Goal: Transaction & Acquisition: Book appointment/travel/reservation

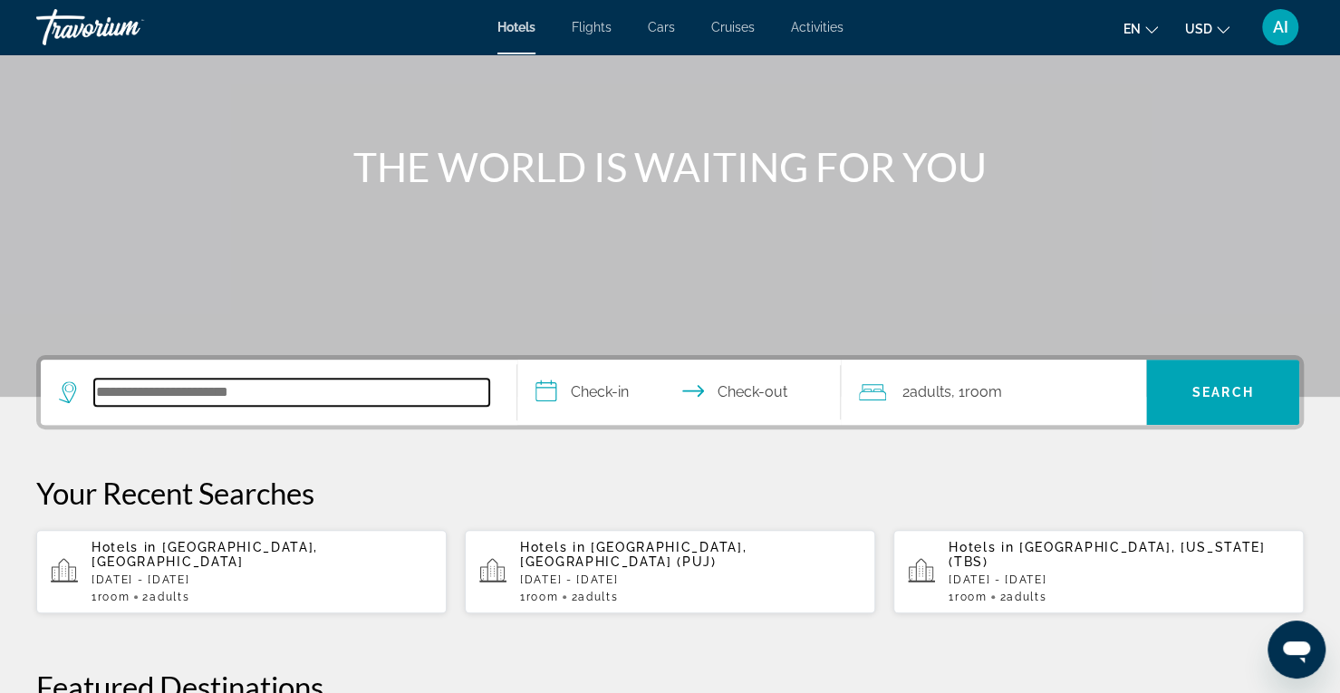
click at [374, 390] on input "Search hotel destination" at bounding box center [291, 392] width 395 height 27
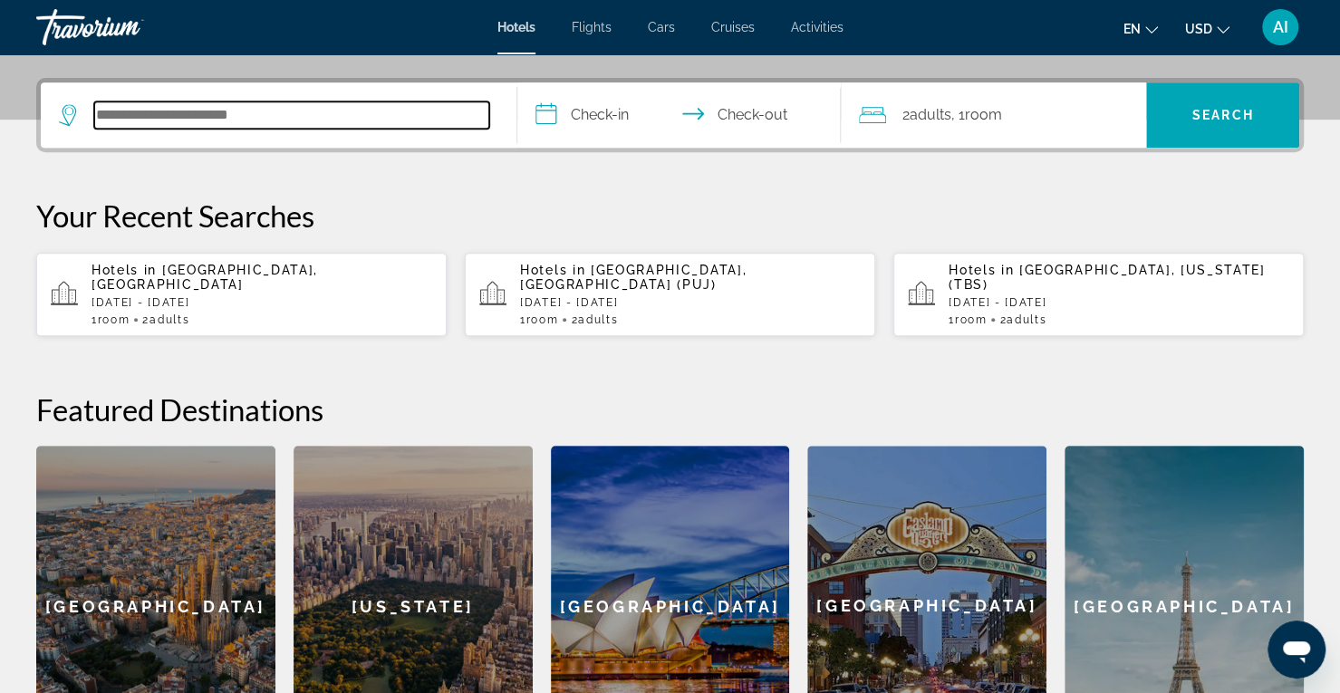
scroll to position [442, 0]
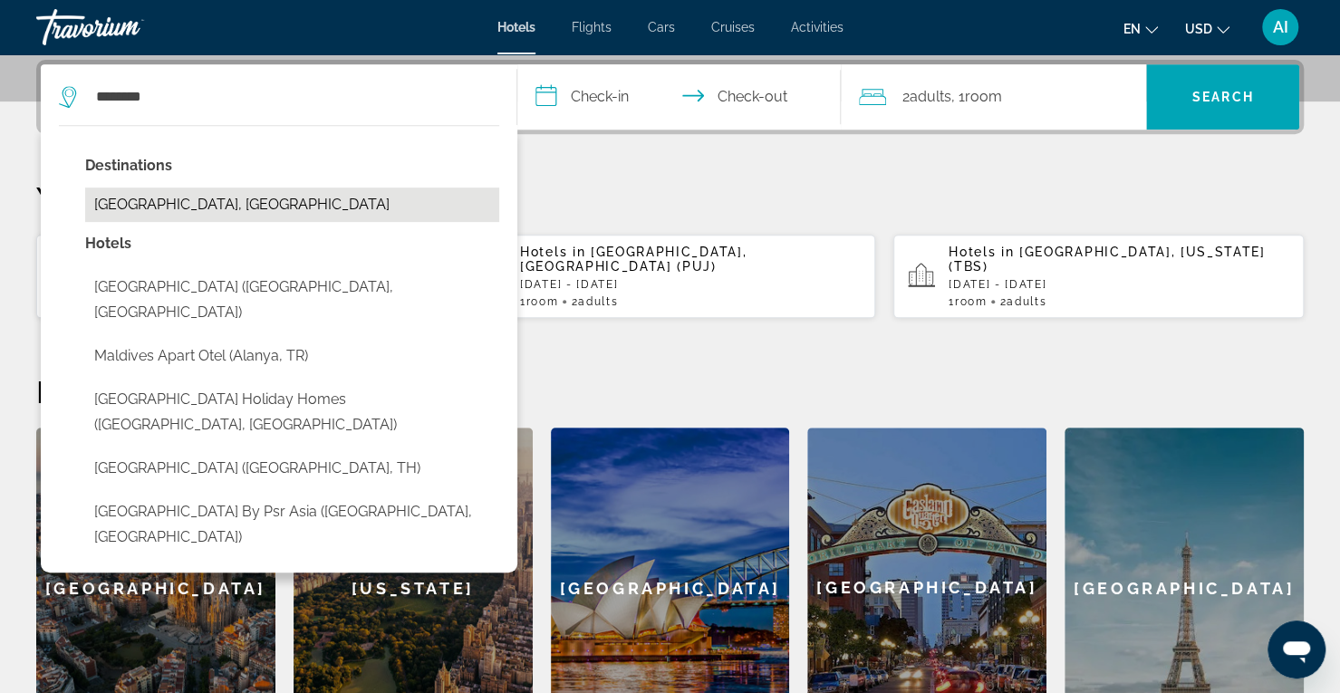
click at [309, 200] on button "[GEOGRAPHIC_DATA], [GEOGRAPHIC_DATA]" at bounding box center [292, 204] width 414 height 34
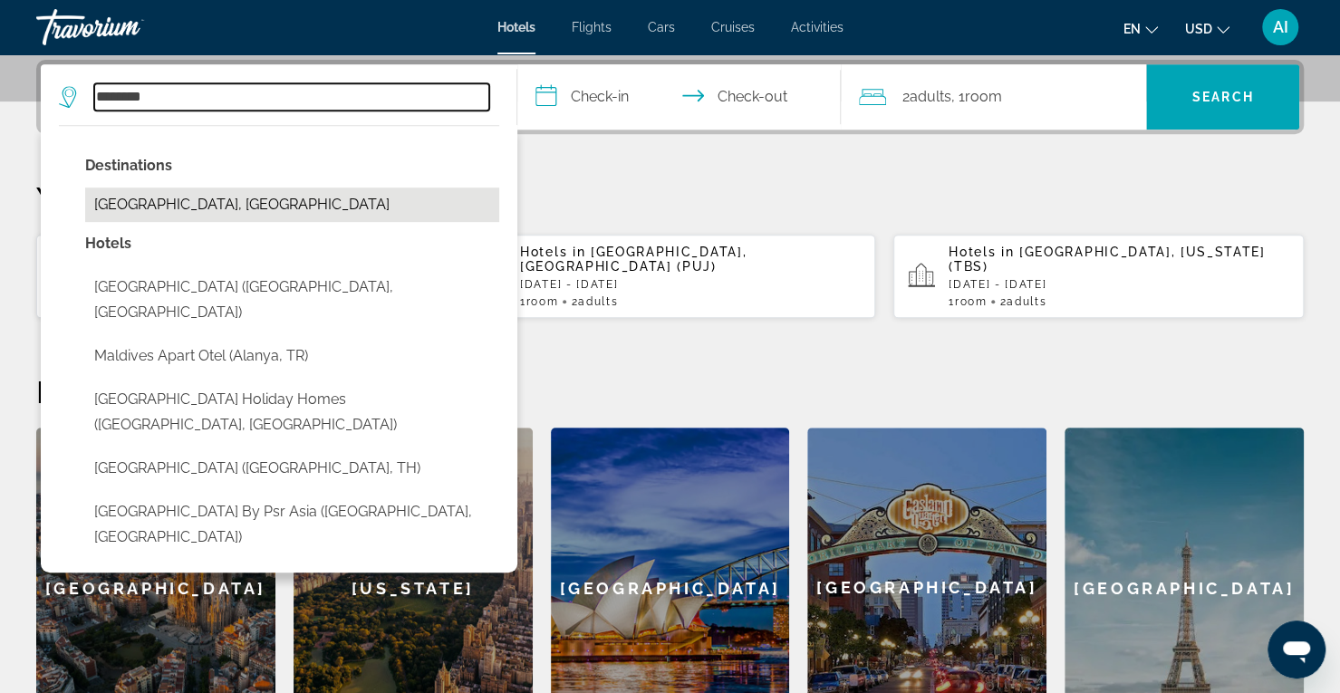
type input "**********"
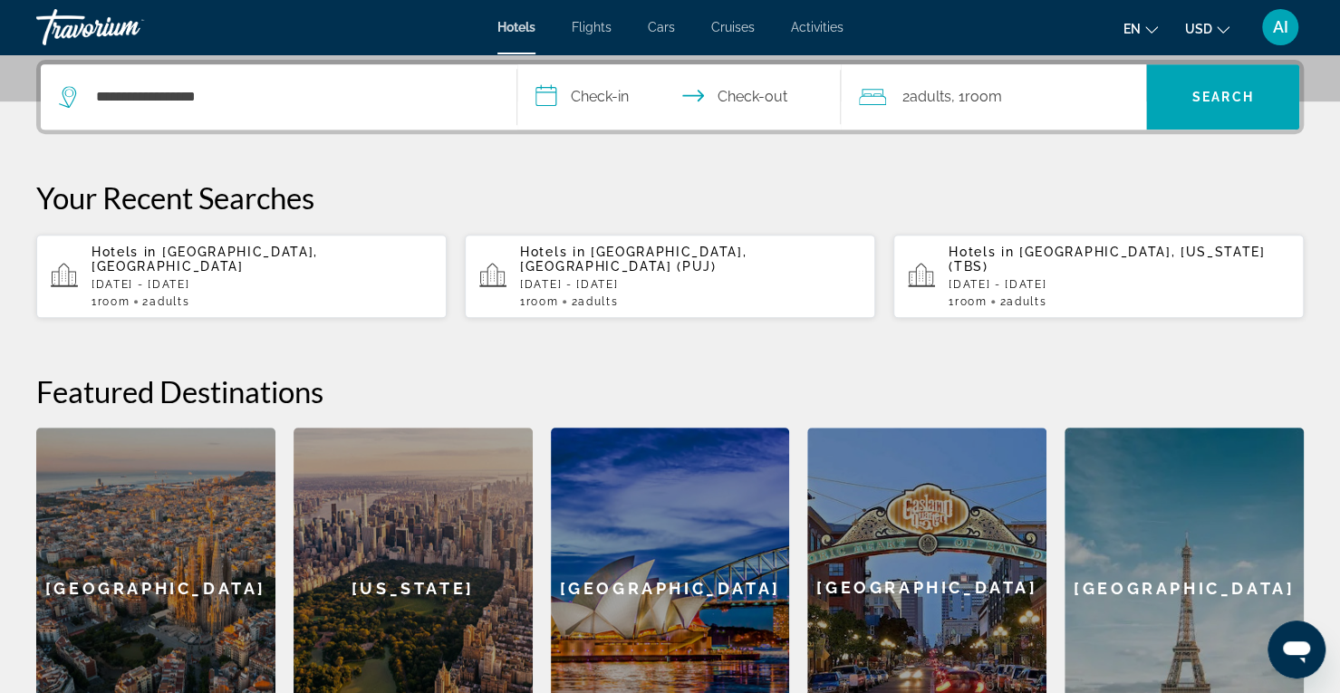
click at [619, 100] on input "**********" at bounding box center [682, 99] width 331 height 71
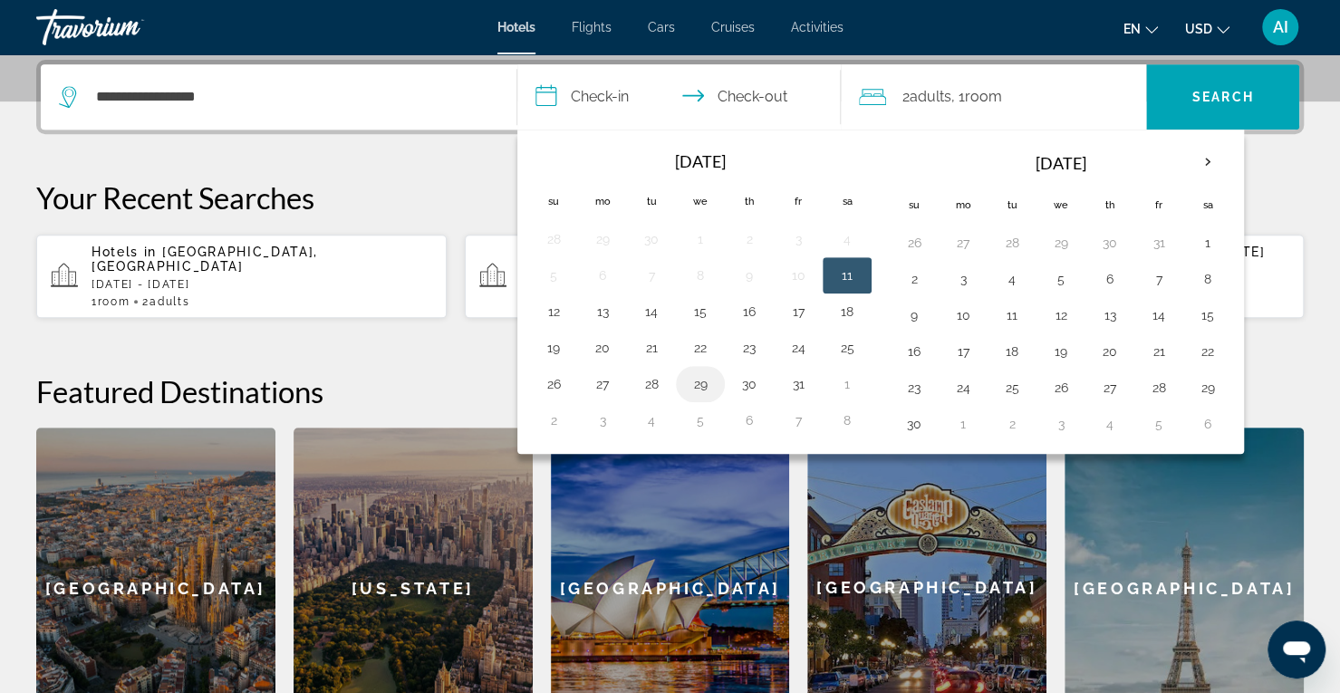
click at [703, 376] on button "29" at bounding box center [700, 383] width 29 height 25
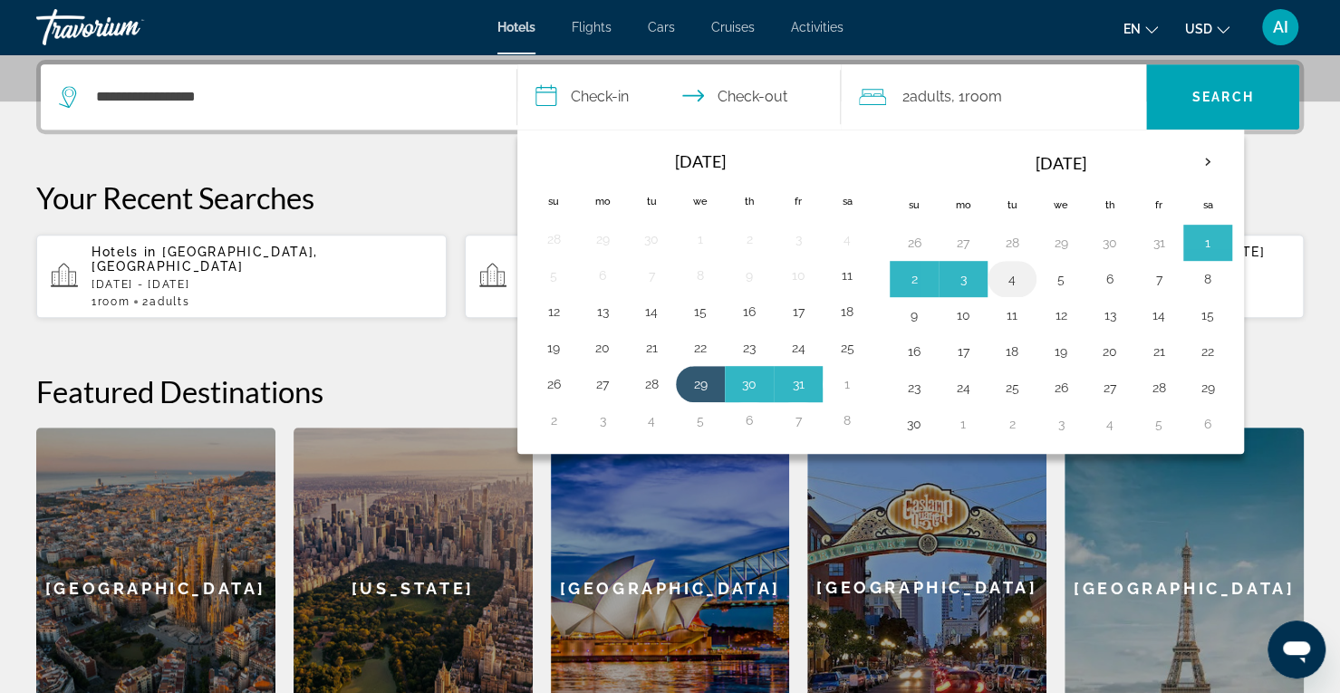
click at [1006, 277] on button "4" at bounding box center [1011, 278] width 29 height 25
type input "**********"
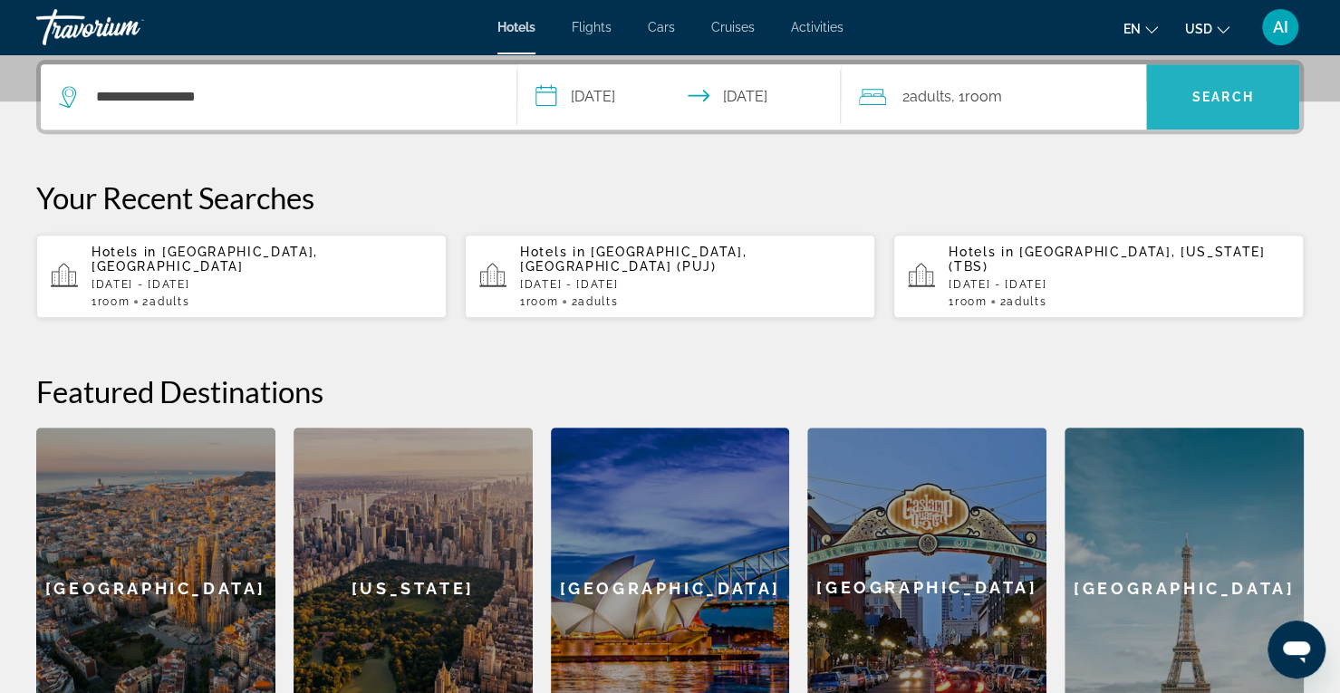
click at [1223, 90] on span "Search" at bounding box center [1223, 97] width 62 height 14
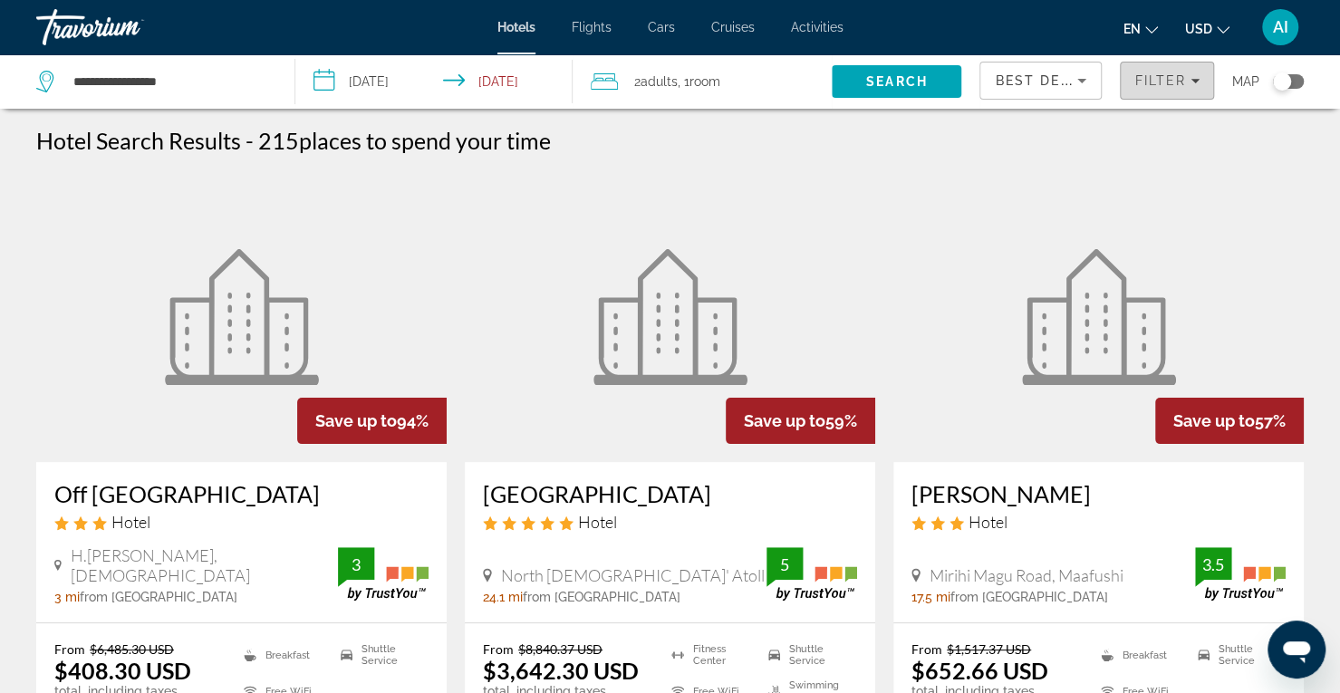
click at [1167, 84] on span "Filter" at bounding box center [1160, 80] width 52 height 14
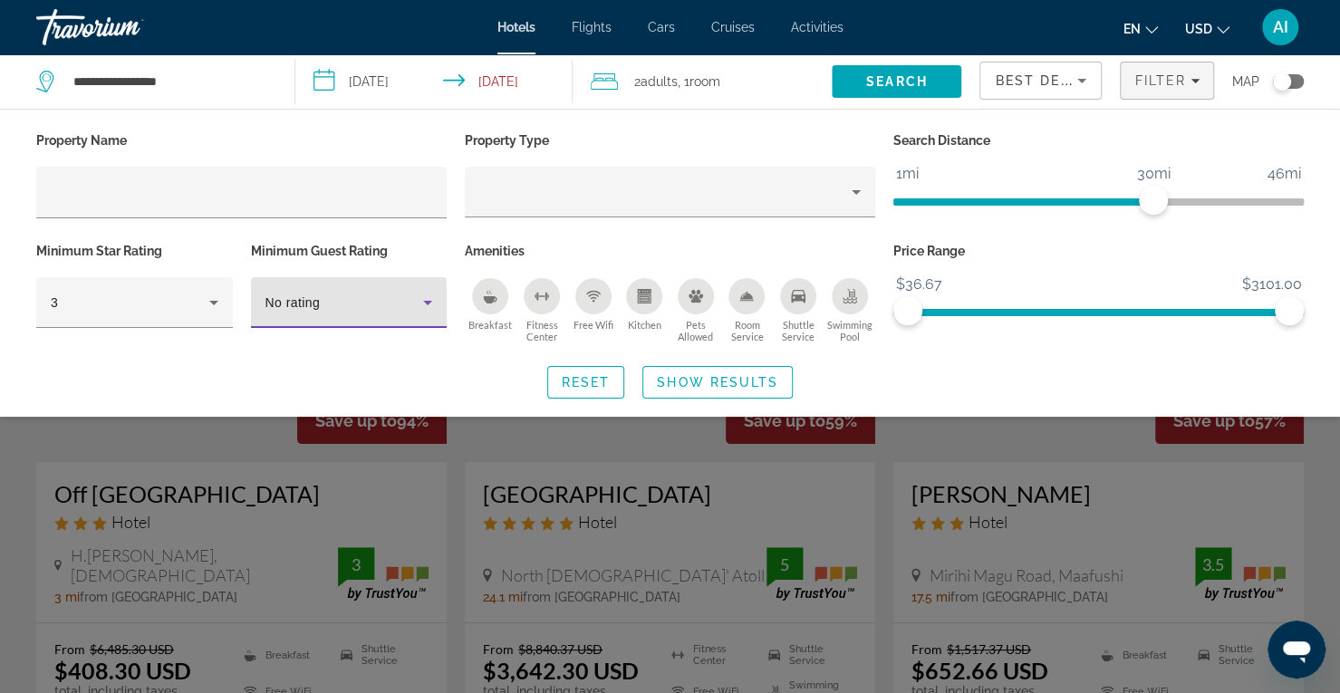
click at [353, 299] on div "No rating" at bounding box center [344, 303] width 159 height 22
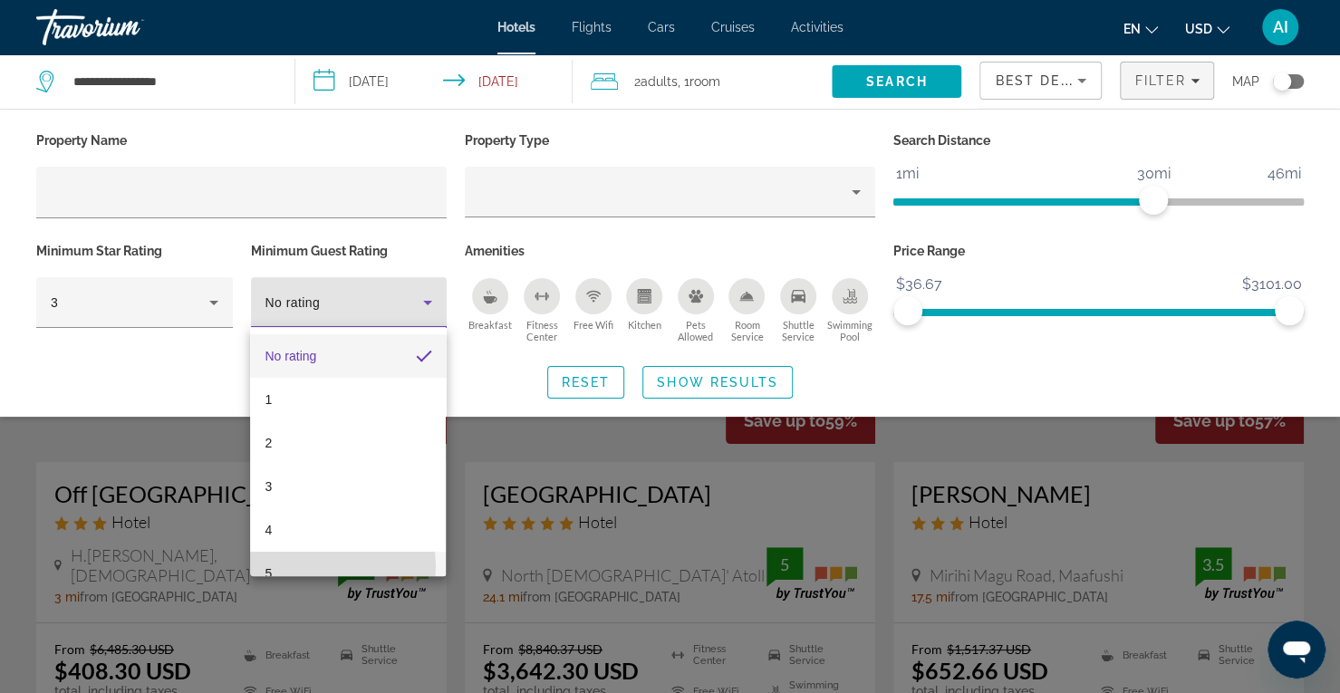
click at [319, 566] on mat-option "5" at bounding box center [348, 573] width 196 height 43
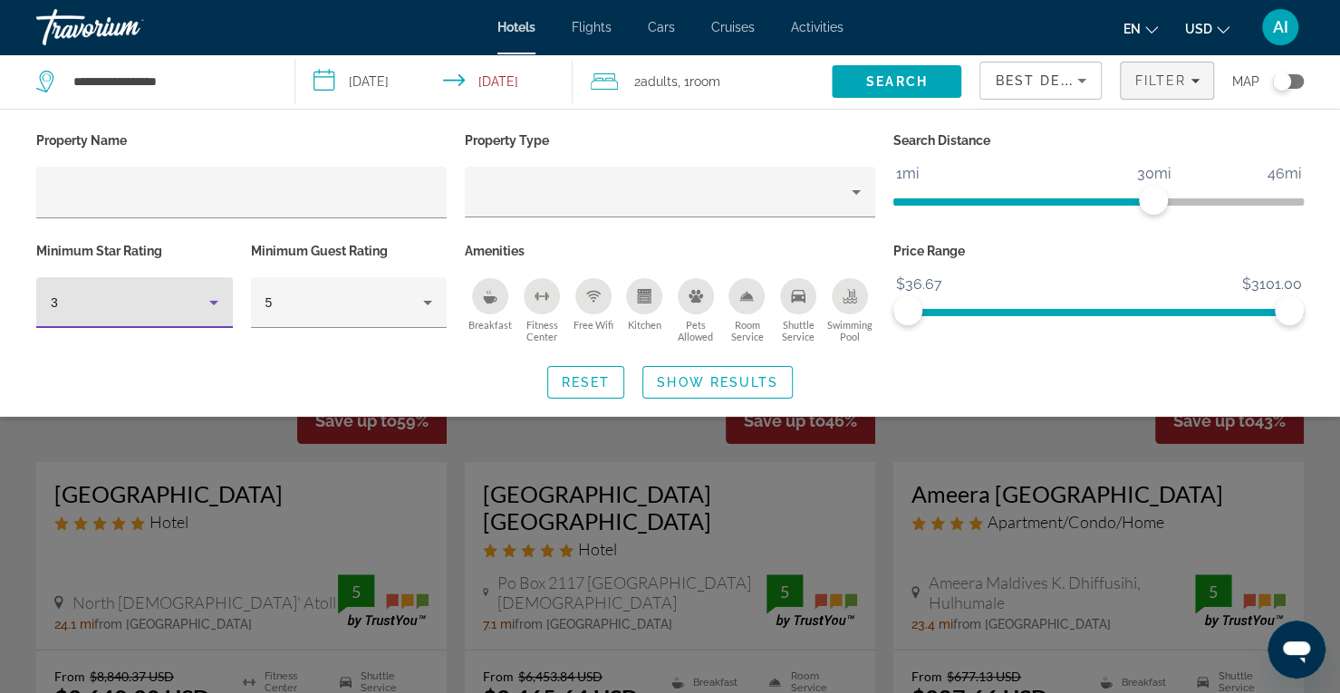
click at [210, 297] on icon "Hotel Filters" at bounding box center [214, 303] width 22 height 22
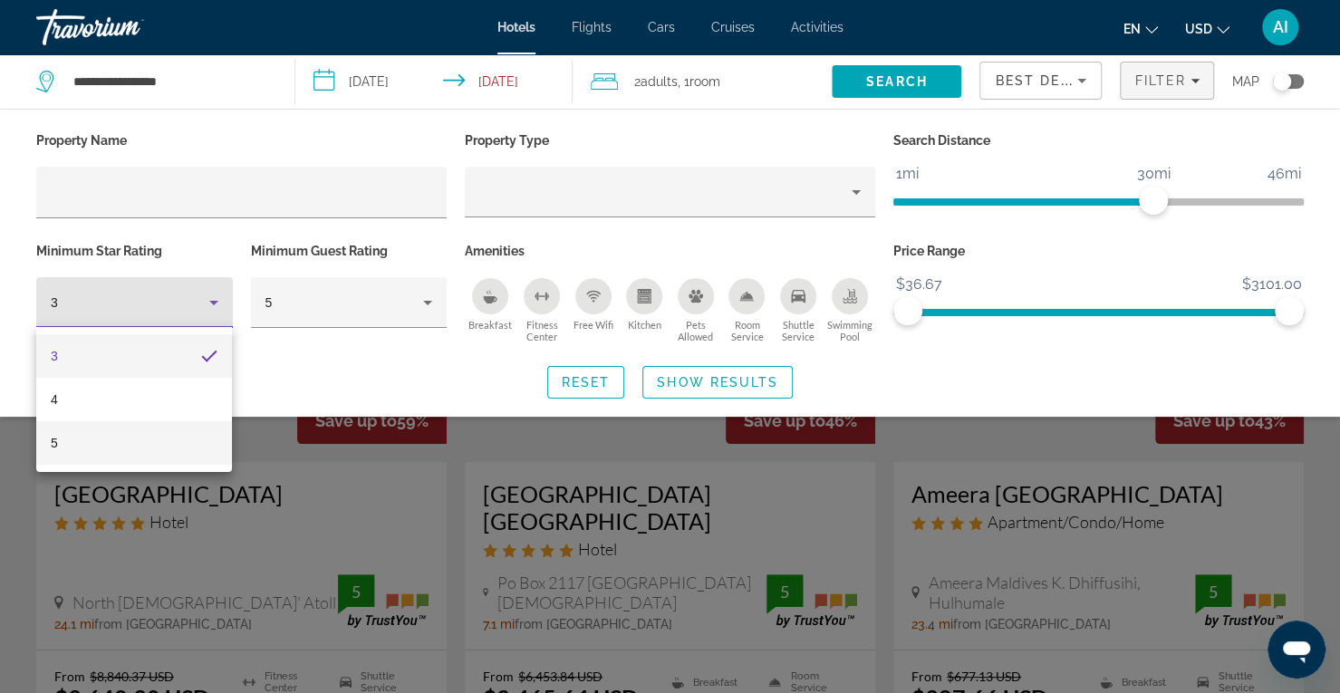
click at [152, 447] on mat-option "5" at bounding box center [134, 442] width 196 height 43
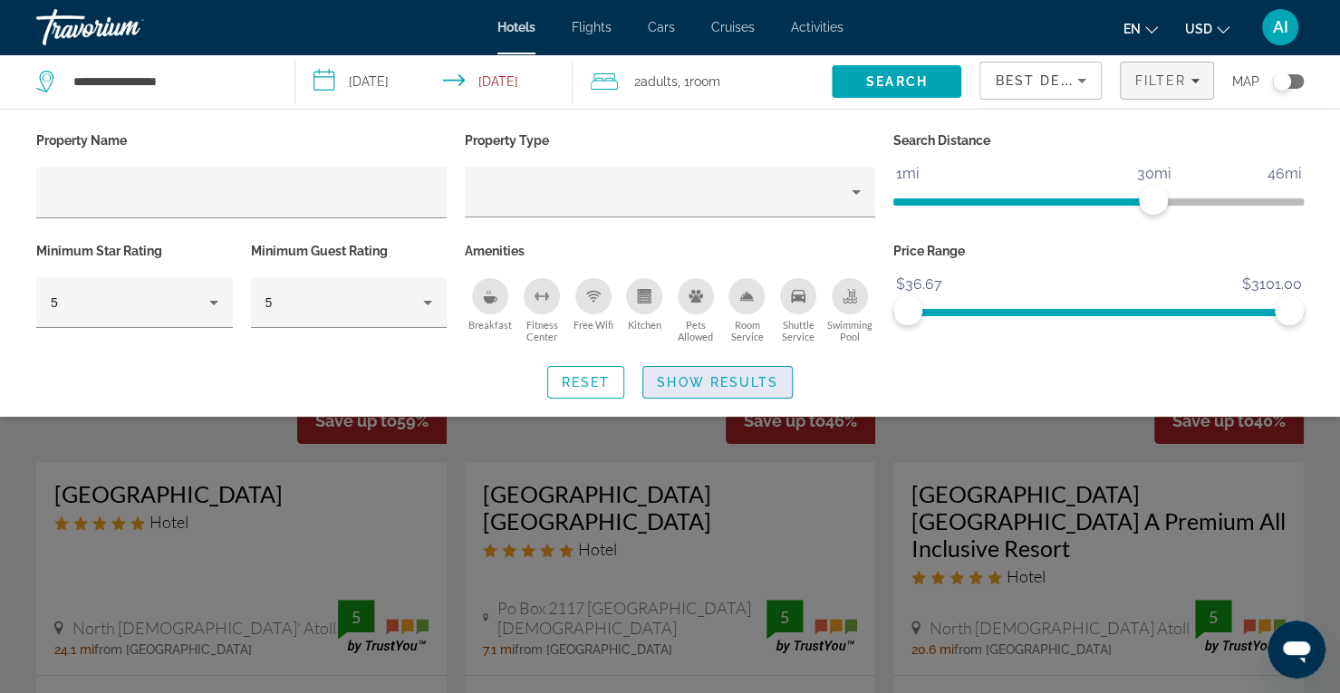
click at [754, 370] on span "Search widget" at bounding box center [717, 381] width 149 height 43
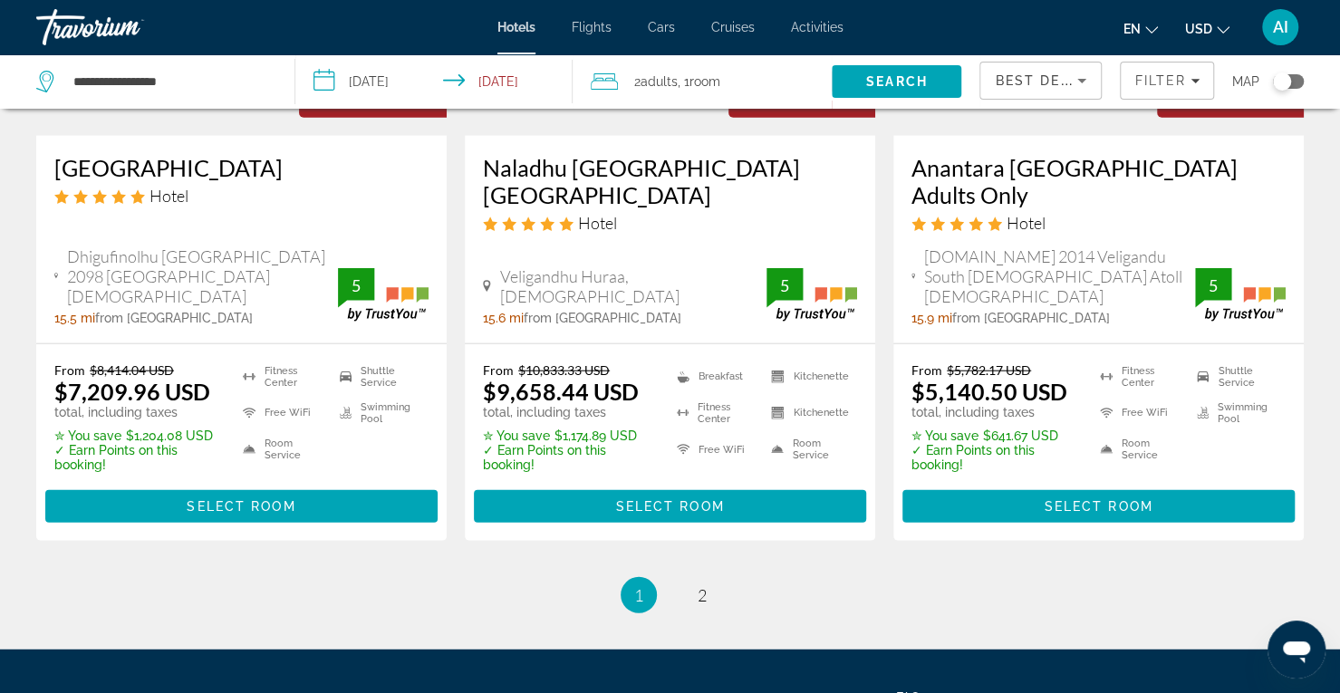
scroll to position [2514, 0]
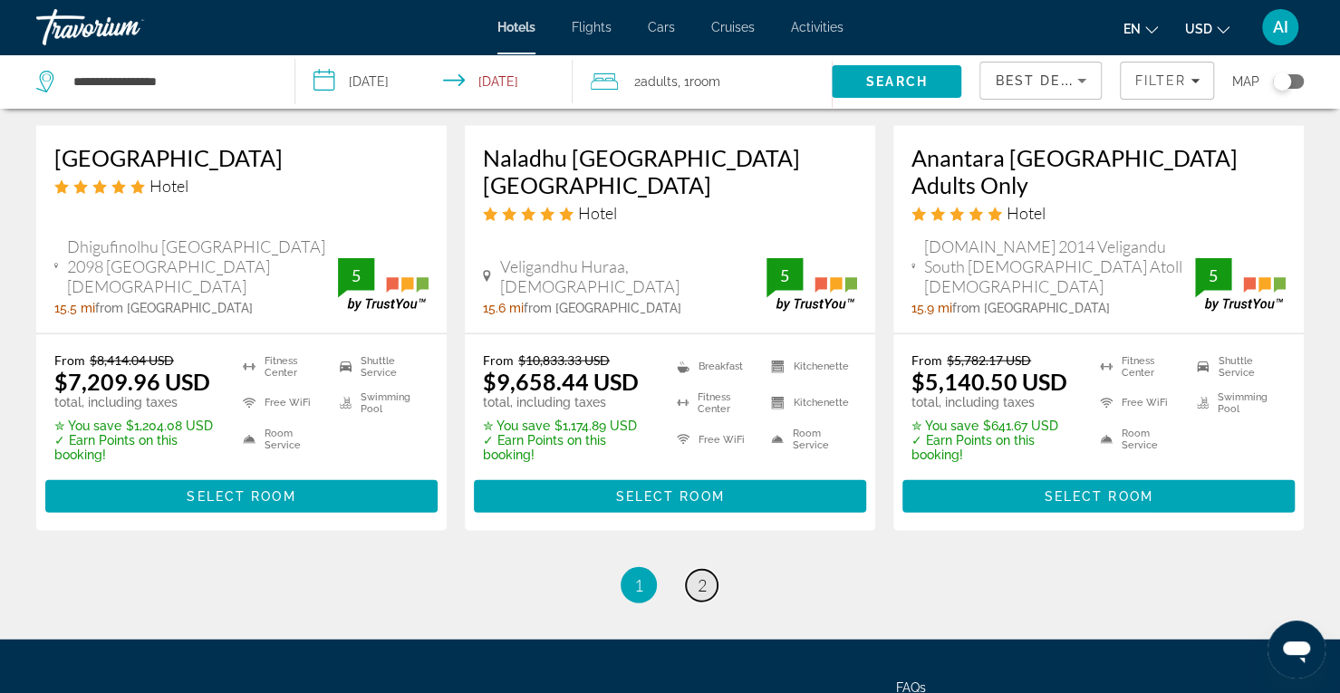
click at [704, 575] on span "2" at bounding box center [701, 585] width 9 height 20
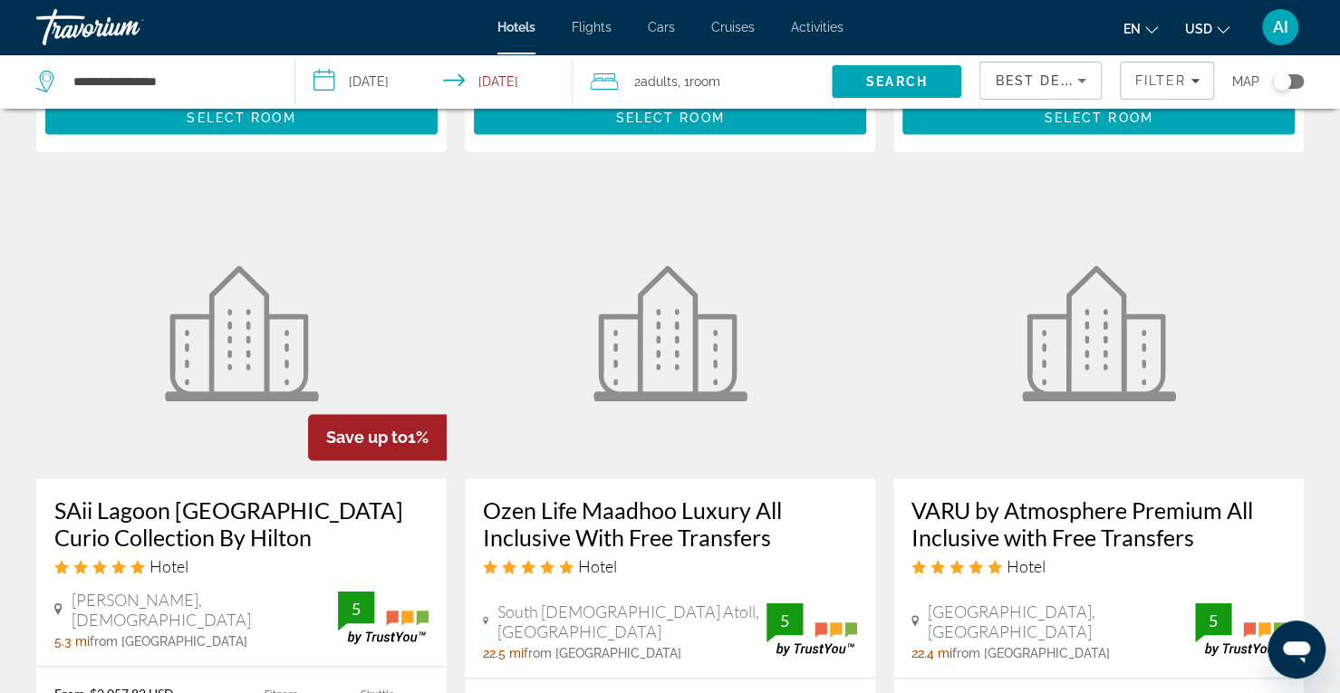
scroll to position [1575, 0]
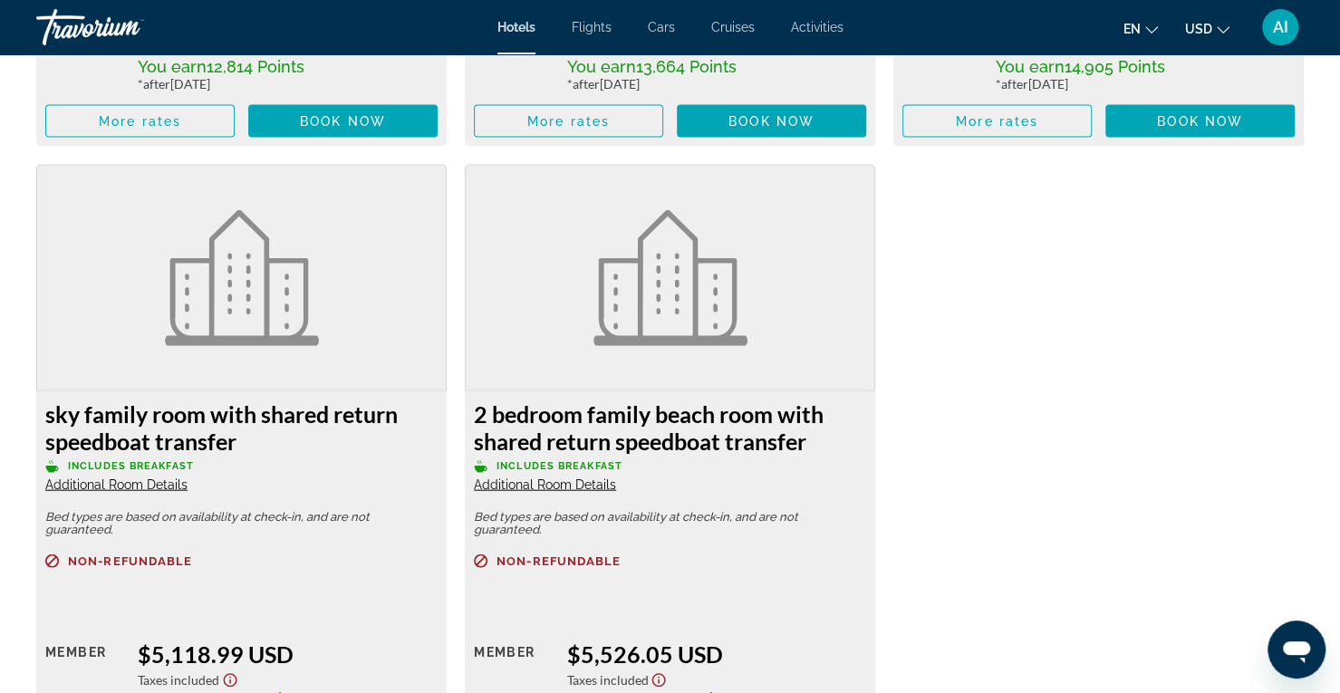
scroll to position [6207, 0]
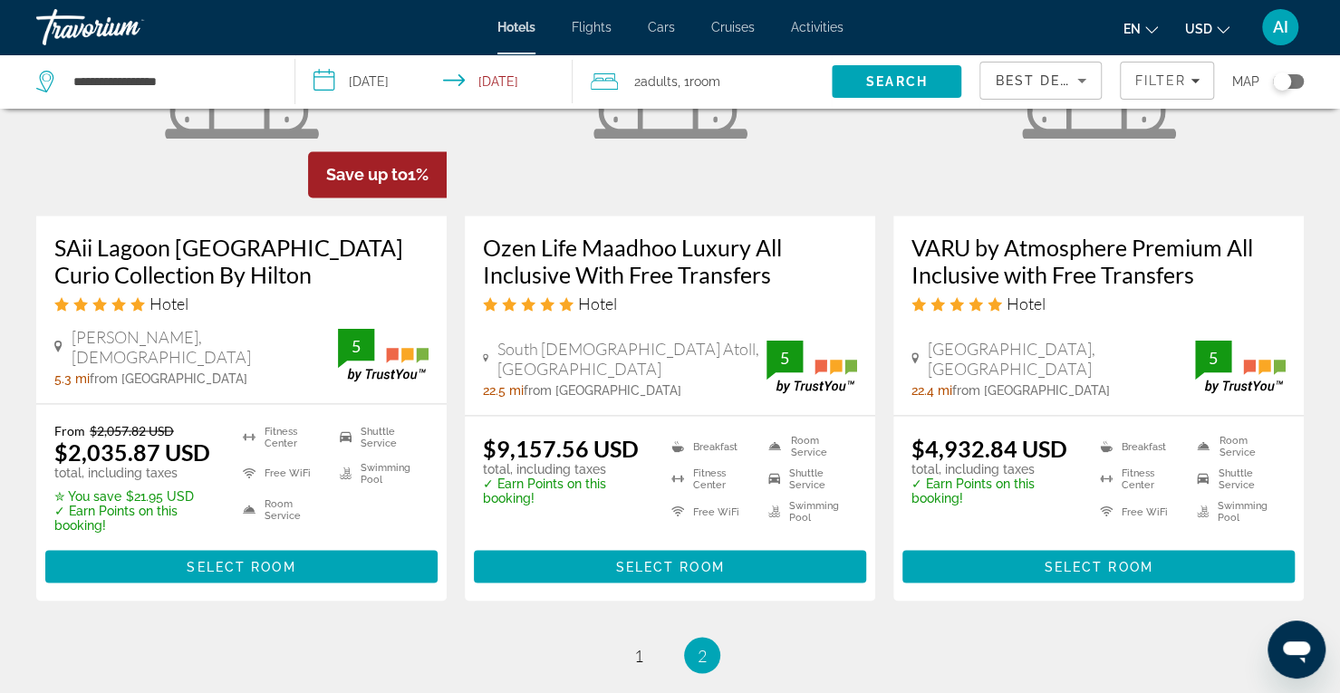
scroll to position [1719, 0]
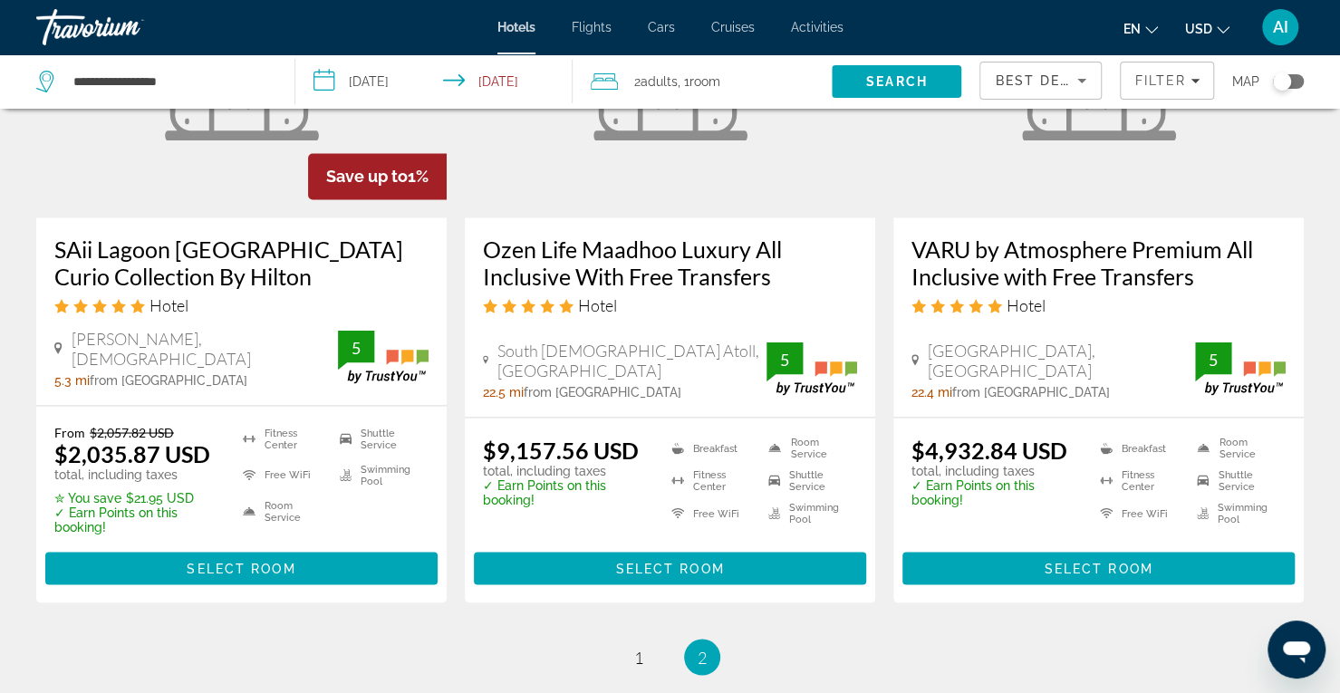
click at [1079, 235] on h3 "VARU by Atmosphere Premium All Inclusive with Free Transfers" at bounding box center [1098, 262] width 374 height 54
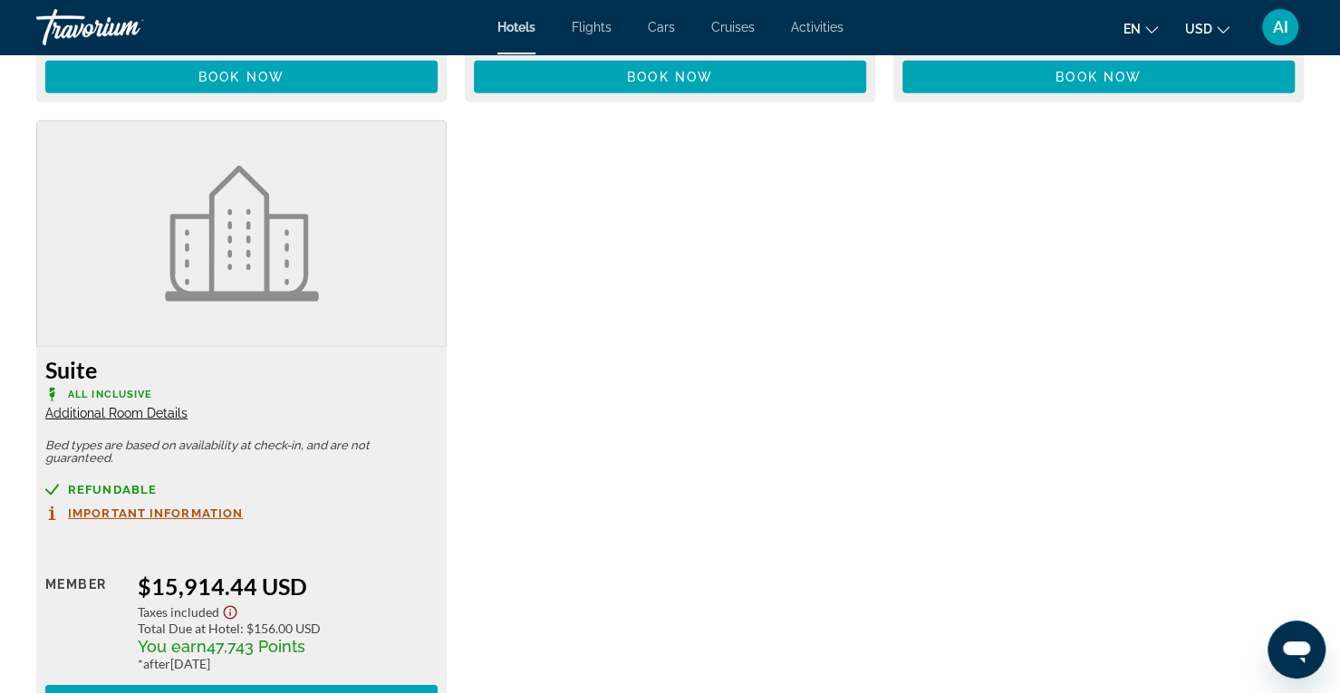
scroll to position [3041, 0]
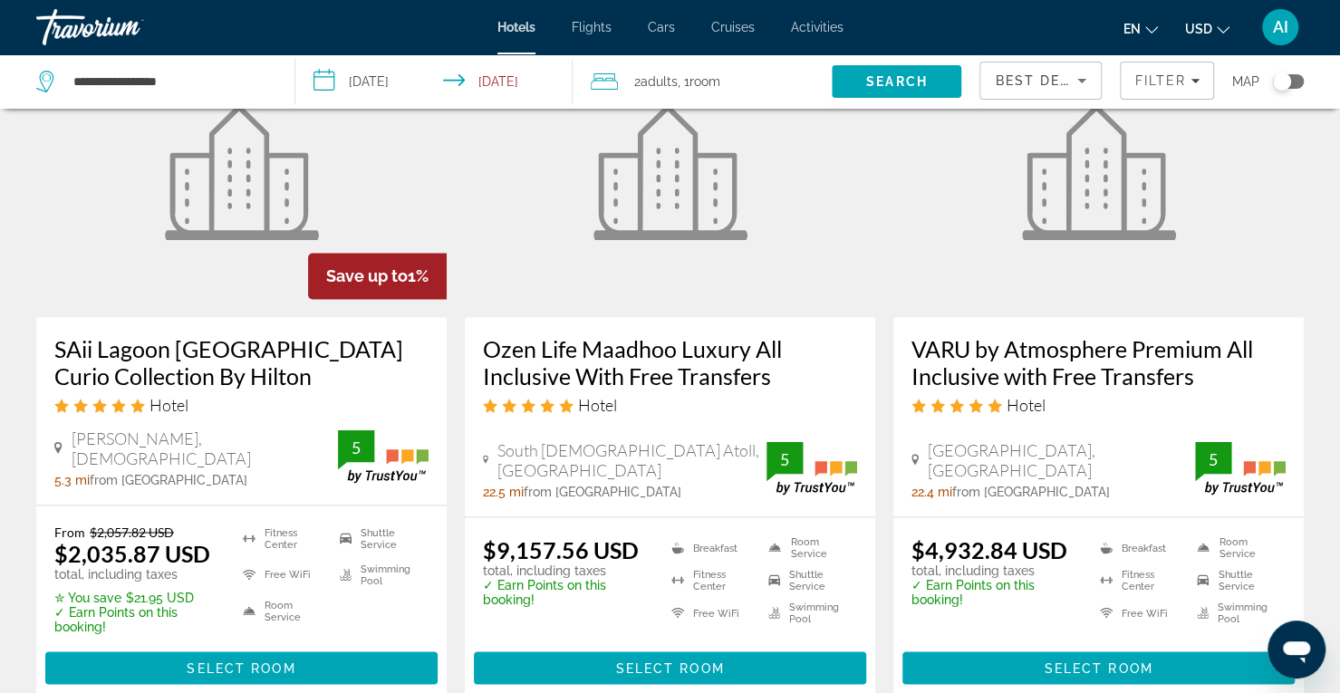
scroll to position [1900, 0]
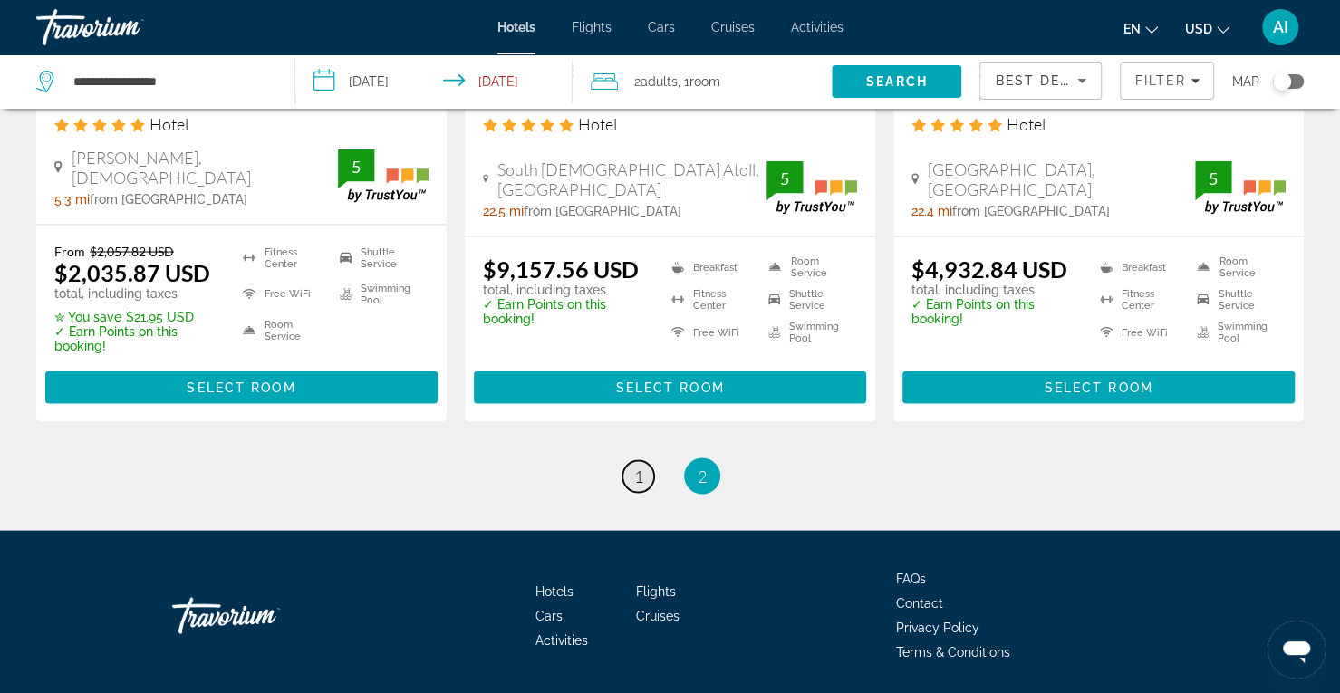
click at [641, 466] on span "1" at bounding box center [638, 476] width 9 height 20
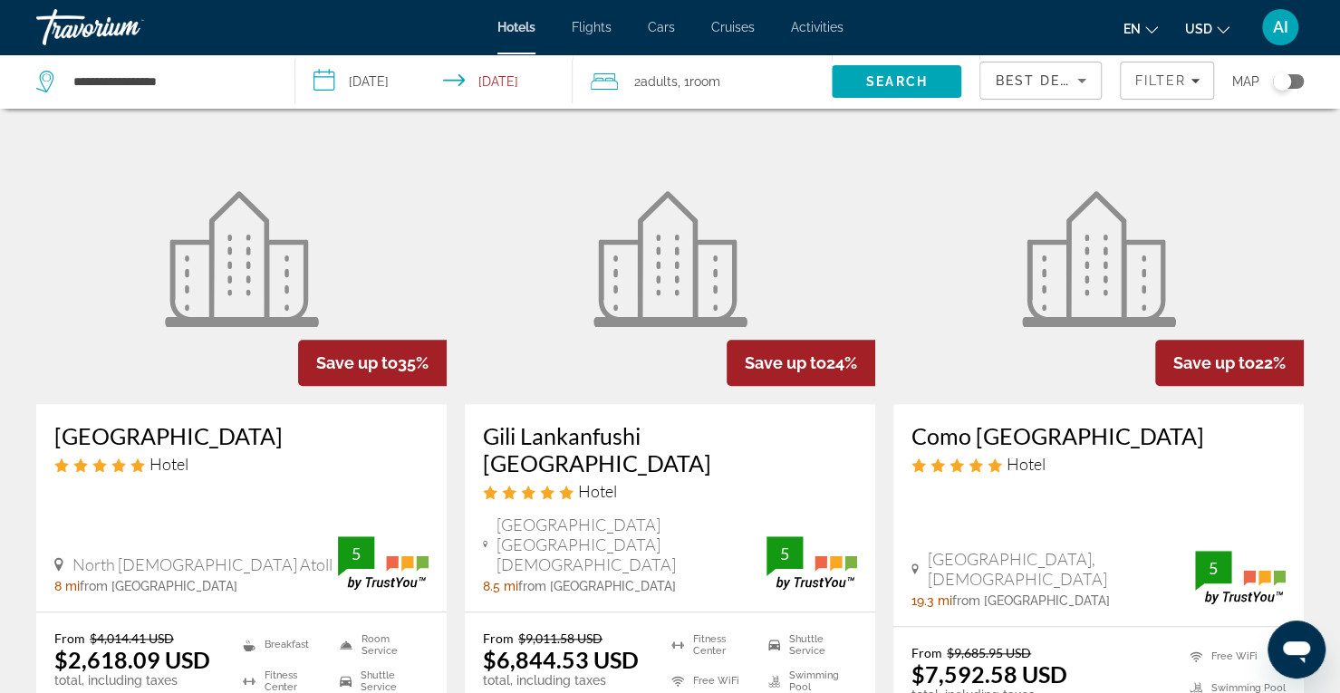
scroll to position [795, 0]
click at [240, 421] on h3 "[GEOGRAPHIC_DATA]" at bounding box center [241, 434] width 374 height 27
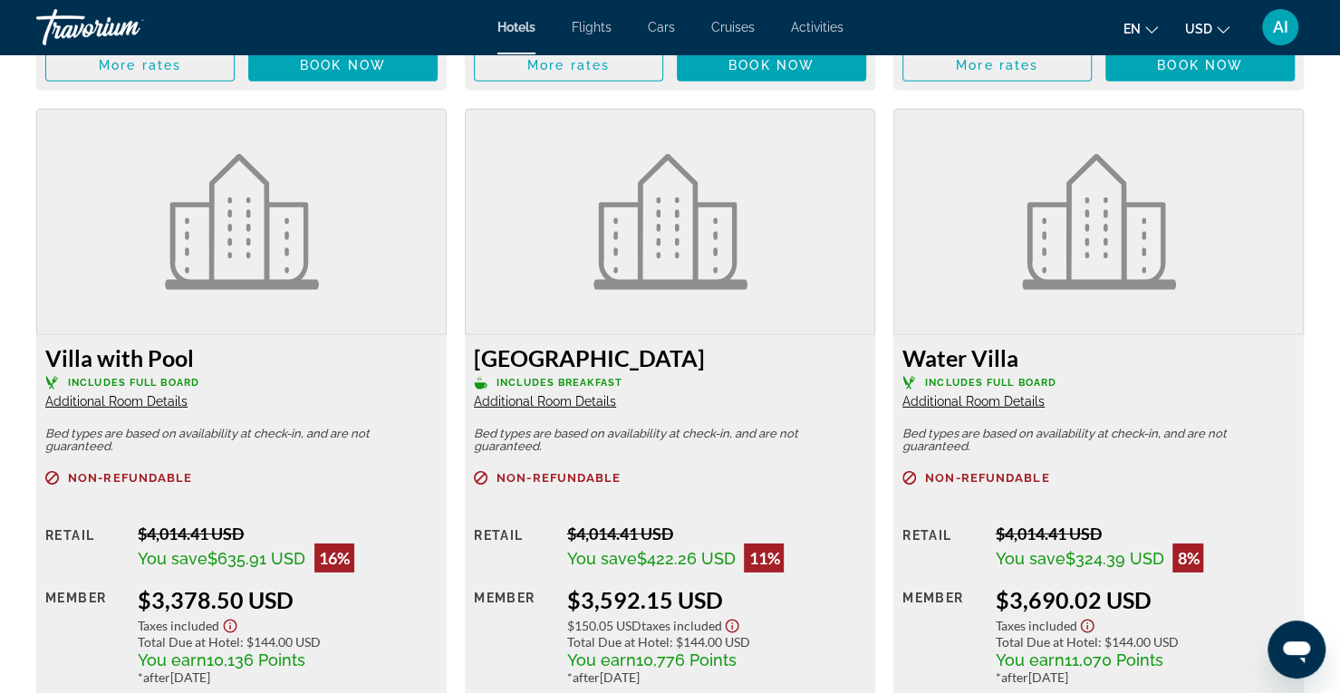
scroll to position [3103, 0]
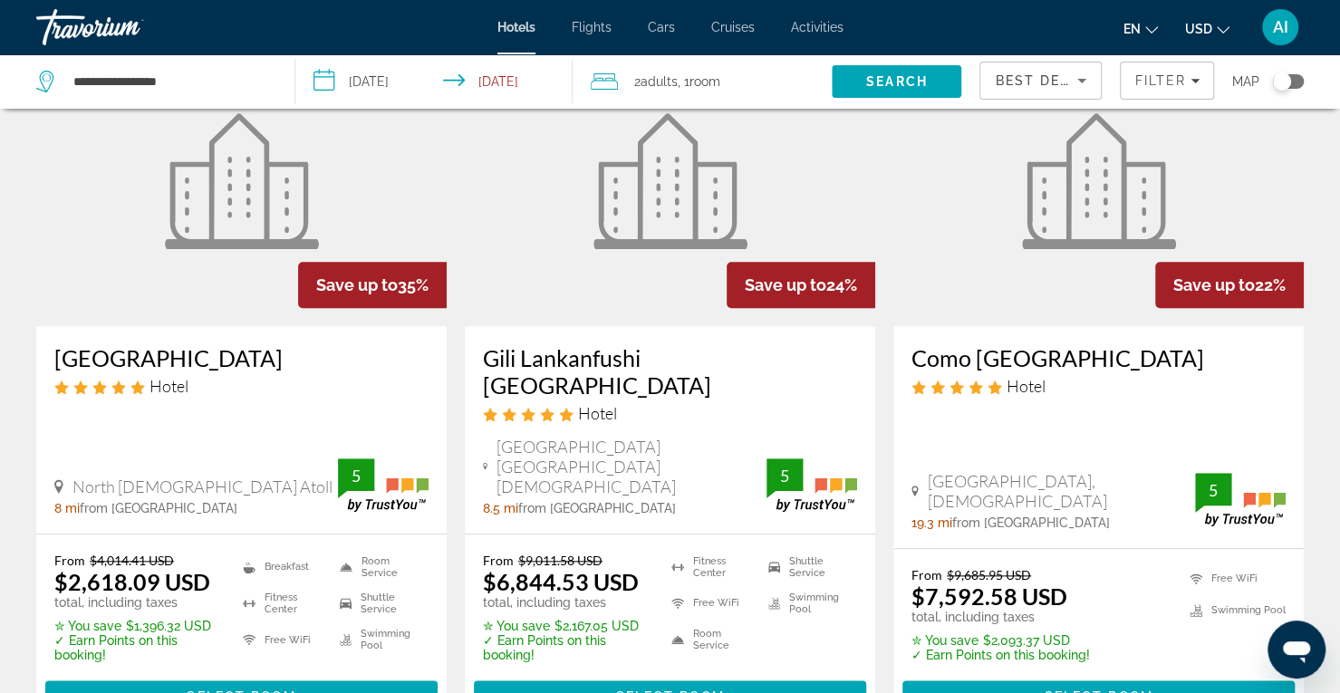
scroll to position [873, 0]
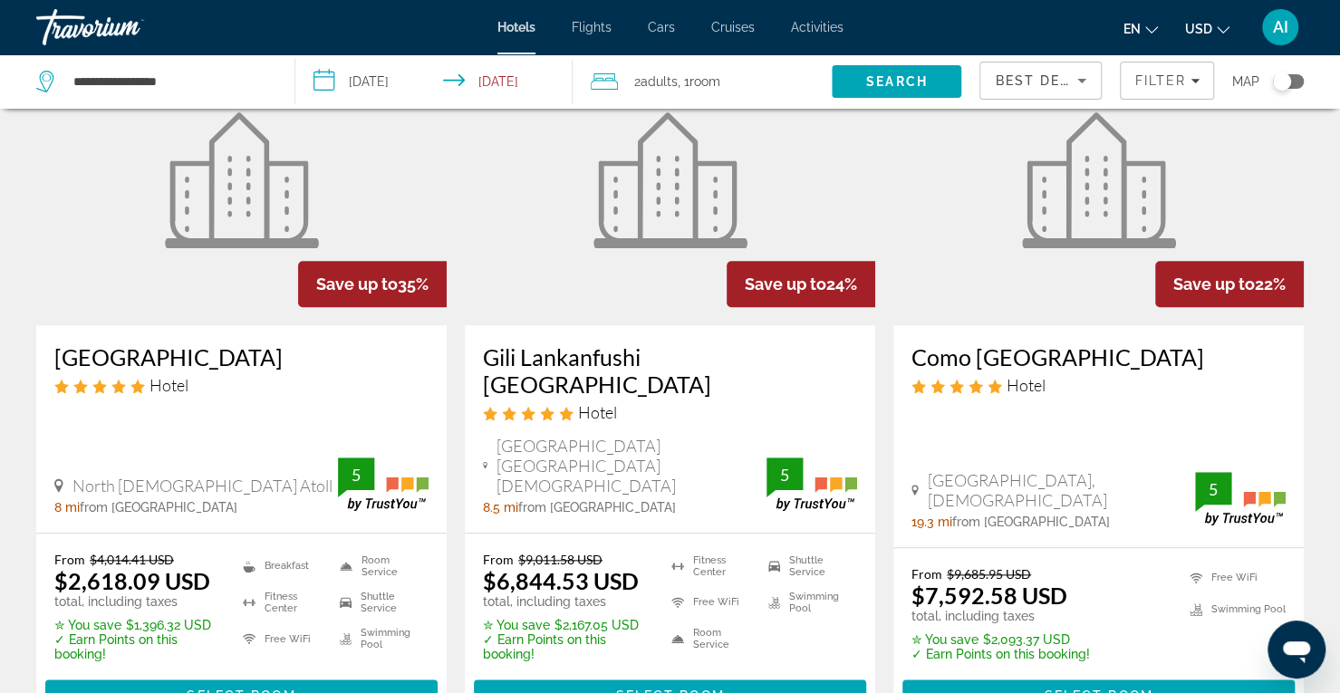
drag, startPoint x: 42, startPoint y: 331, endPoint x: 420, endPoint y: 336, distance: 378.6
click at [420, 336] on div "[GEOGRAPHIC_DATA] Hotel [GEOGRAPHIC_DATA][DEMOGRAPHIC_DATA] 8 mi from [GEOGRAPH…" at bounding box center [241, 428] width 410 height 207
copy h3 "[GEOGRAPHIC_DATA]"
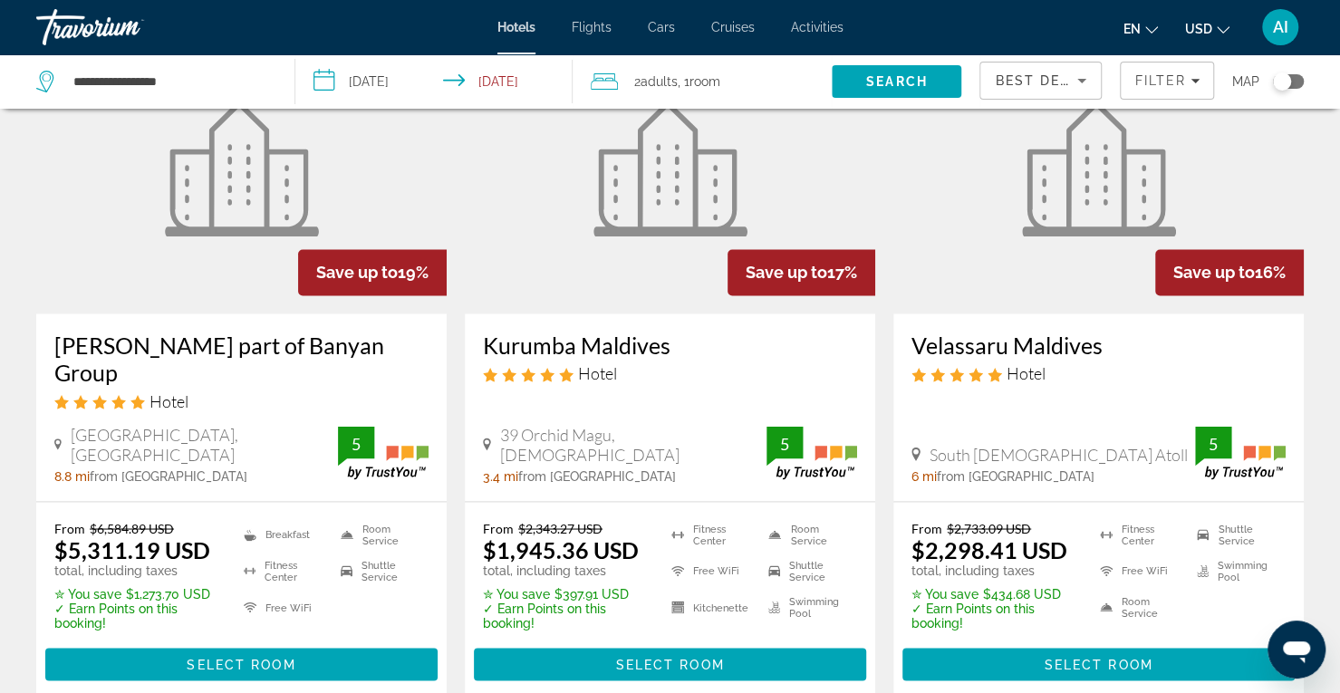
scroll to position [1615, 0]
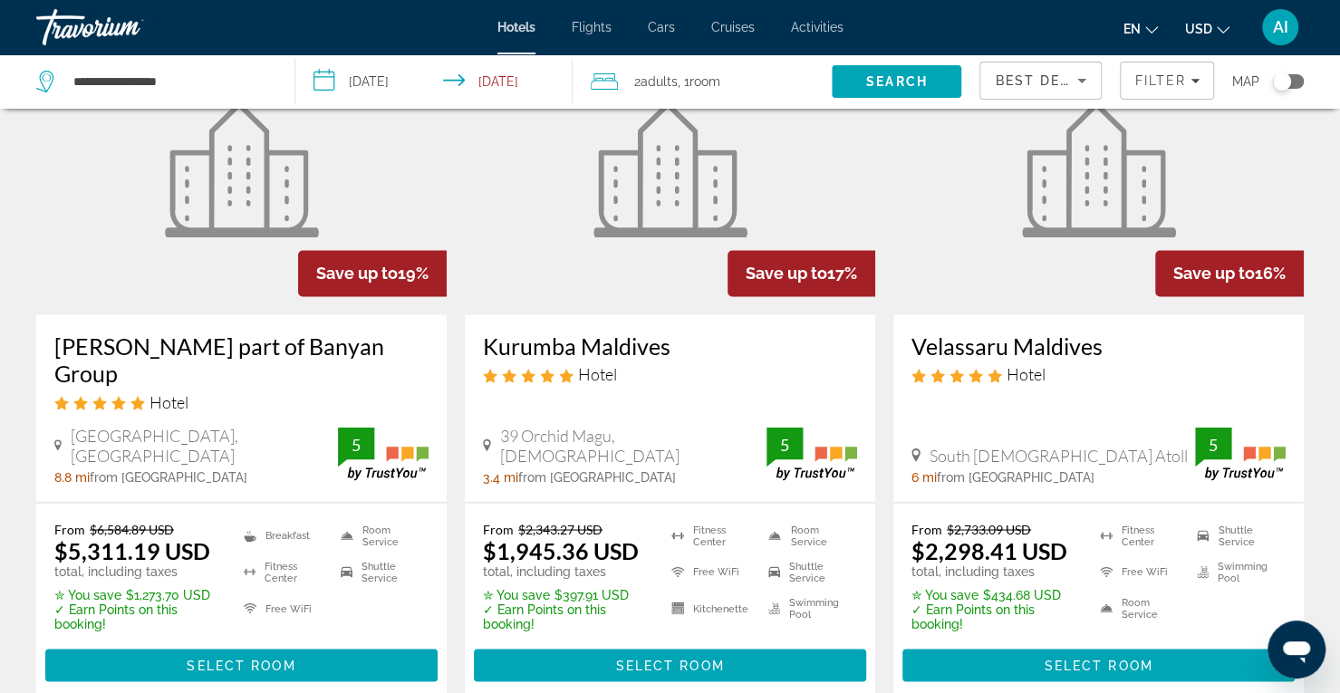
click at [598, 332] on h3 "Kurumba Maldives" at bounding box center [670, 345] width 374 height 27
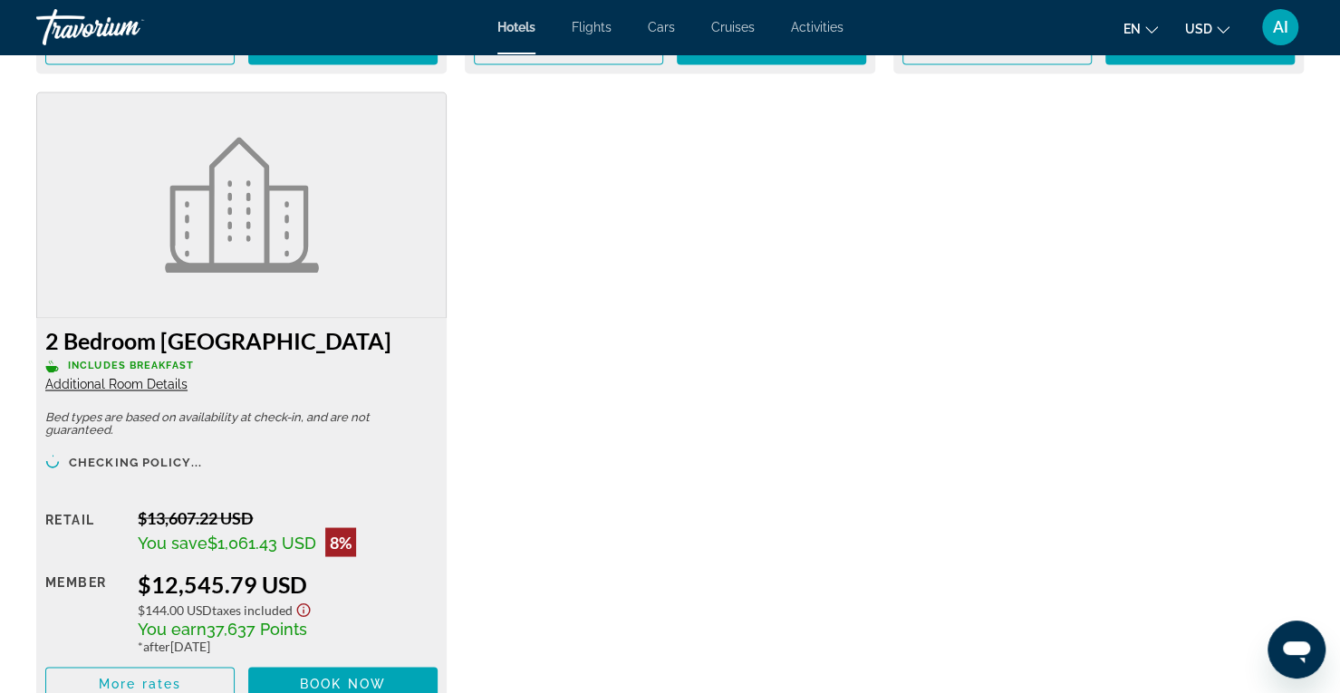
scroll to position [5634, 0]
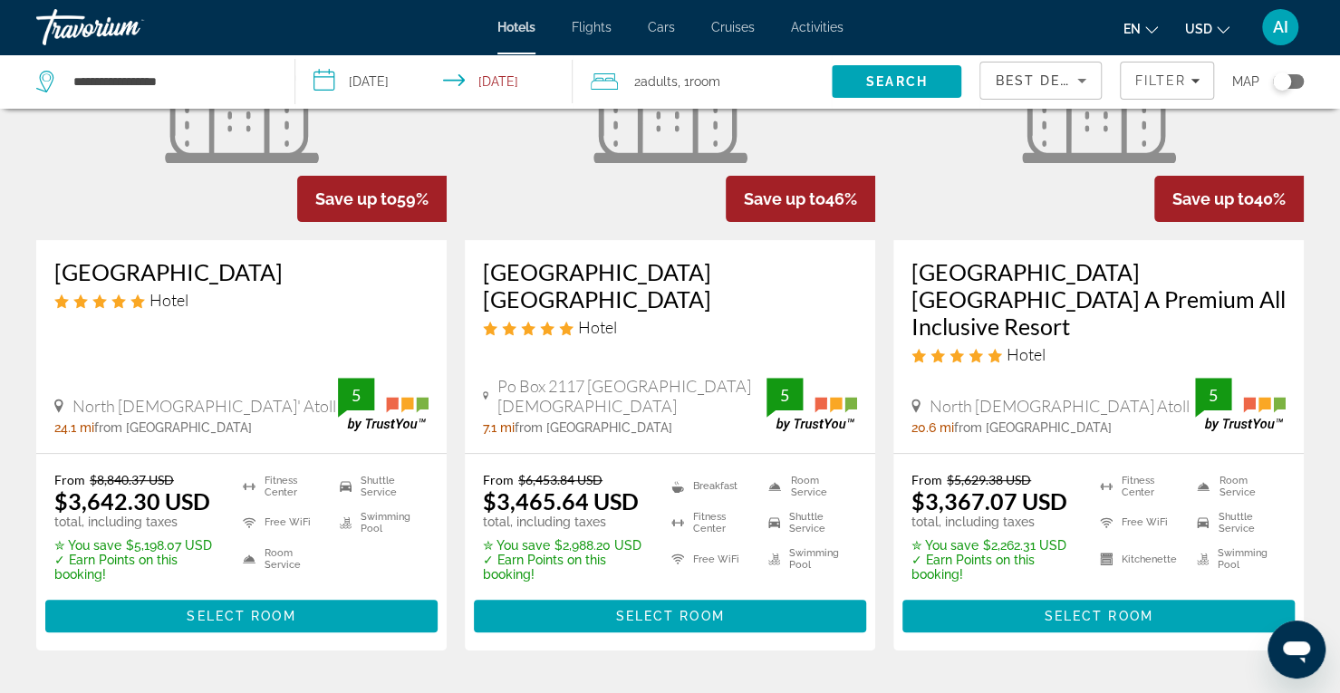
scroll to position [223, 0]
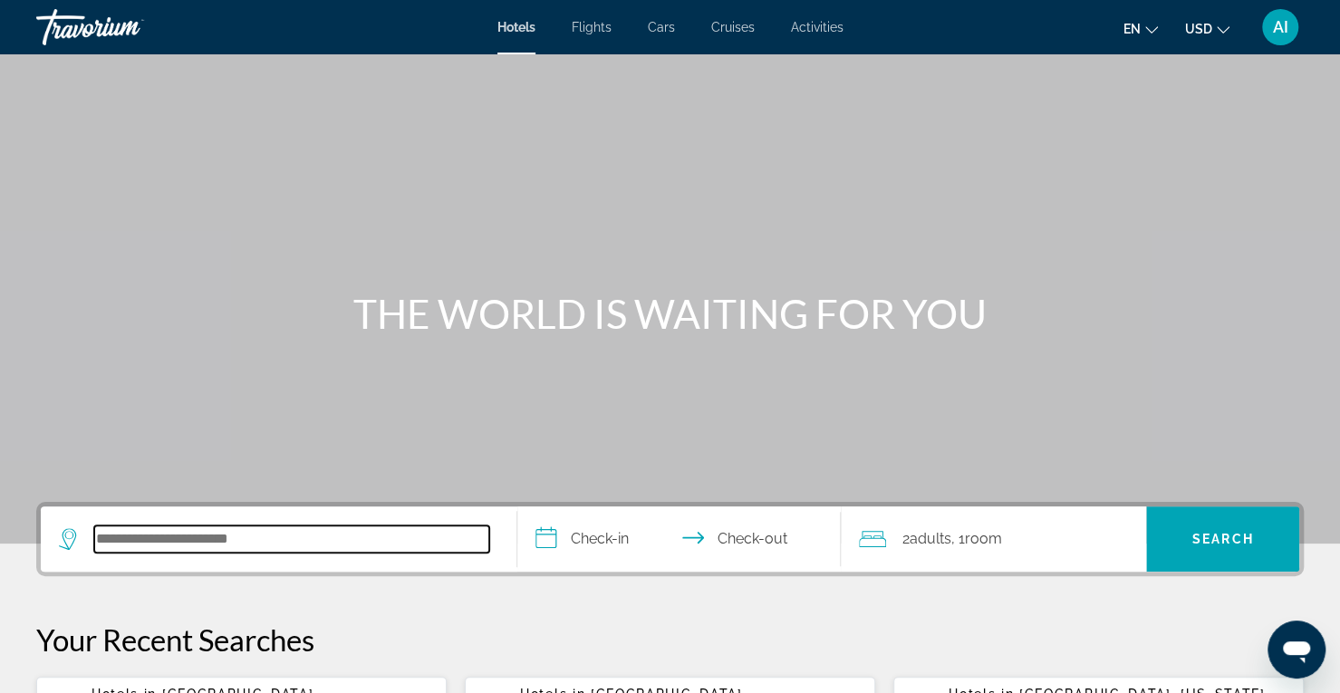
click at [188, 552] on input "Search hotel destination" at bounding box center [291, 538] width 395 height 27
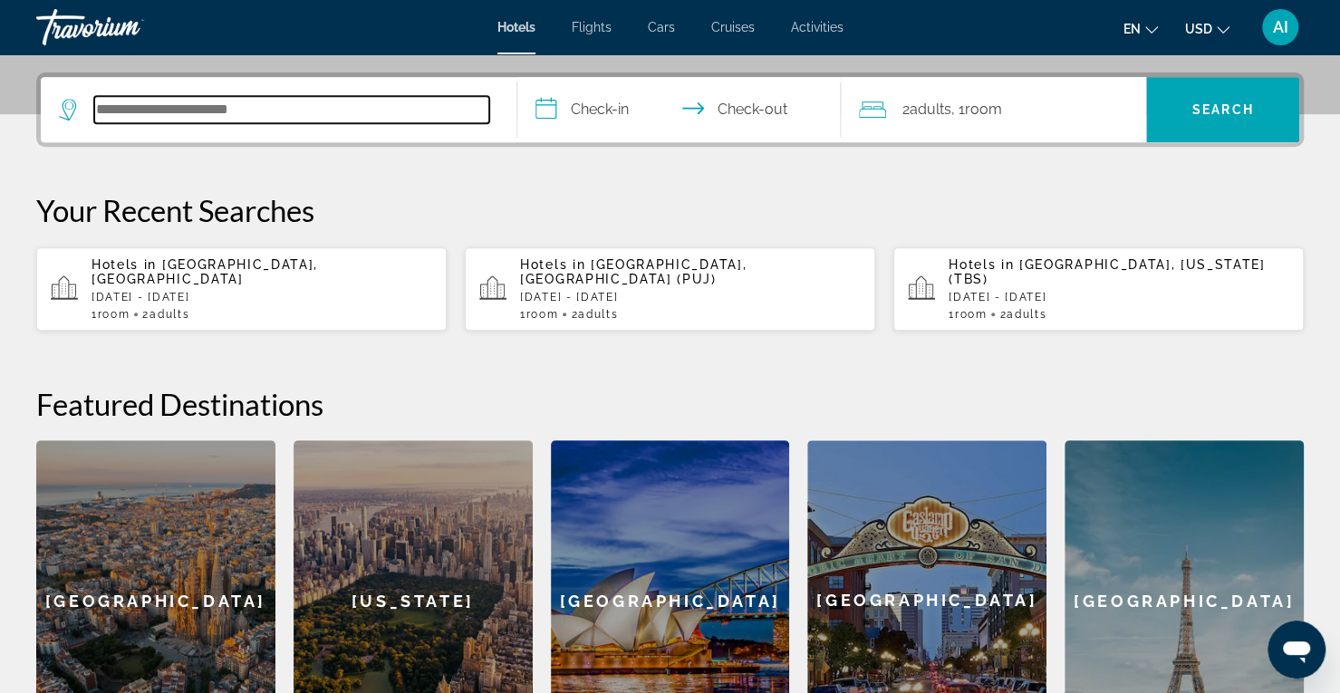
scroll to position [442, 0]
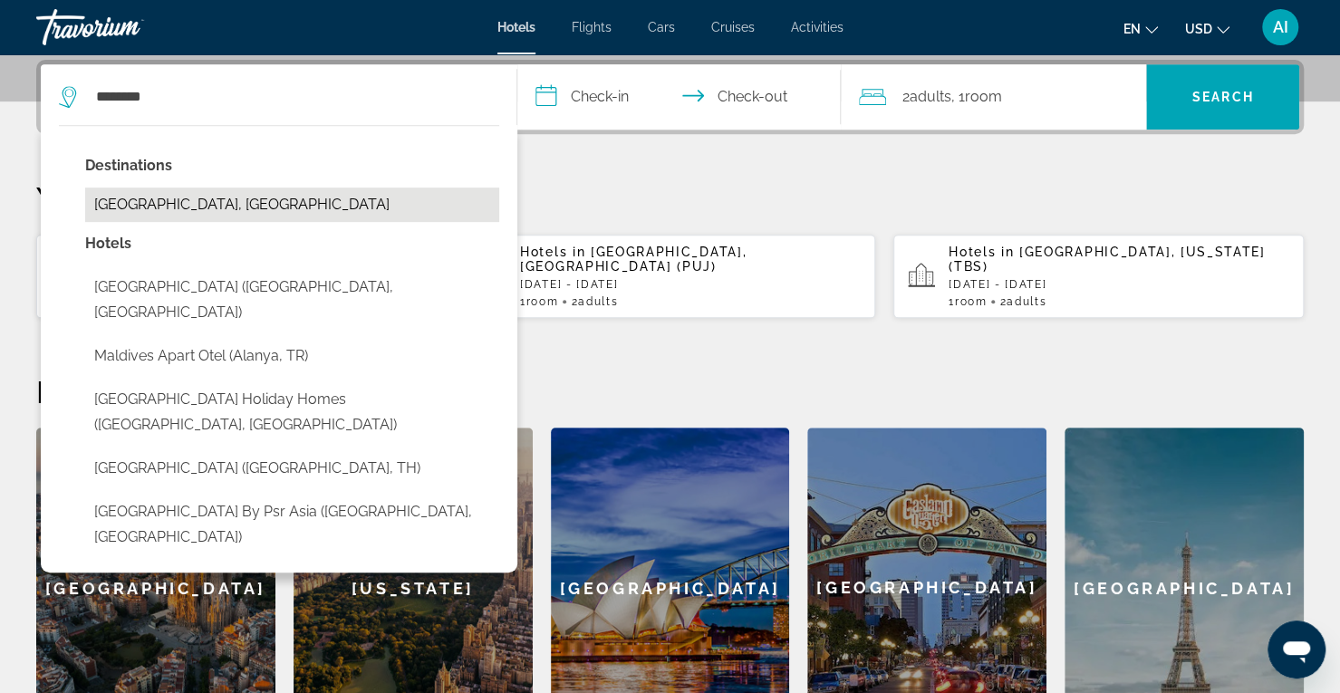
click at [173, 204] on button "[GEOGRAPHIC_DATA], [GEOGRAPHIC_DATA]" at bounding box center [292, 204] width 414 height 34
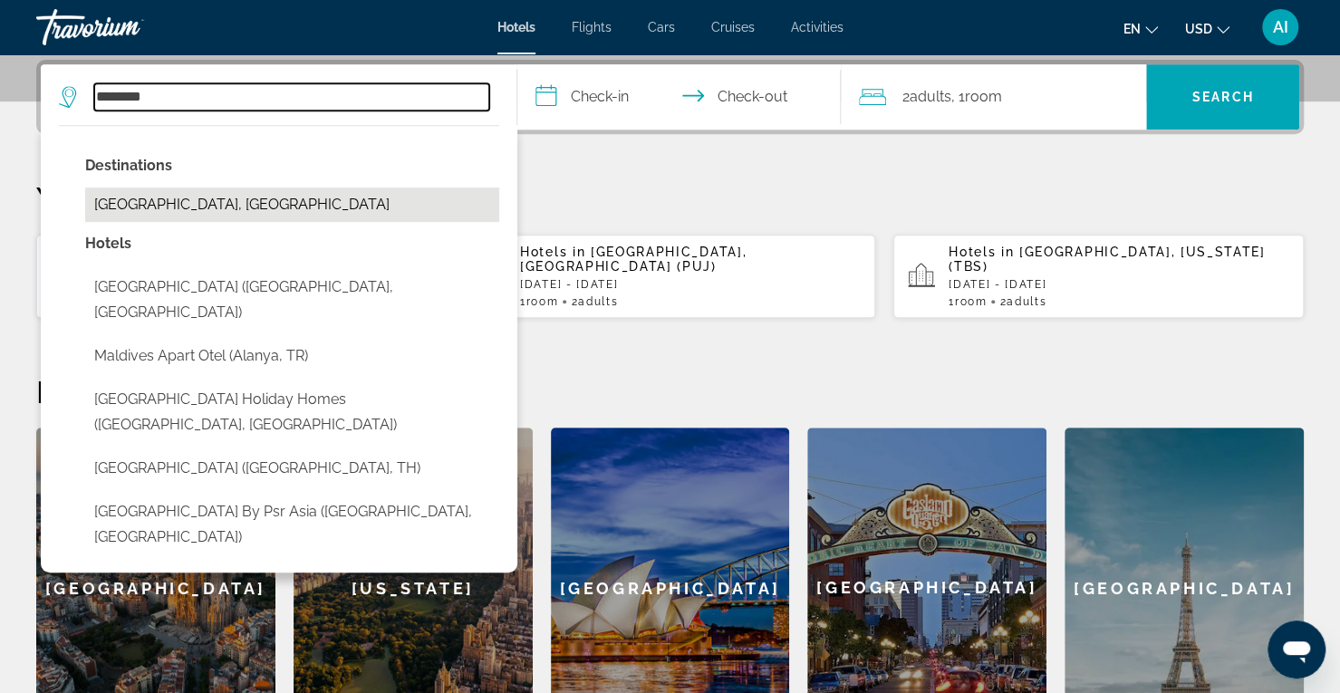
type input "**********"
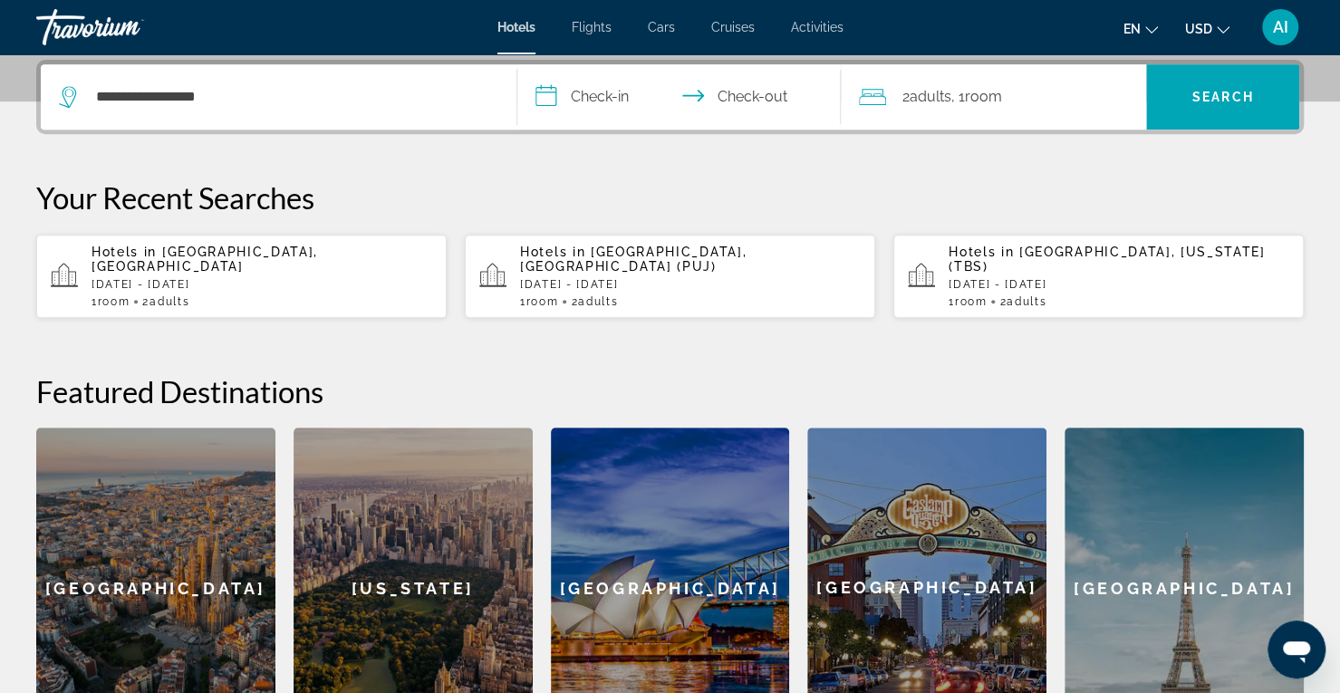
click at [581, 105] on input "**********" at bounding box center [682, 99] width 331 height 71
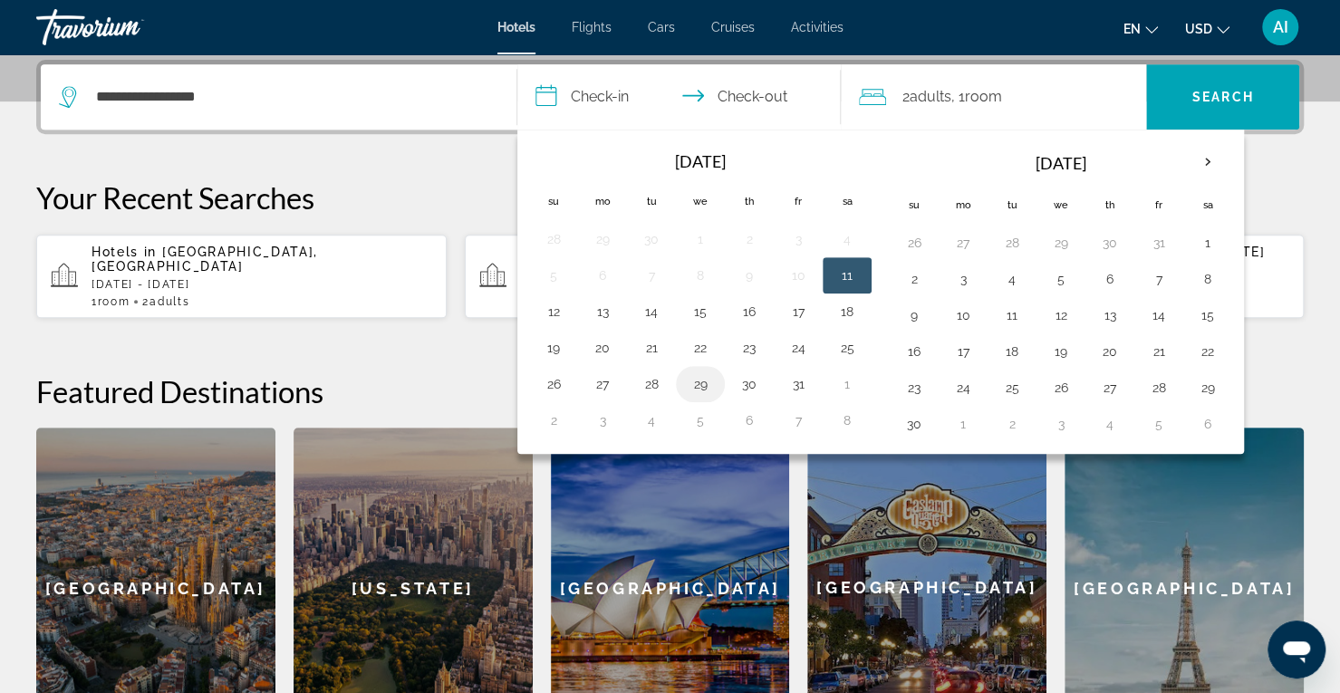
click at [699, 371] on button "29" at bounding box center [700, 383] width 29 height 25
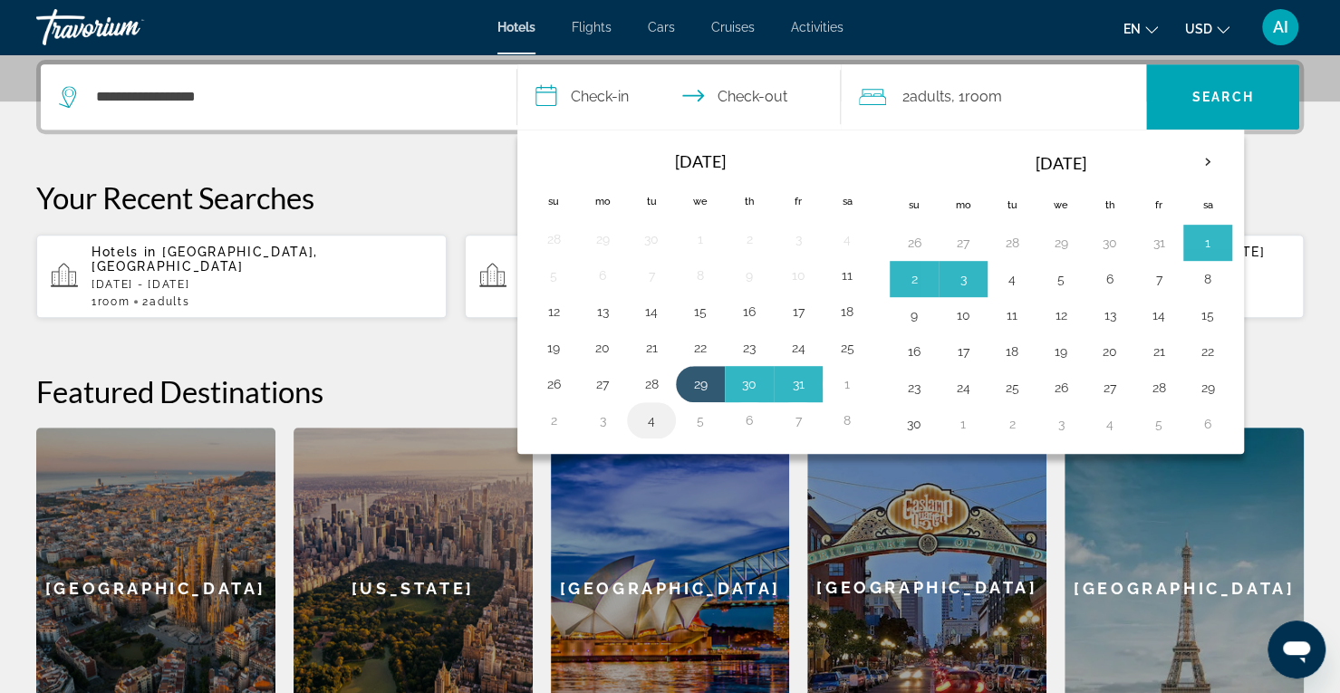
click at [640, 418] on button "4" at bounding box center [651, 420] width 29 height 25
type input "**********"
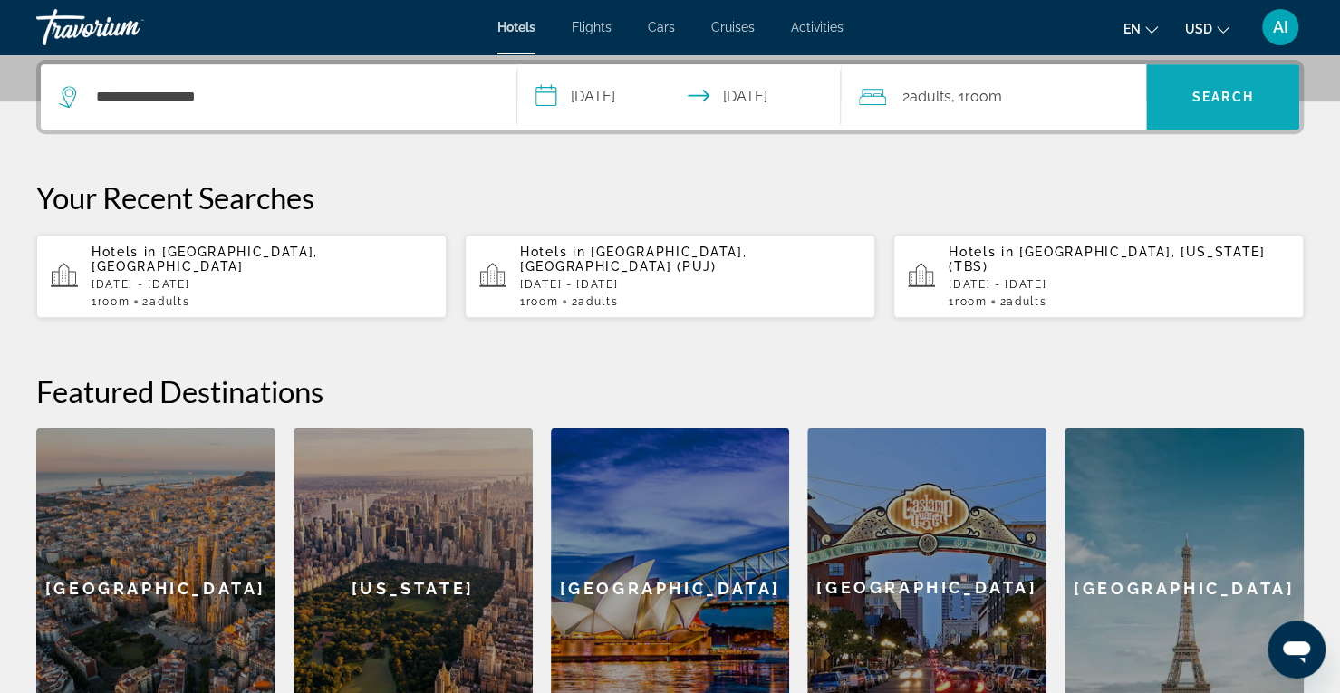
click at [1192, 96] on span "Search" at bounding box center [1223, 97] width 62 height 14
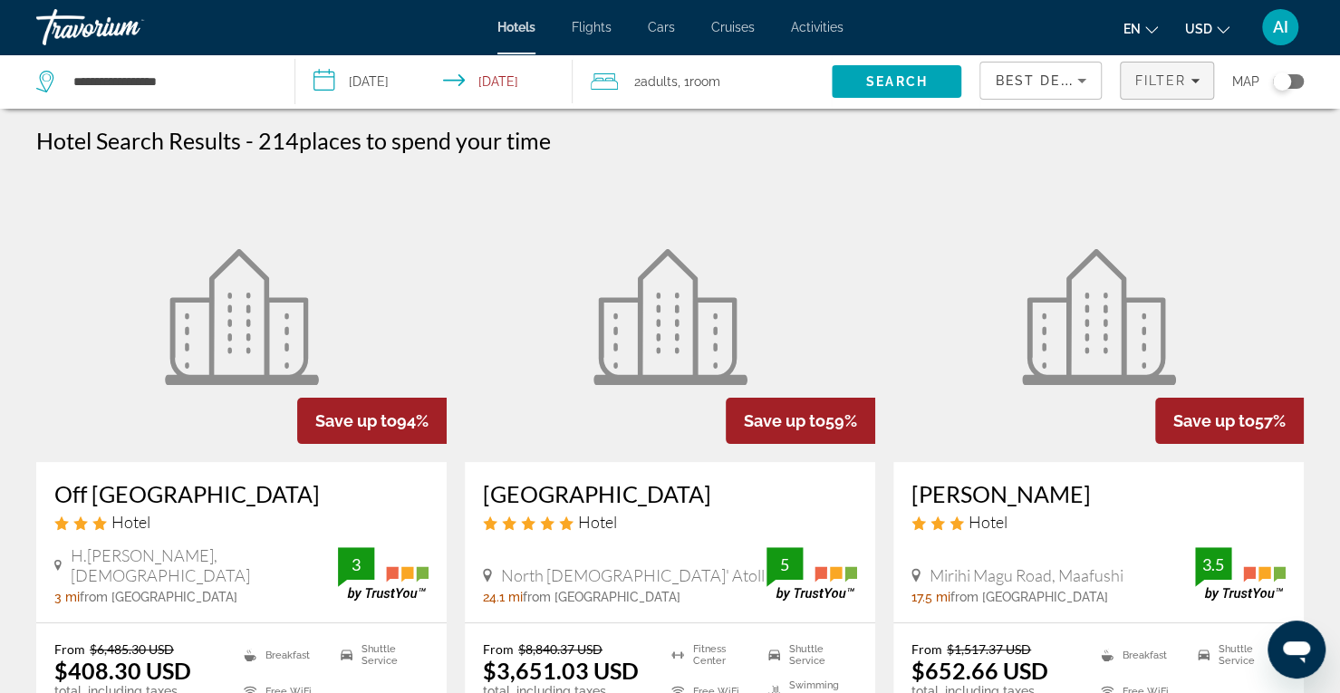
click at [1161, 83] on span "Filter" at bounding box center [1160, 80] width 52 height 14
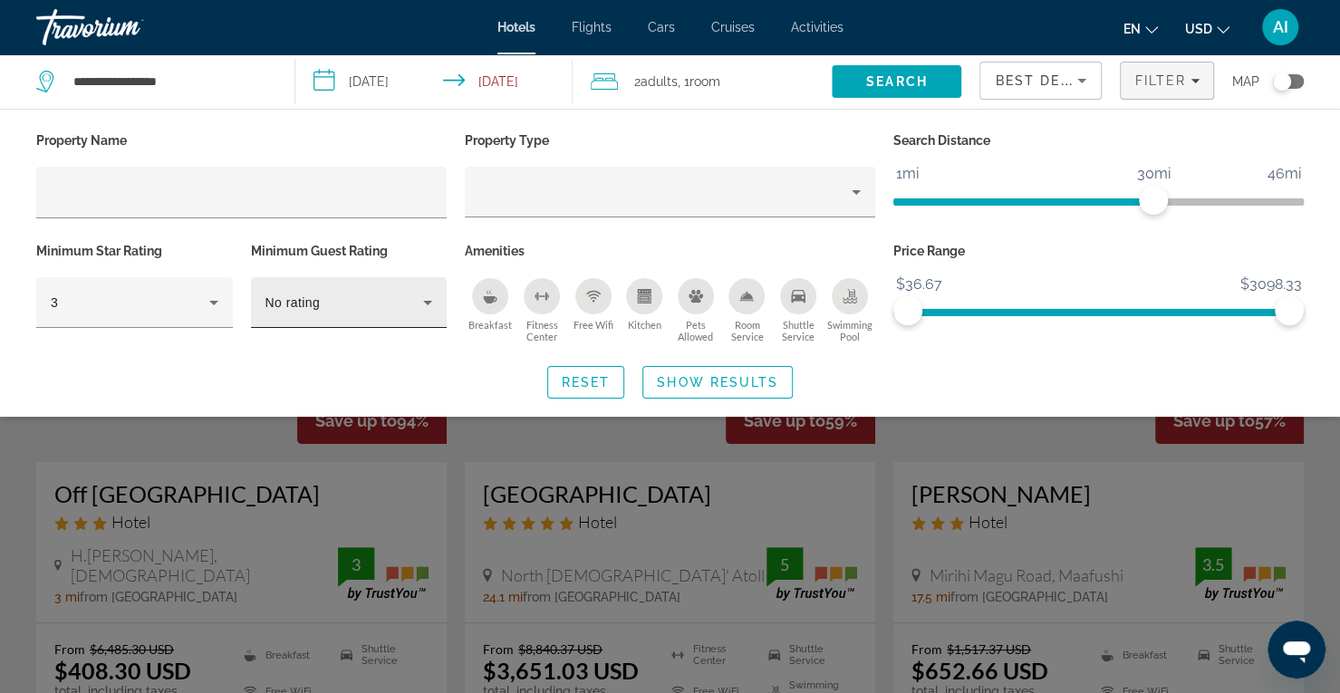
click at [357, 288] on div "No rating" at bounding box center [349, 302] width 168 height 51
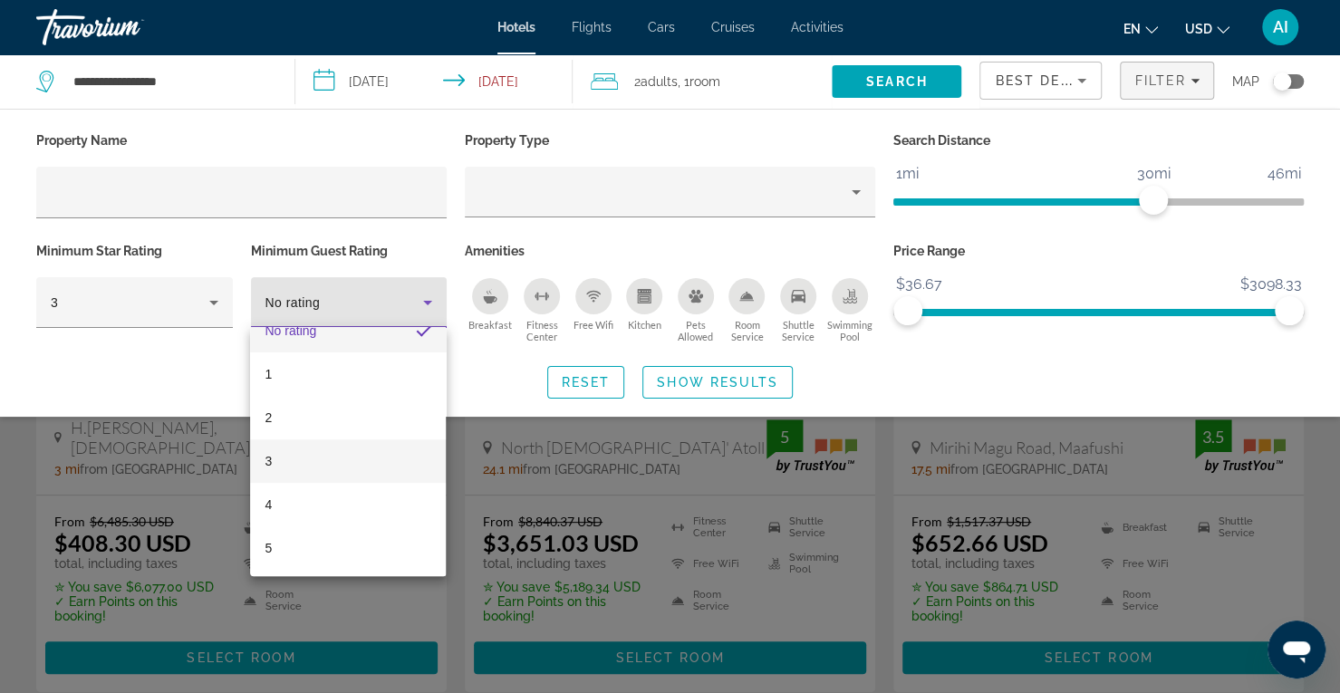
scroll to position [131, 0]
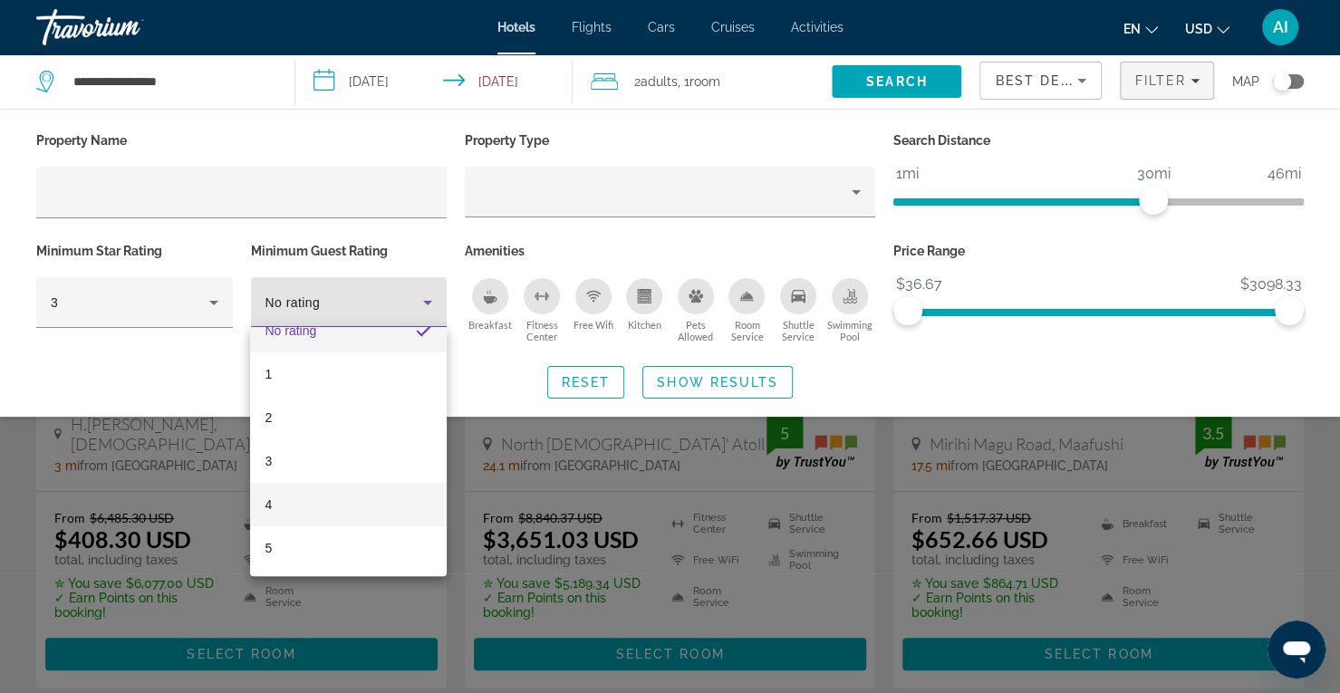
click at [301, 508] on mat-option "4" at bounding box center [348, 504] width 196 height 43
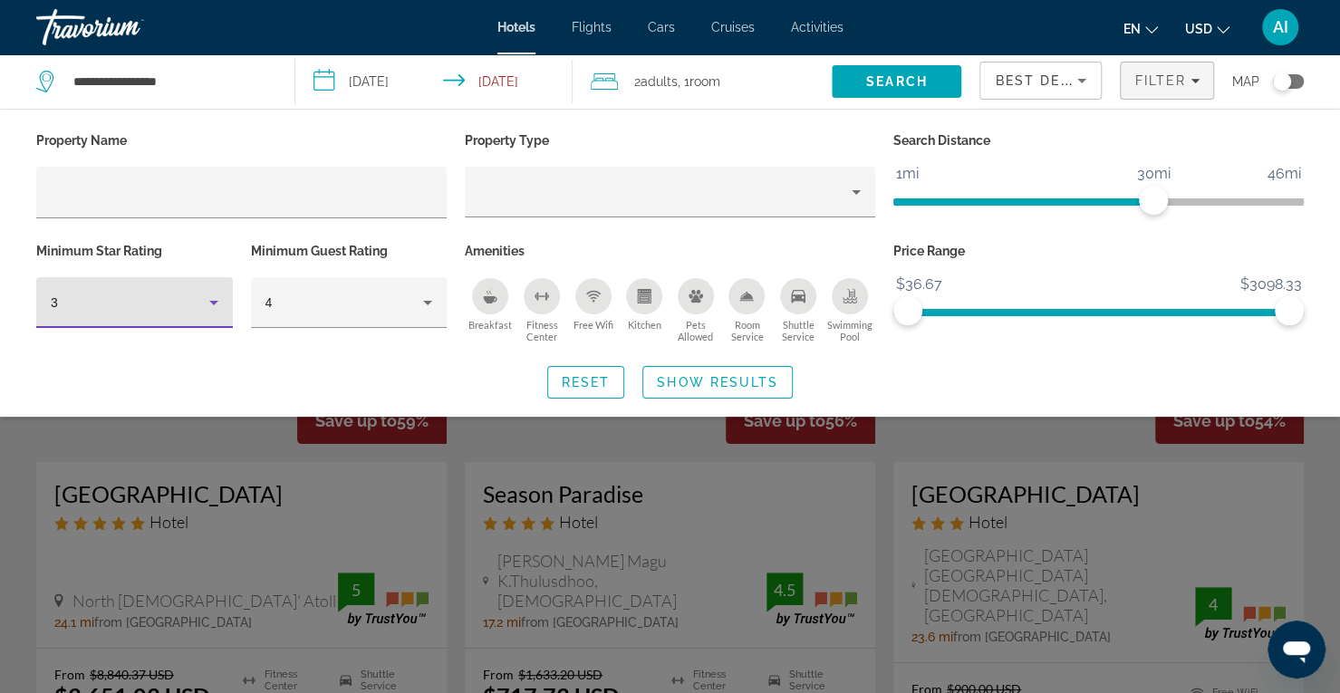
click at [205, 296] on icon "Hotel Filters" at bounding box center [214, 303] width 22 height 22
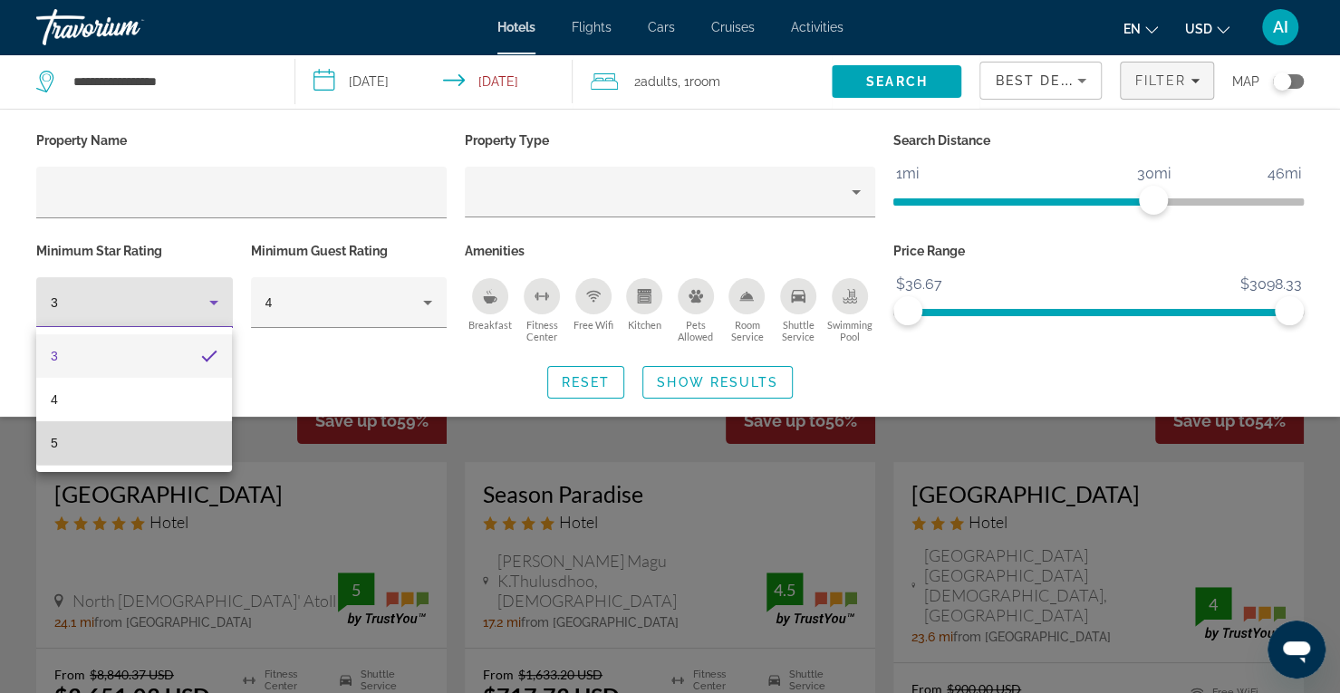
click at [158, 429] on mat-option "5" at bounding box center [134, 442] width 196 height 43
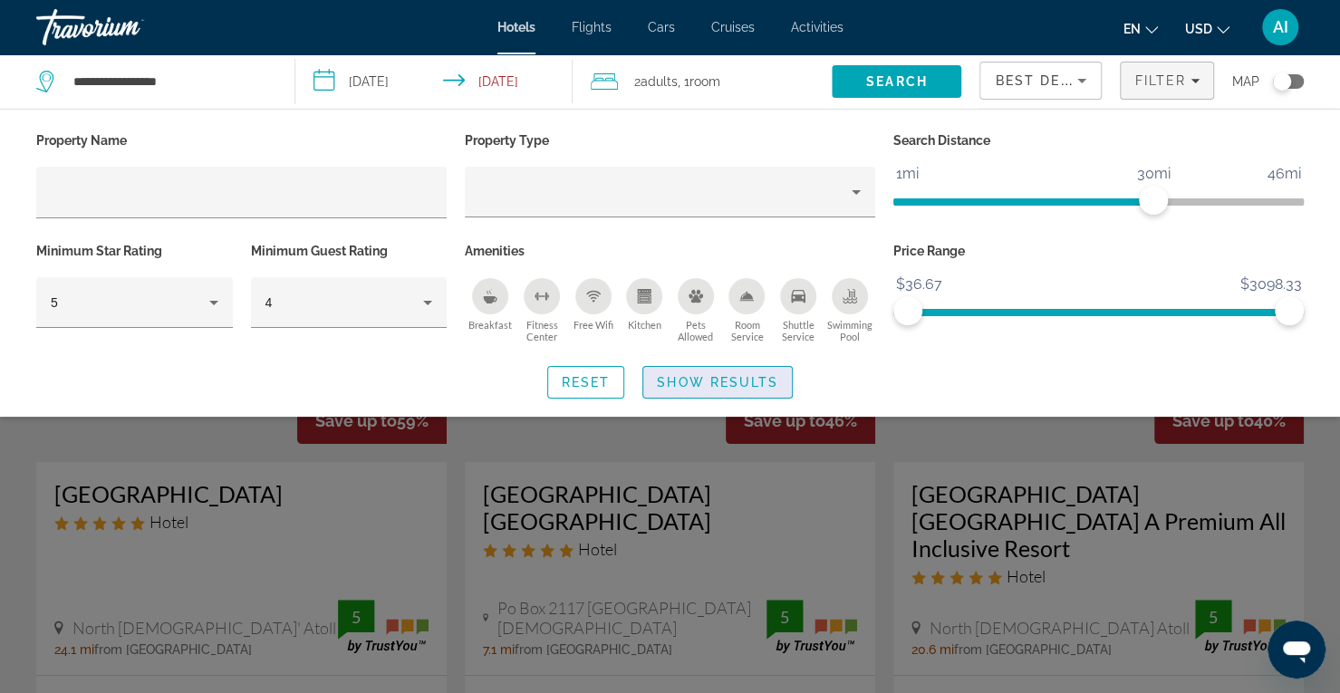
click at [723, 383] on span "Show Results" at bounding box center [717, 382] width 121 height 14
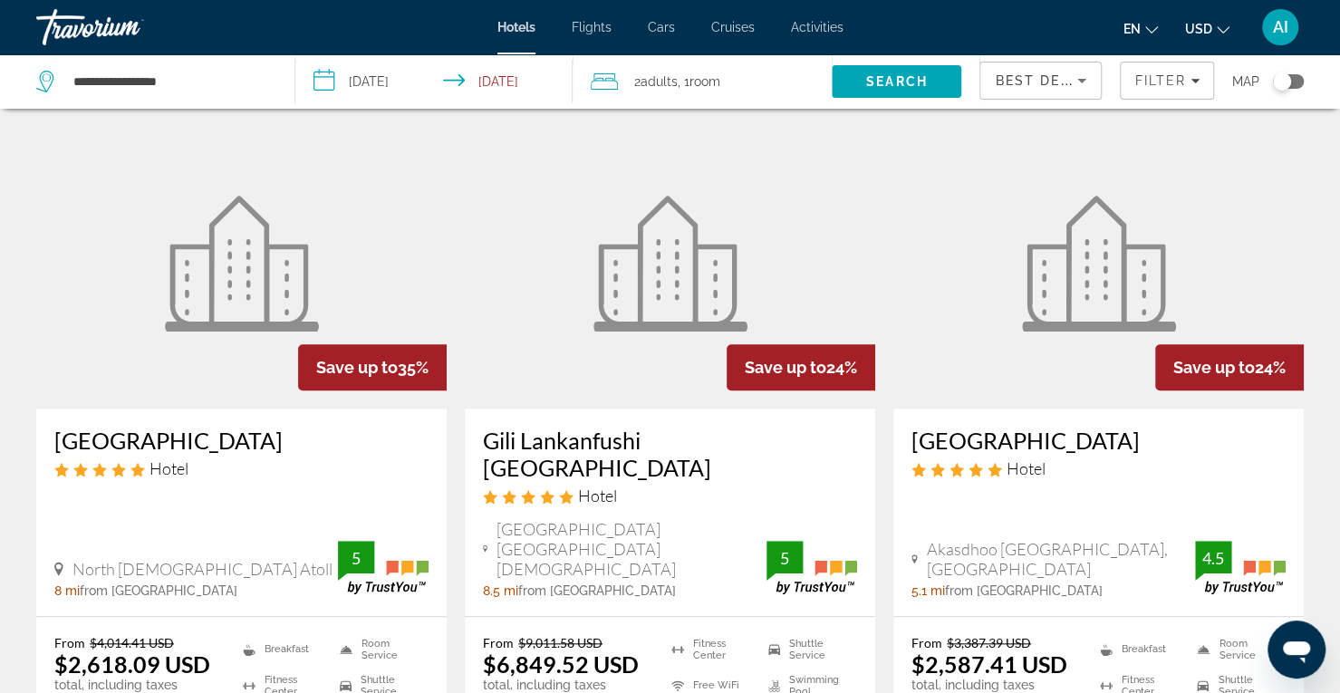
scroll to position [888, 0]
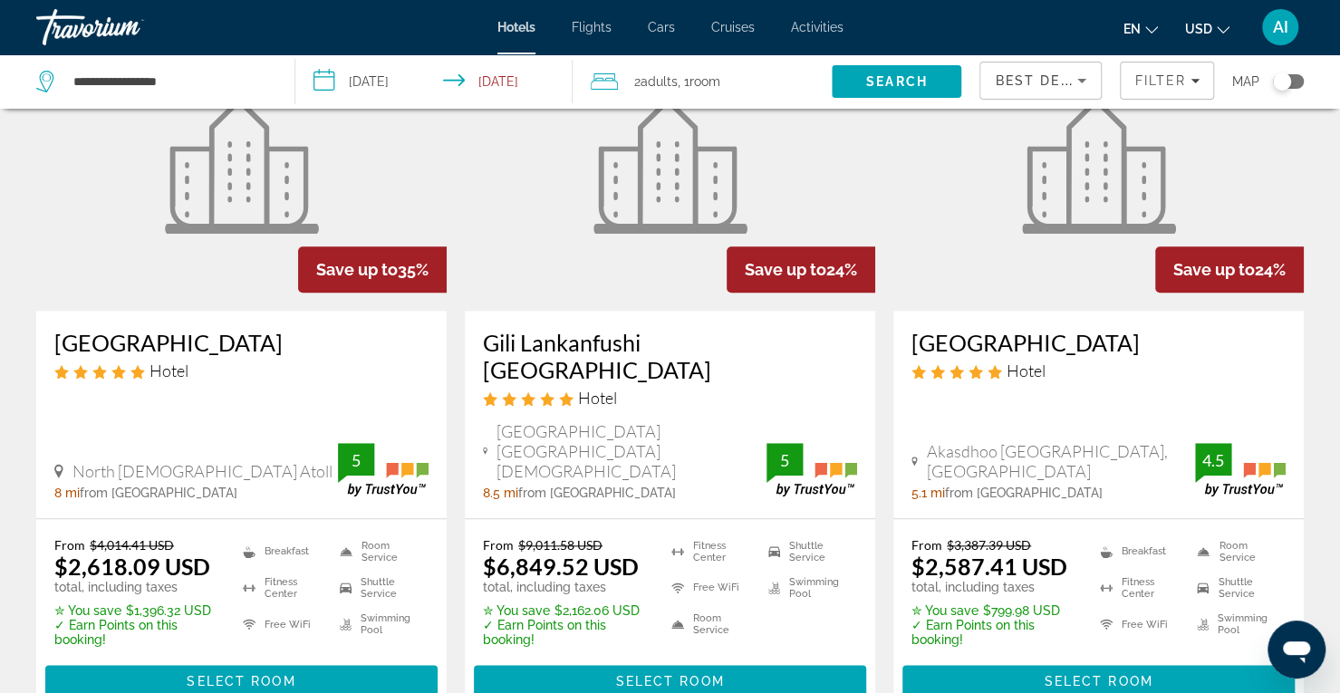
click at [1049, 329] on h3 "Hard Rock Hotel Maldives" at bounding box center [1098, 342] width 374 height 27
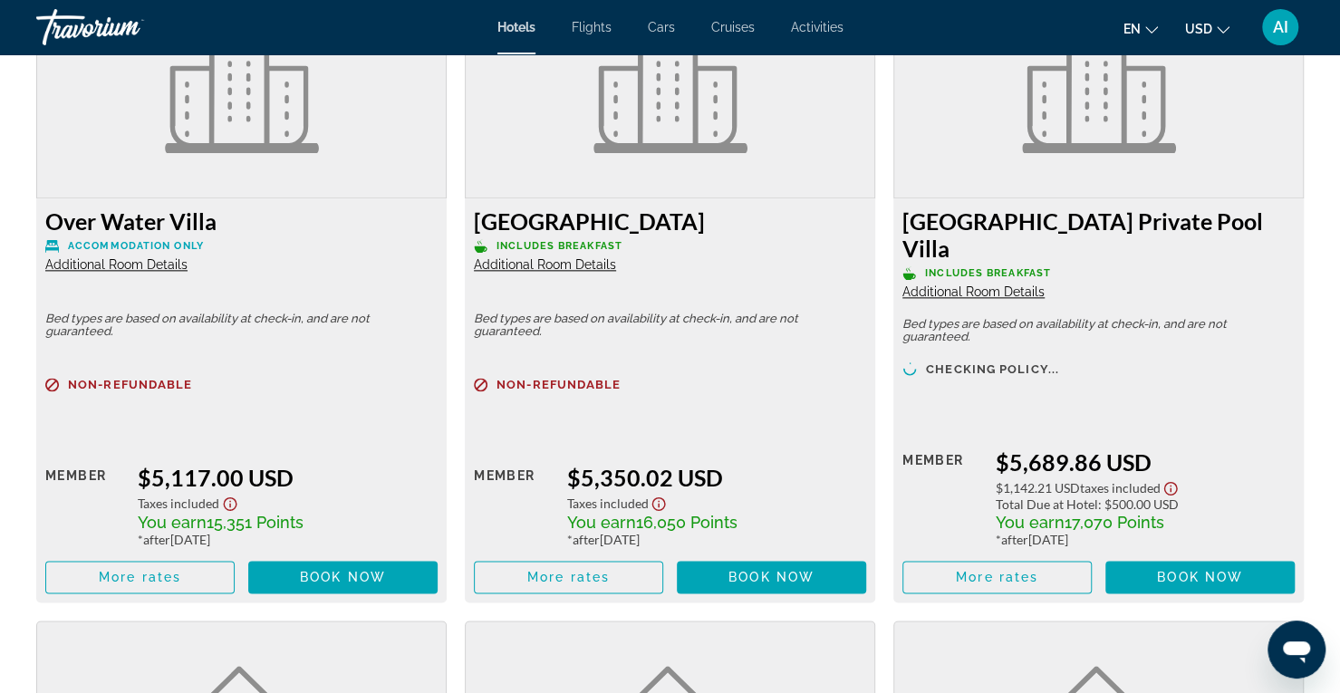
scroll to position [5207, 0]
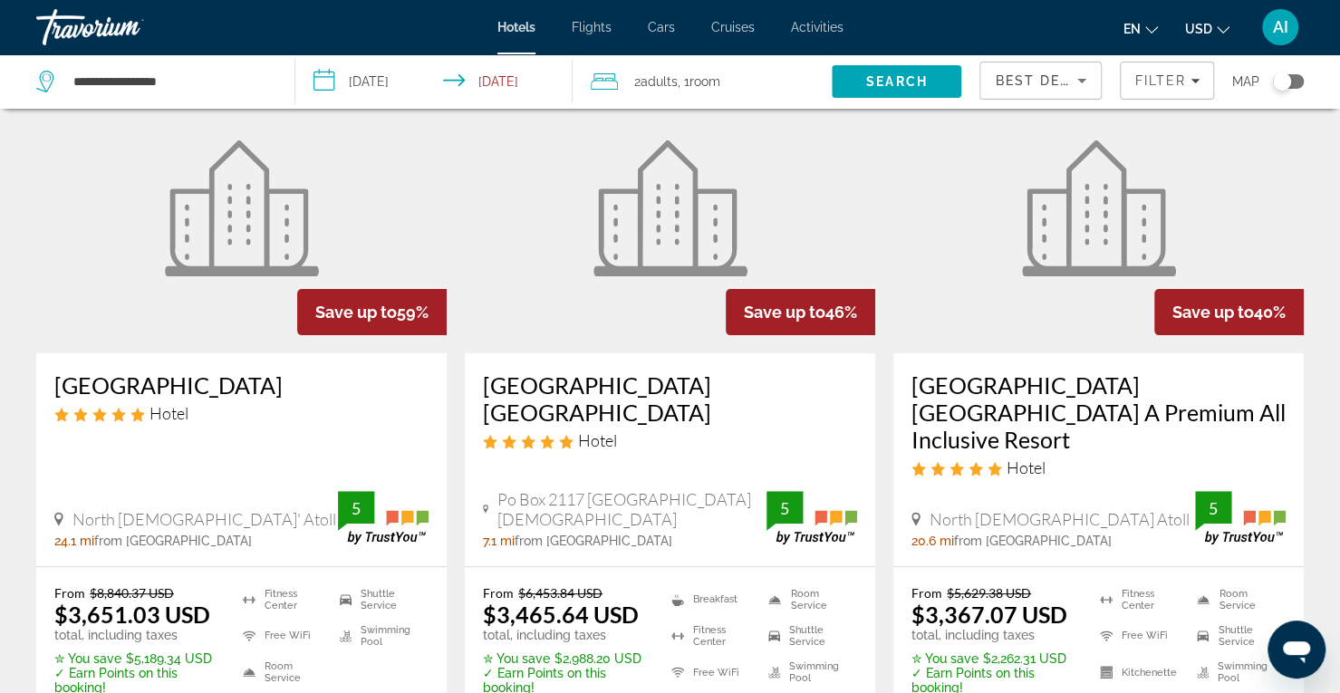
scroll to position [185, 0]
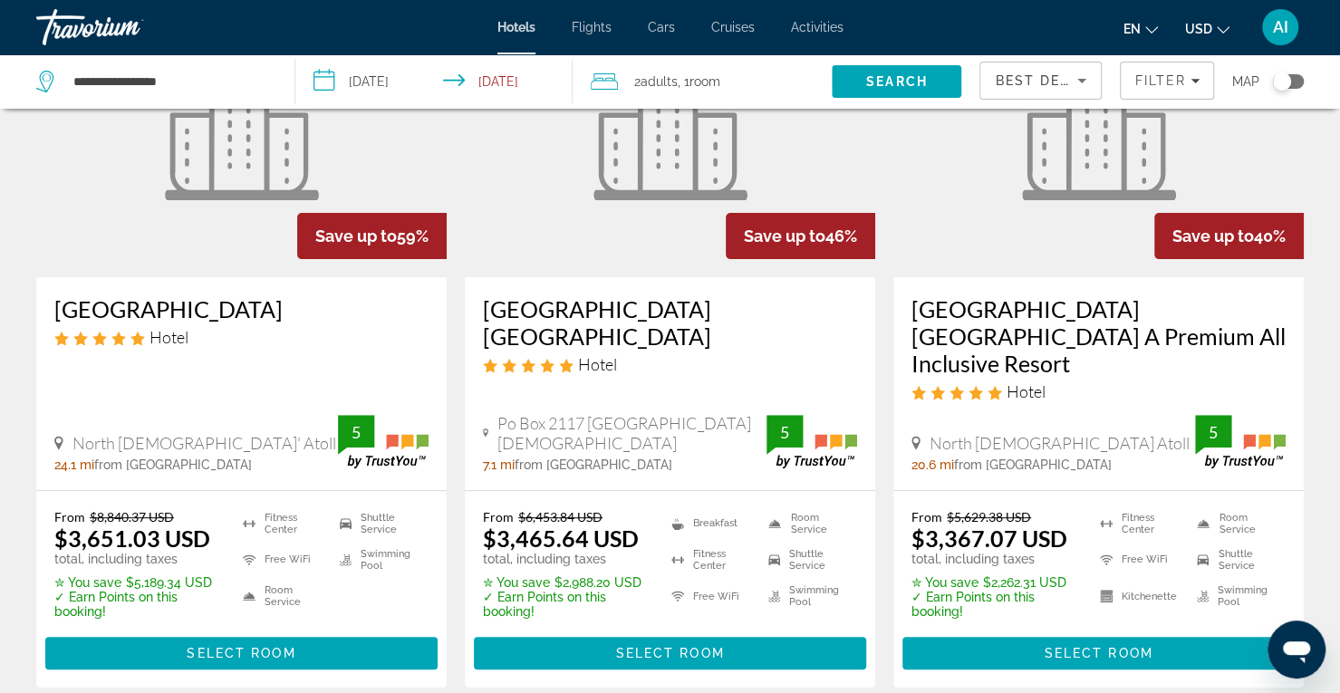
click at [1219, 24] on icon "Change currency" at bounding box center [1222, 30] width 13 height 13
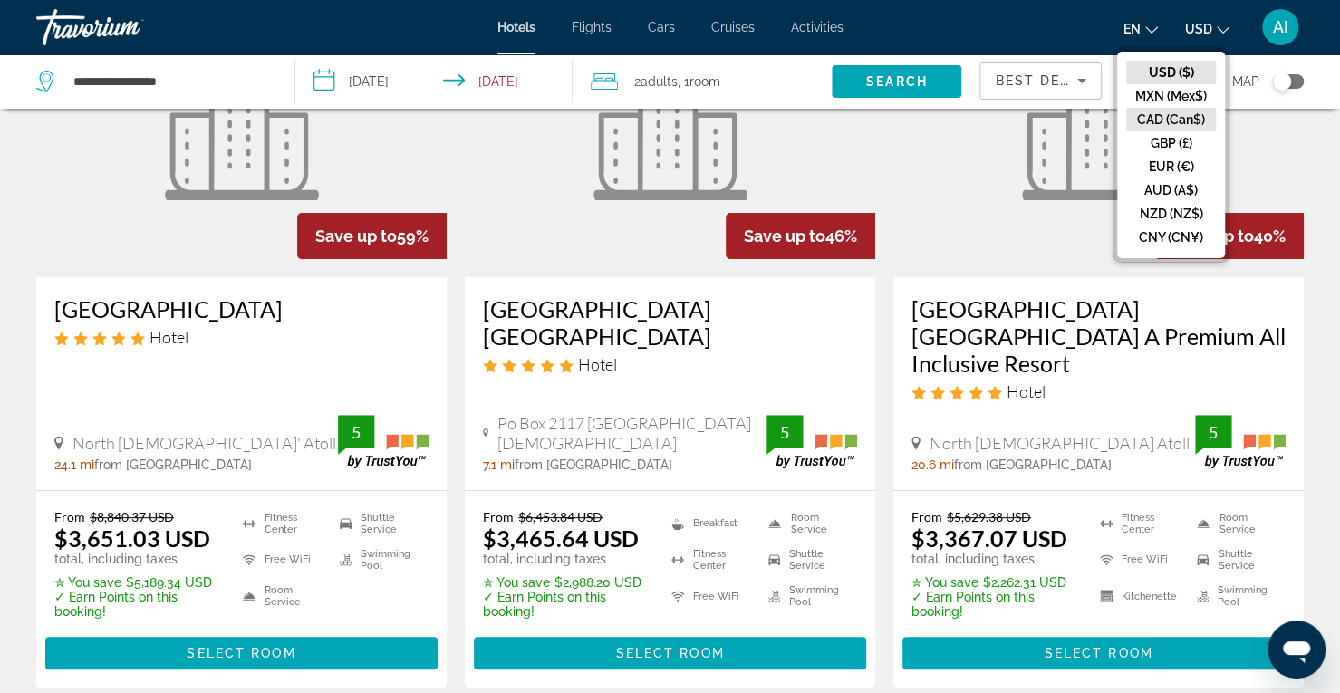
click at [1177, 113] on button "CAD (Can$)" at bounding box center [1171, 120] width 90 height 24
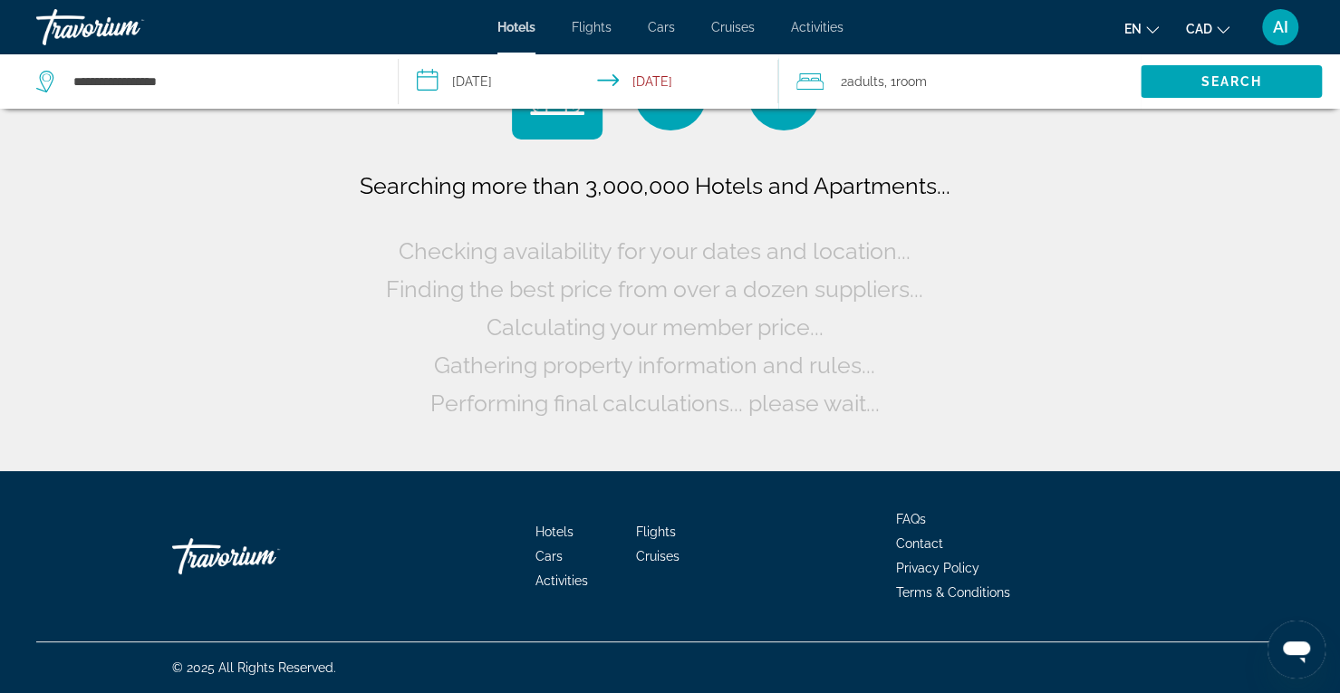
scroll to position [0, 0]
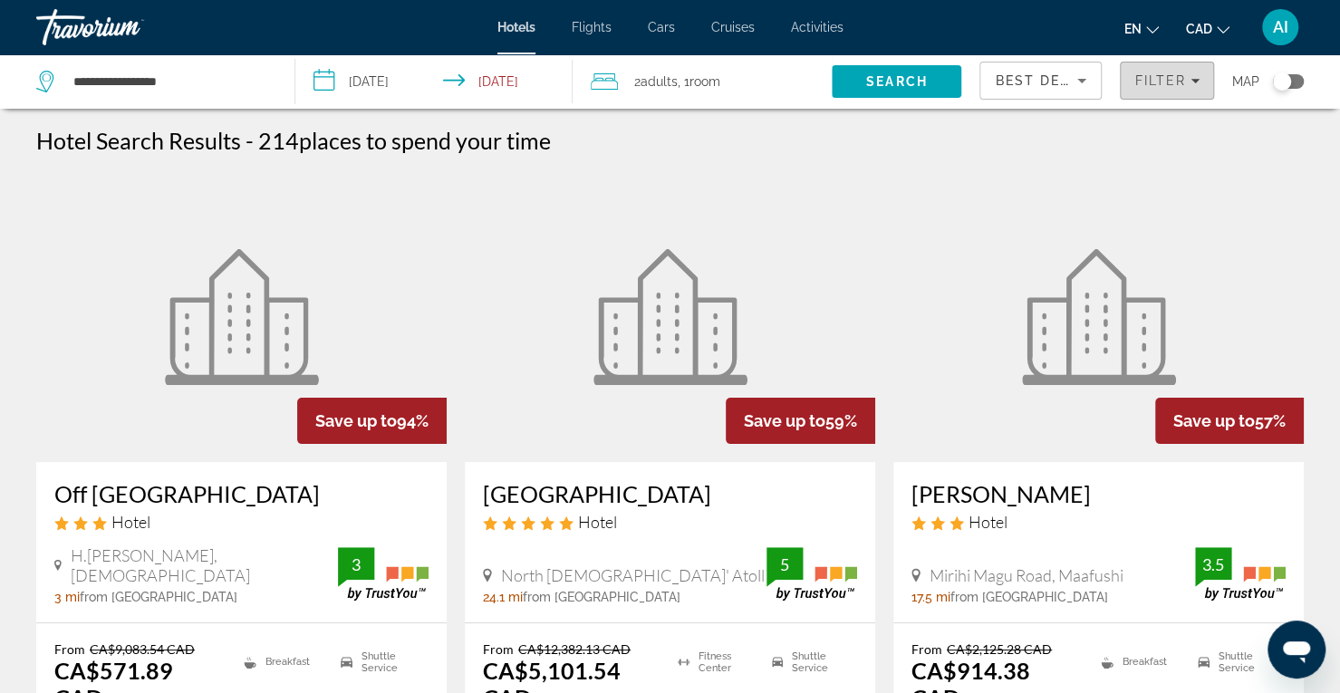
click at [1150, 82] on span "Filter" at bounding box center [1160, 80] width 52 height 14
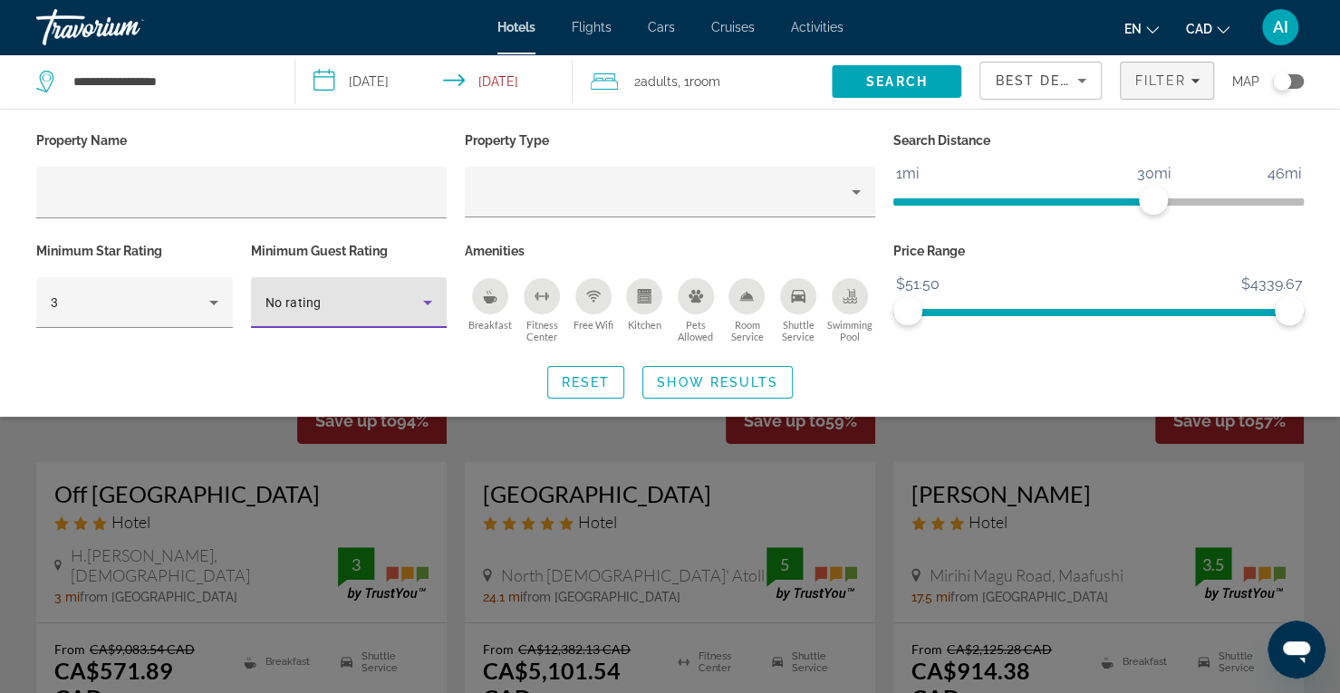
click at [421, 298] on icon "Hotel Filters" at bounding box center [428, 303] width 22 height 22
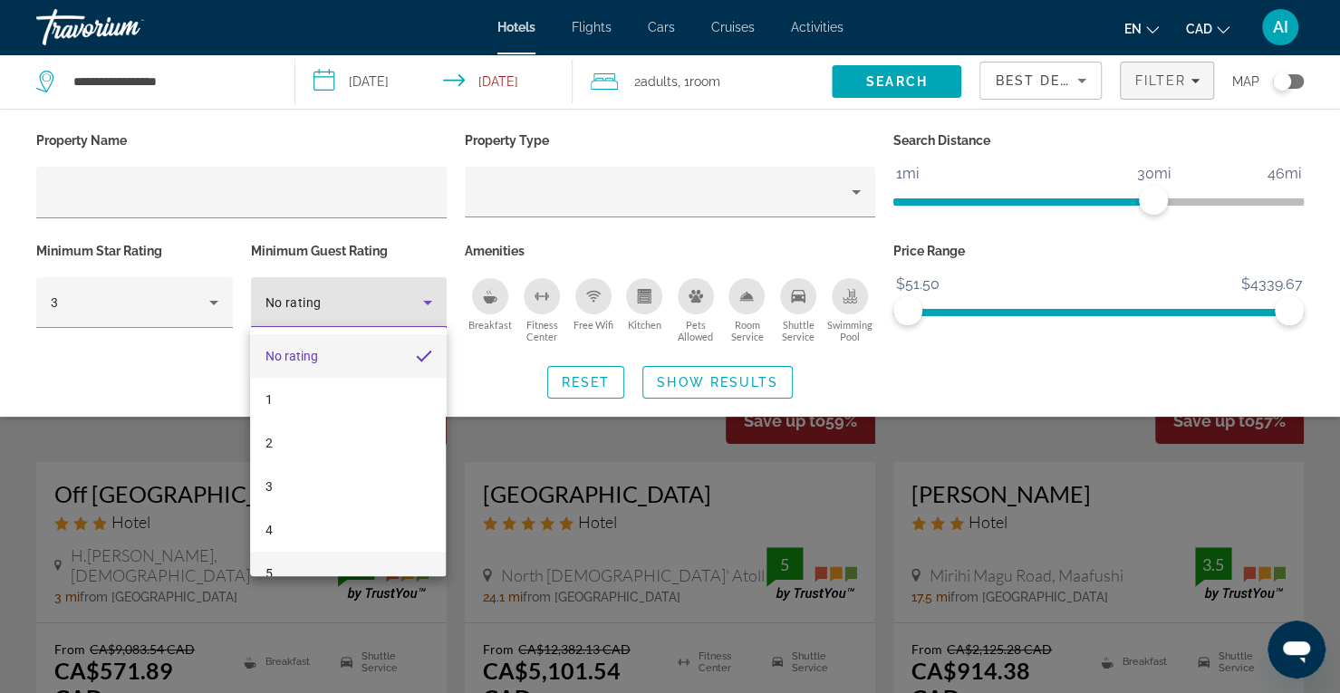
click at [292, 561] on mat-option "5" at bounding box center [348, 573] width 196 height 43
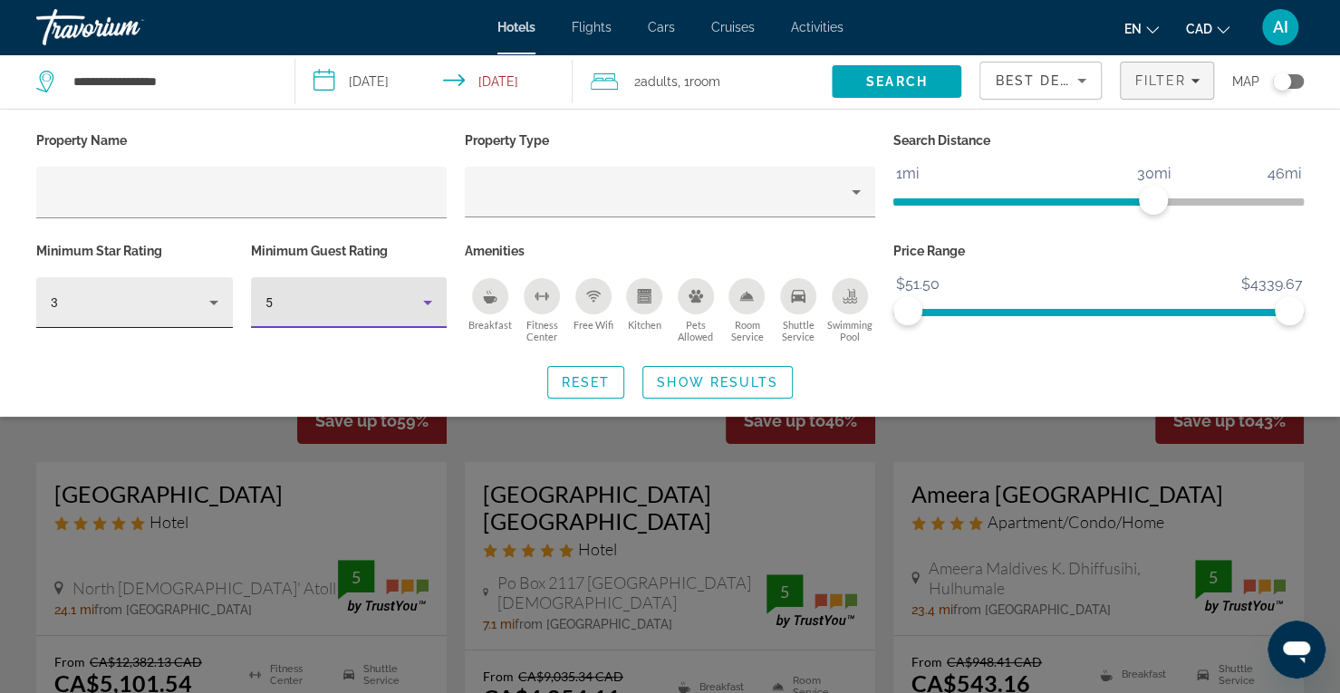
click at [142, 300] on div "3" at bounding box center [130, 303] width 159 height 22
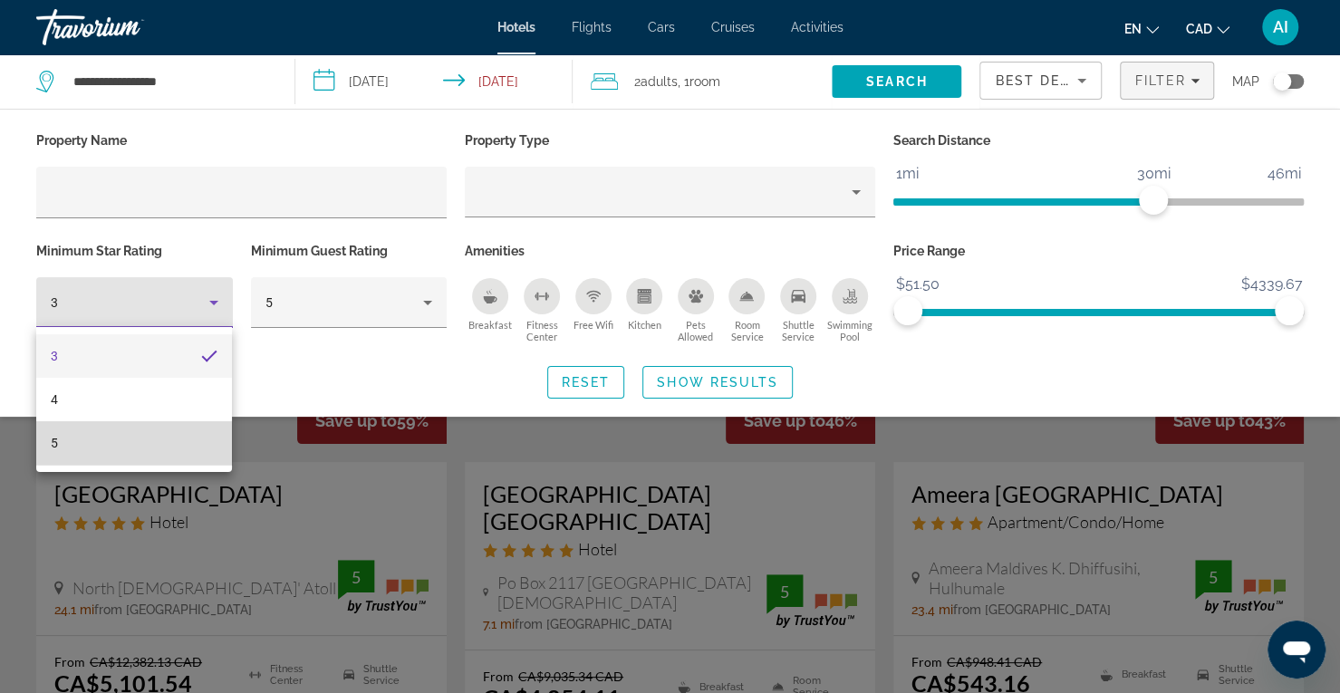
click at [123, 448] on mat-option "5" at bounding box center [134, 442] width 196 height 43
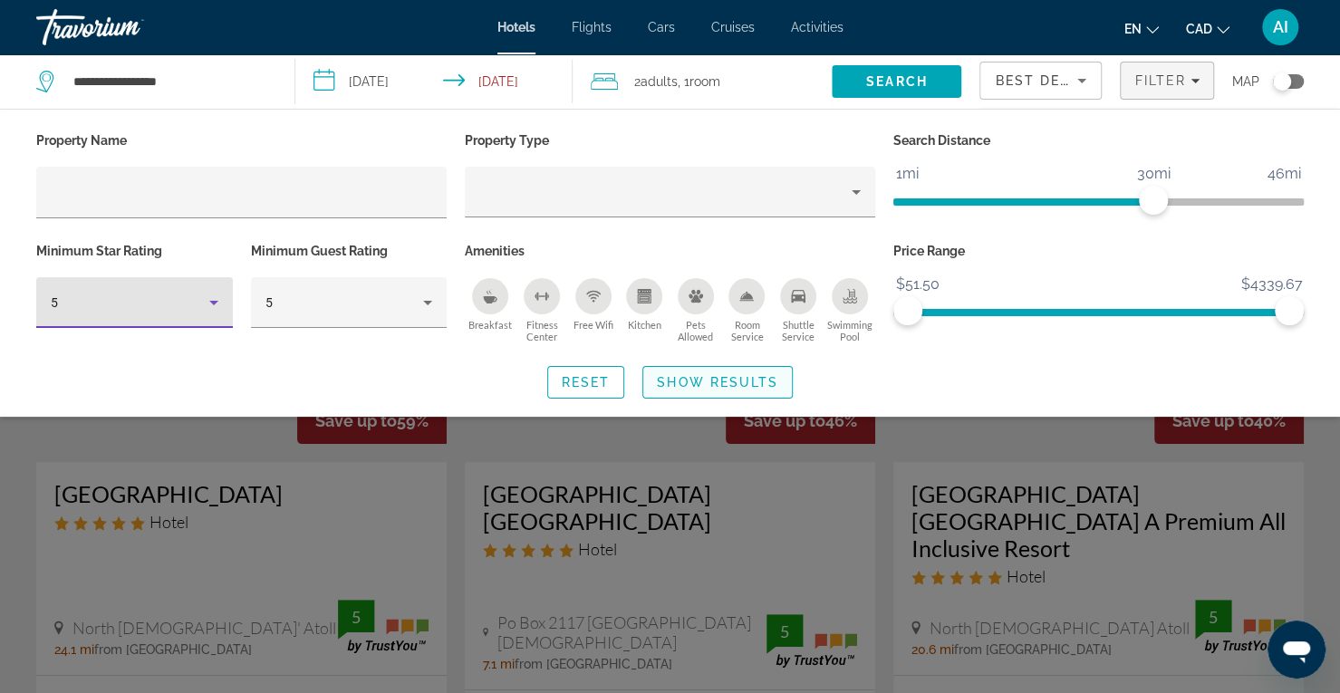
click at [739, 375] on span "Show Results" at bounding box center [717, 382] width 121 height 14
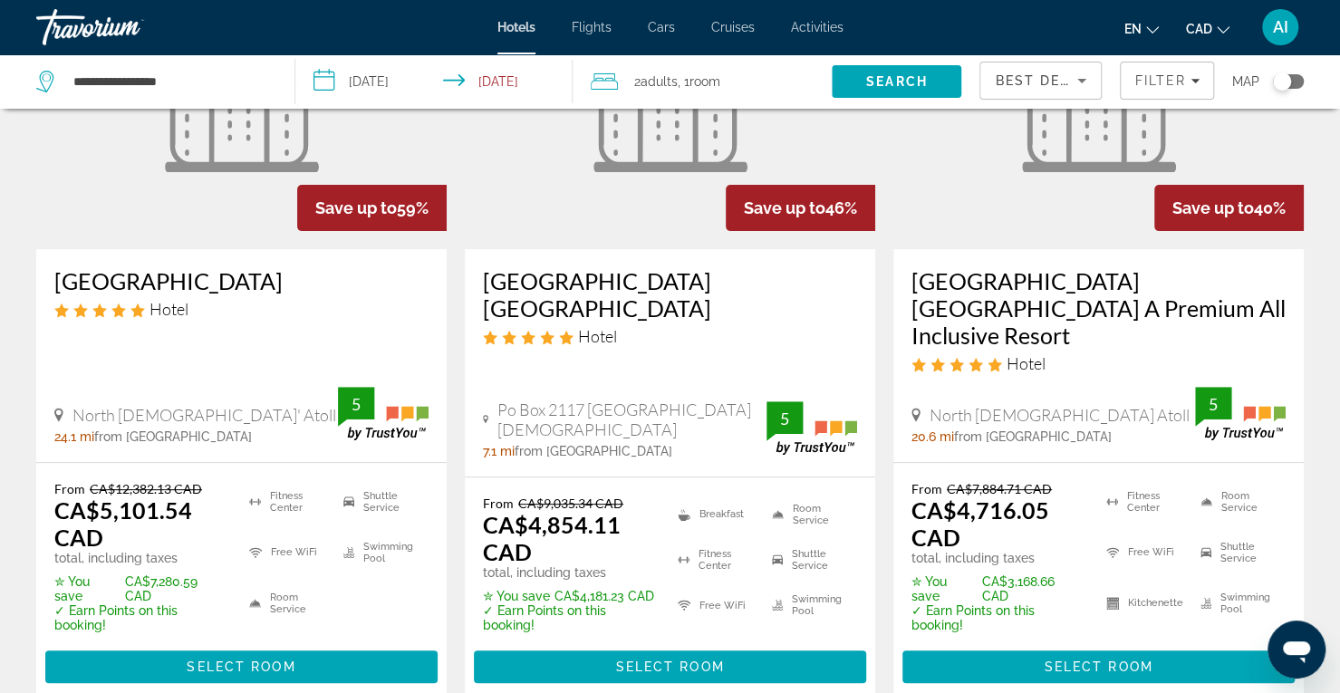
scroll to position [239, 0]
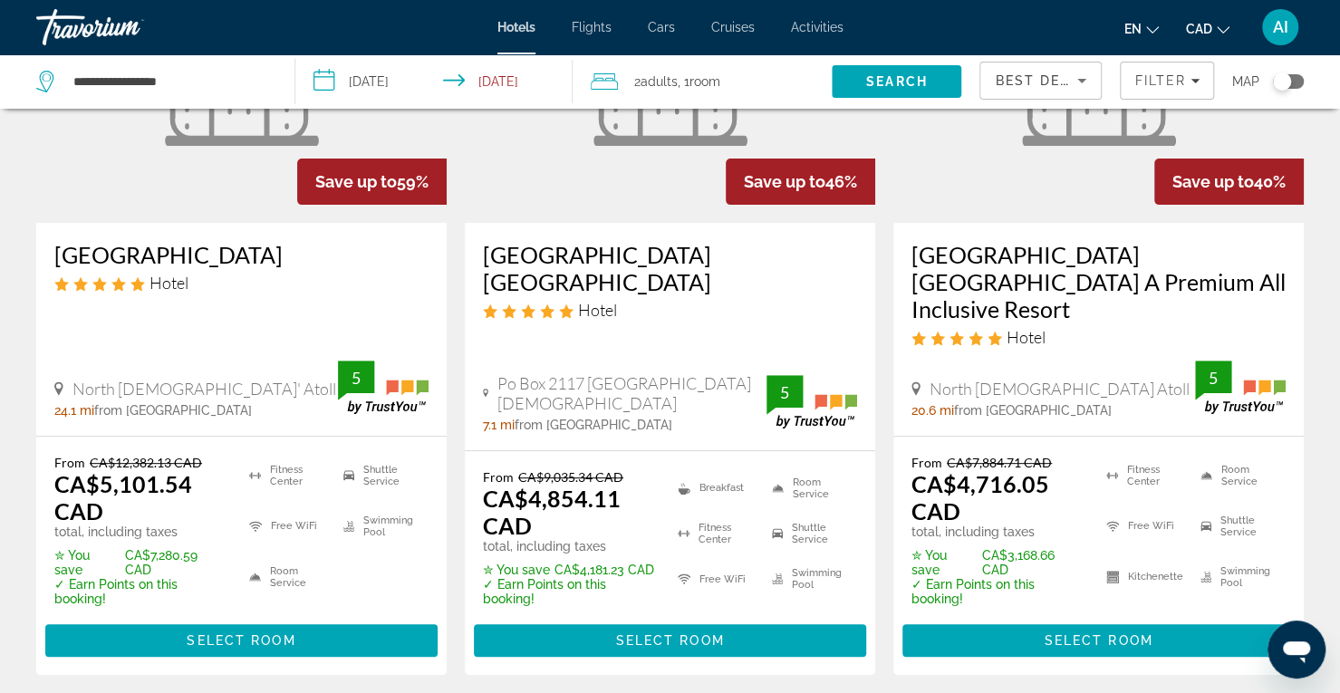
click at [1029, 264] on h3 "[GEOGRAPHIC_DATA] [GEOGRAPHIC_DATA] A Premium All Inclusive Resort" at bounding box center [1098, 282] width 374 height 82
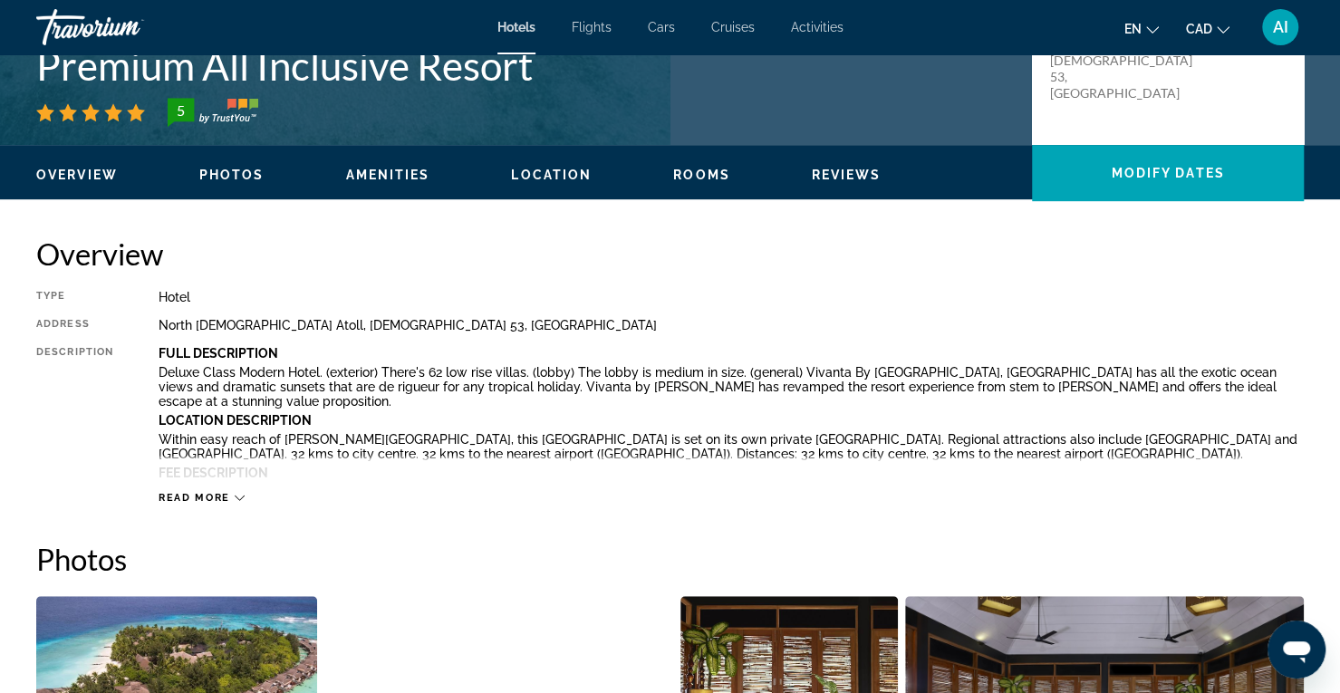
scroll to position [514, 0]
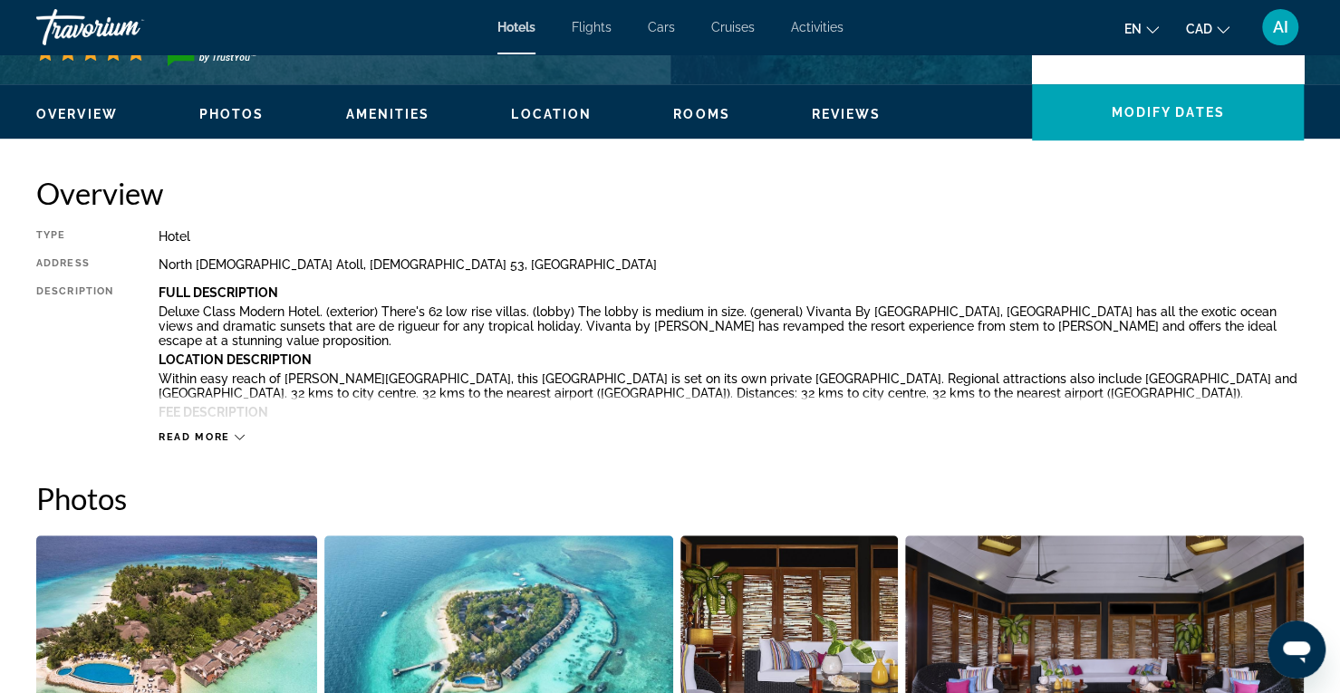
click at [242, 437] on icon "Main content" at bounding box center [240, 437] width 10 height 10
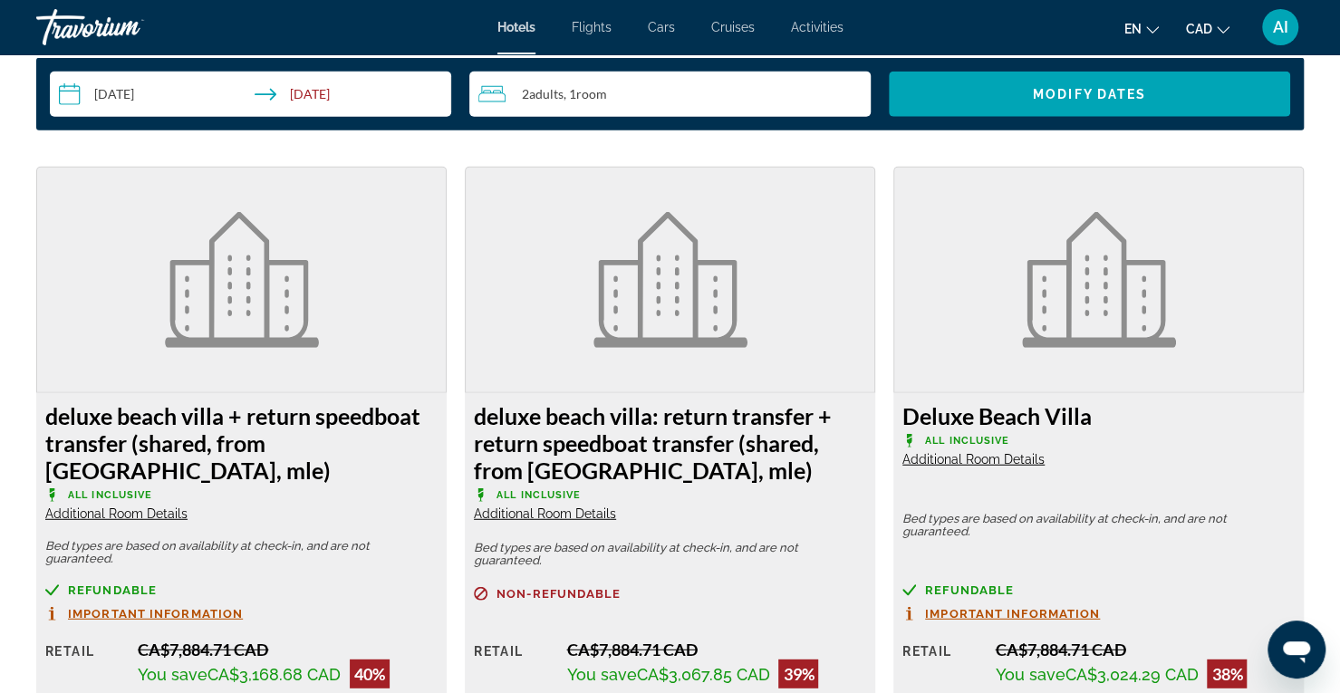
scroll to position [2599, 0]
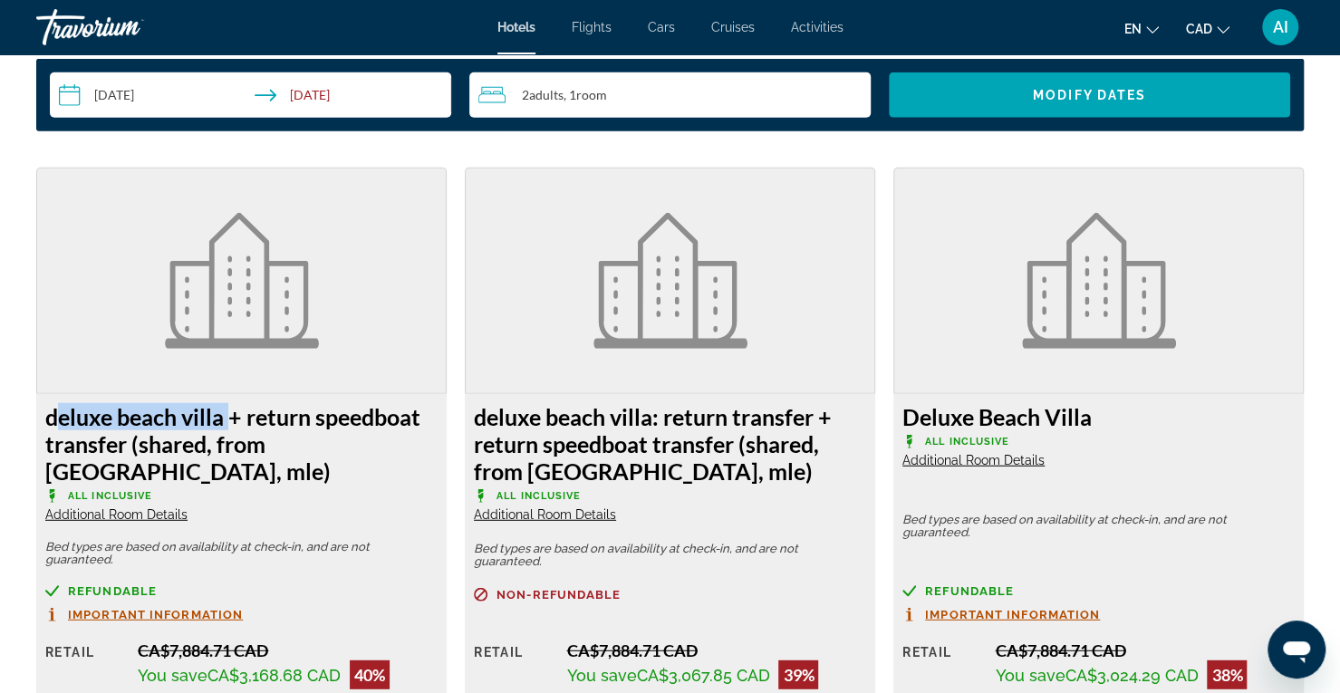
drag, startPoint x: 41, startPoint y: 405, endPoint x: 226, endPoint y: 405, distance: 184.8
click at [226, 405] on div "deluxe beach villa + return speedboat transfer (shared, from velana internation…" at bounding box center [241, 617] width 410 height 447
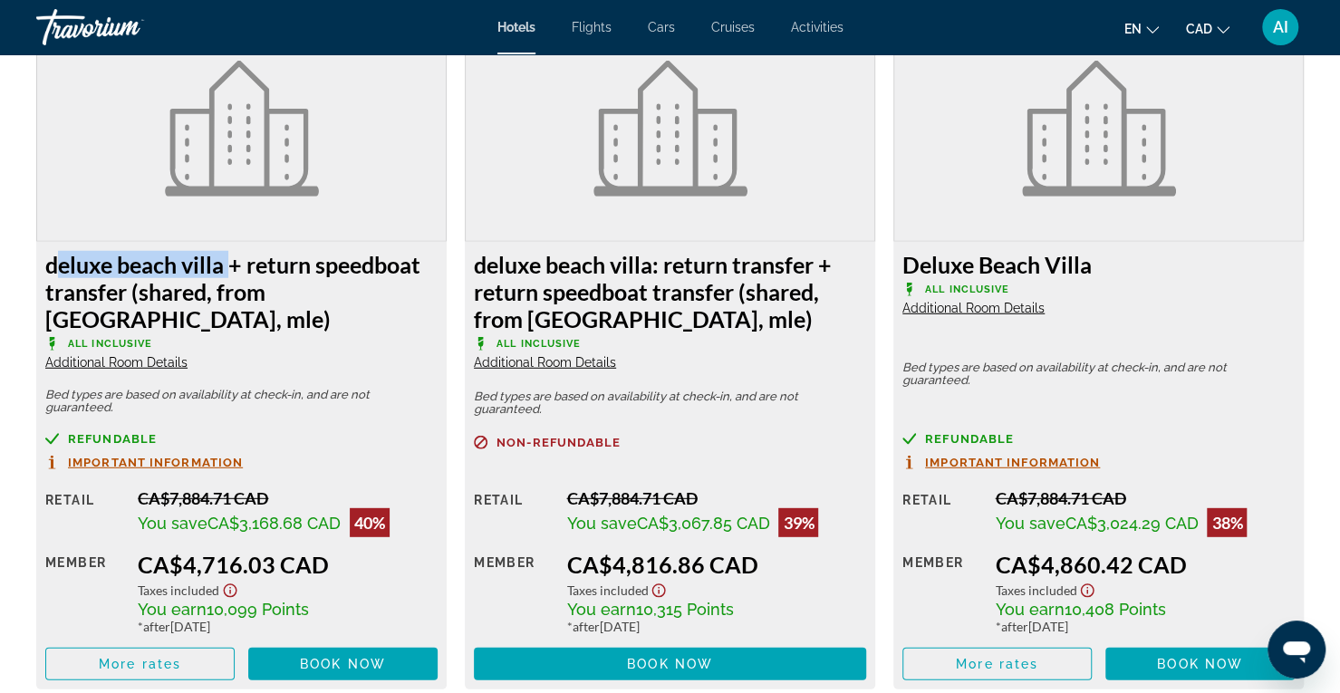
scroll to position [2753, 0]
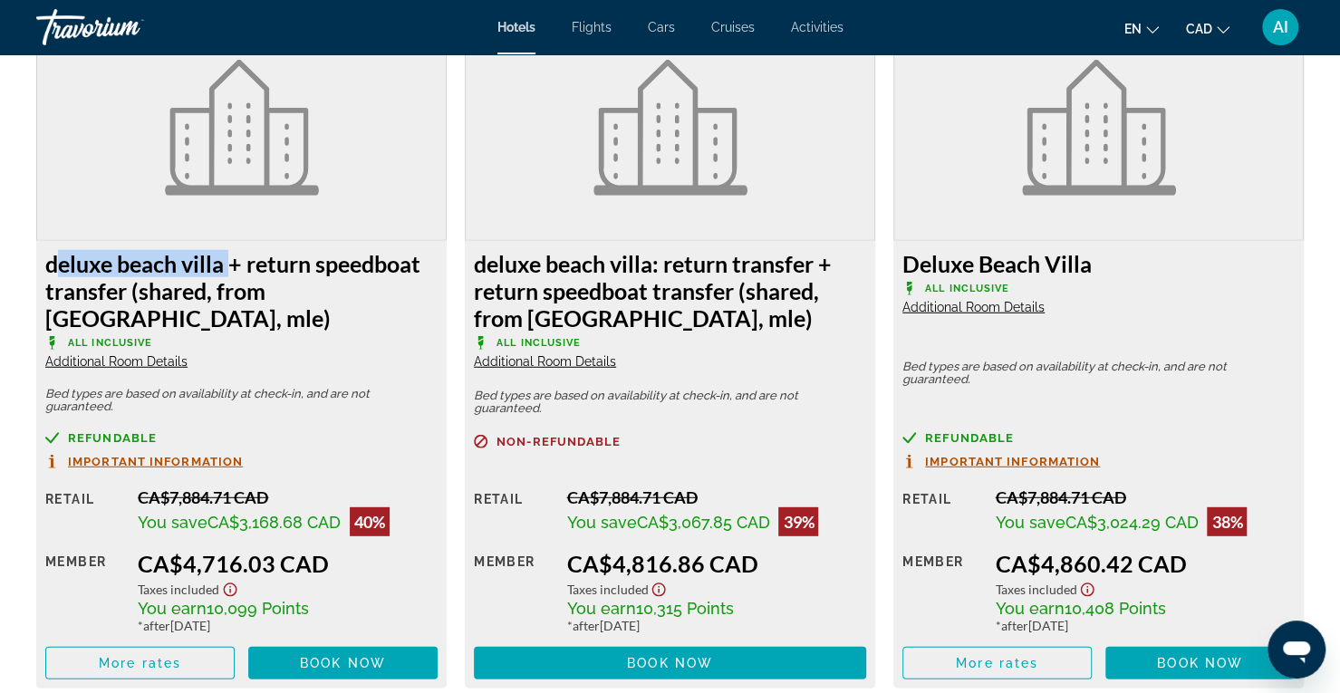
click at [178, 456] on span "Important Information" at bounding box center [155, 462] width 175 height 12
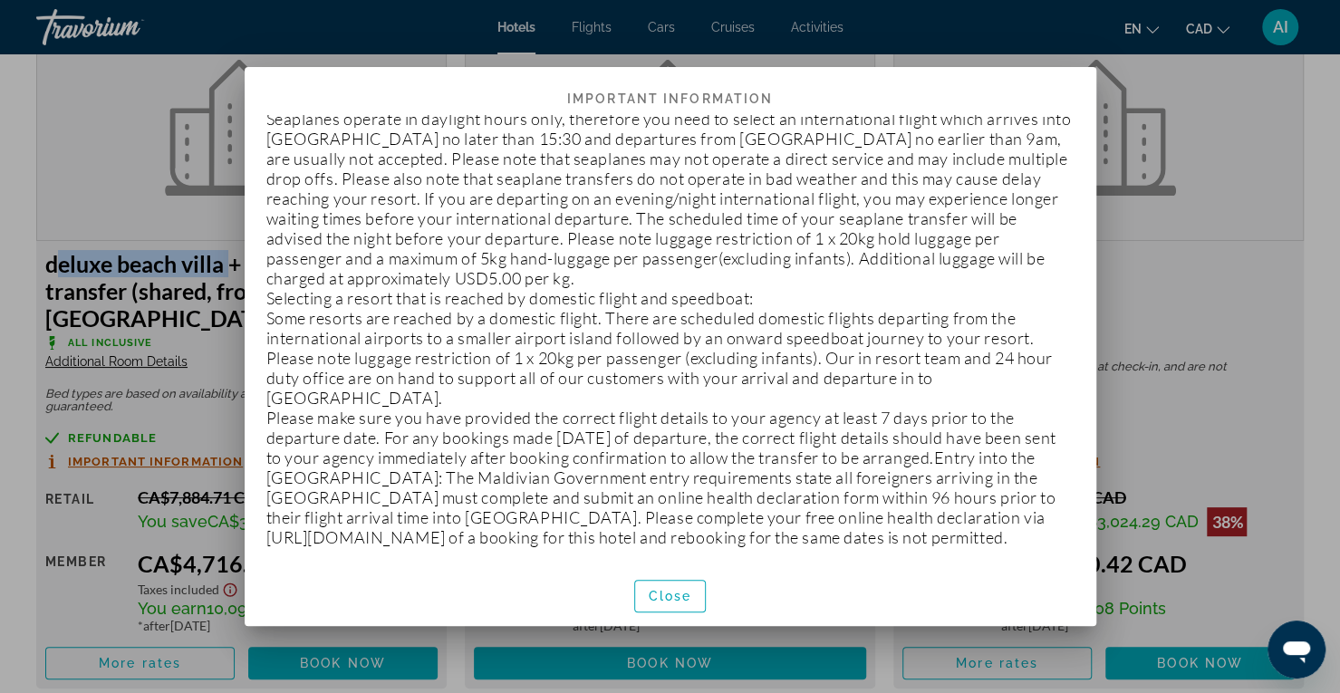
scroll to position [900, 0]
click at [669, 592] on span "Close" at bounding box center [670, 596] width 43 height 14
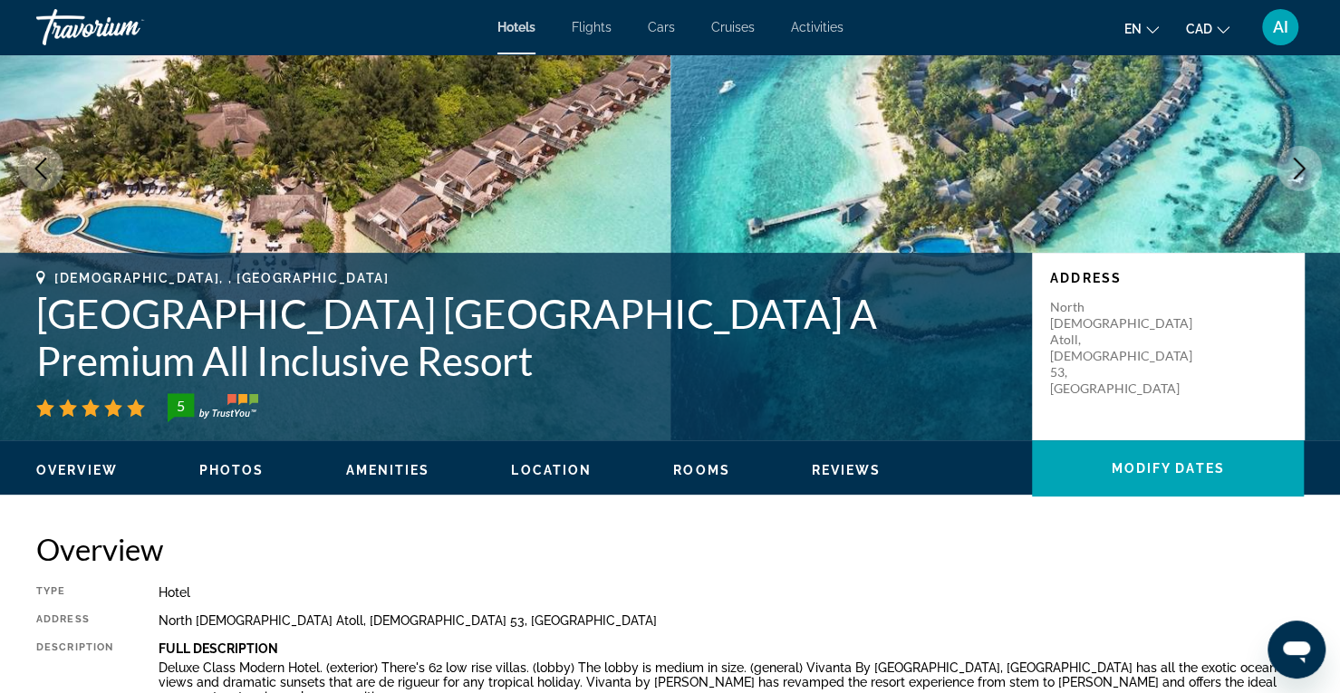
scroll to position [0, 0]
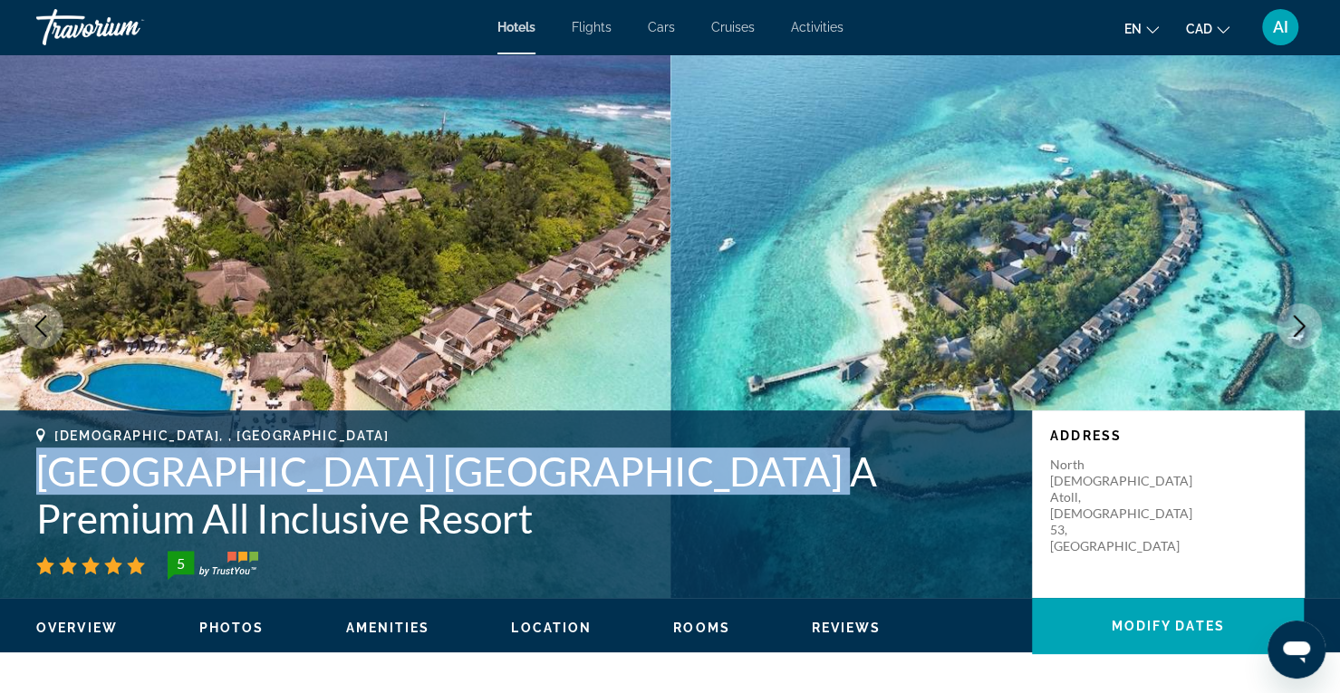
drag, startPoint x: 22, startPoint y: 468, endPoint x: 673, endPoint y: 480, distance: 651.3
click at [673, 480] on div "Male, , Maldives Taj Coral Reef Resort & Spa Maldives A Premium All Inclusive R…" at bounding box center [670, 503] width 1340 height 151
copy h1 "Taj Coral Reef Resort & Spa Maldives"
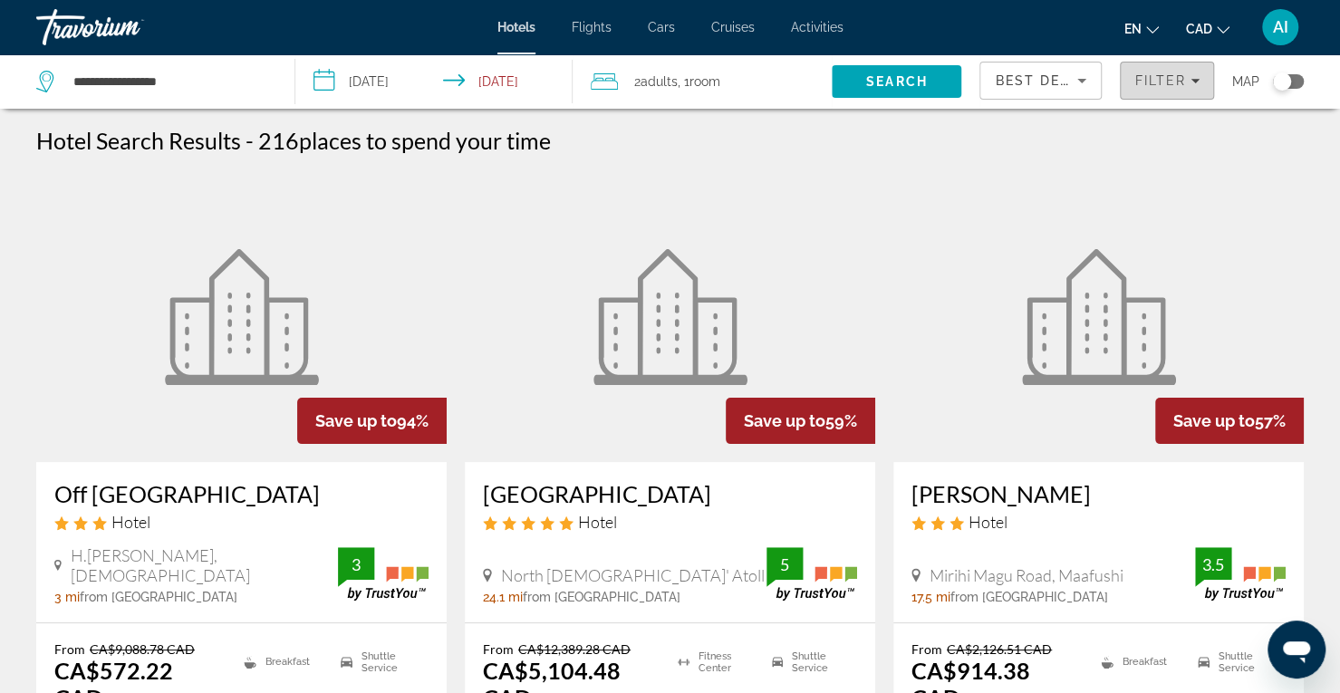
click at [1159, 80] on span "Filter" at bounding box center [1160, 80] width 52 height 14
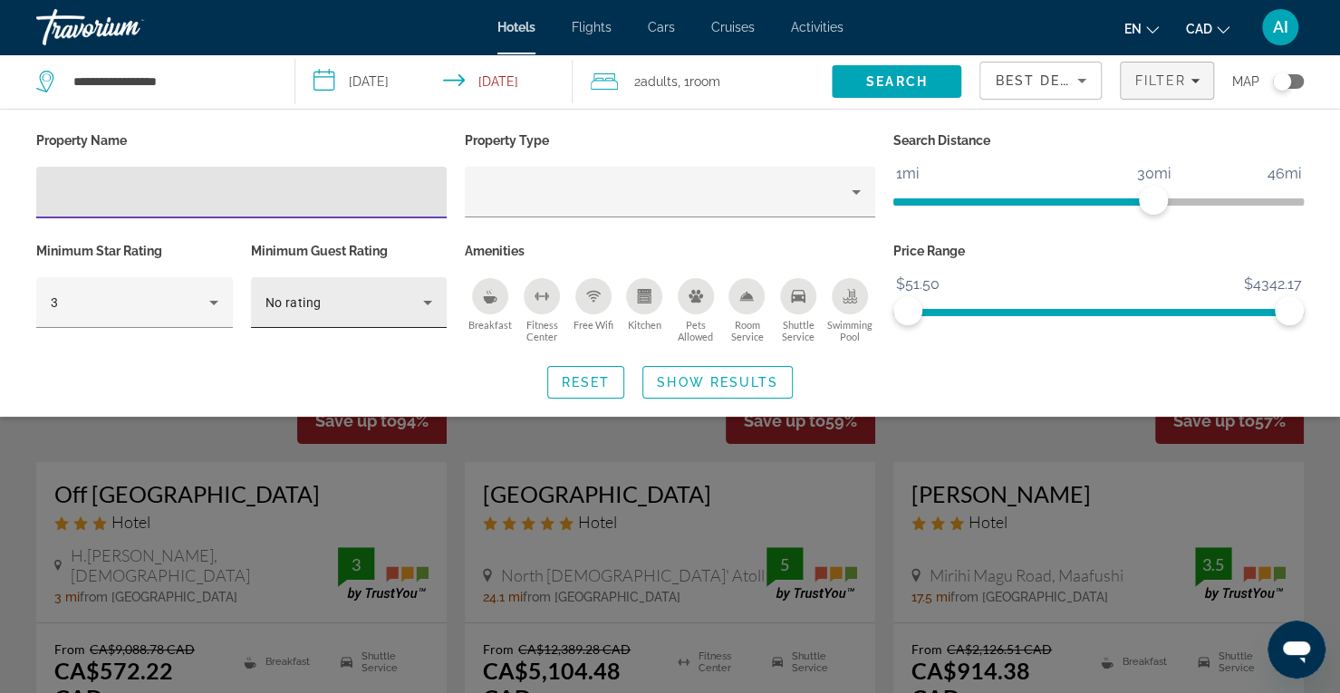
click at [413, 296] on div "No rating" at bounding box center [344, 303] width 159 height 22
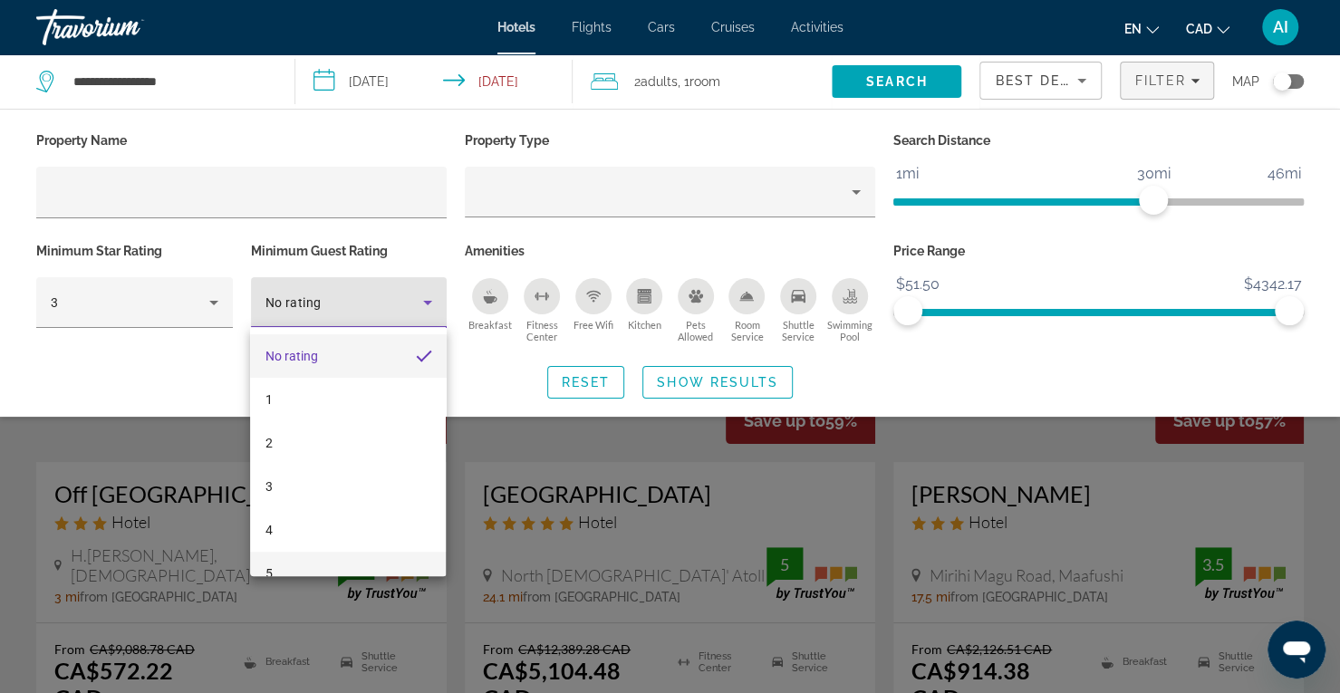
click at [311, 569] on mat-option "5" at bounding box center [348, 573] width 196 height 43
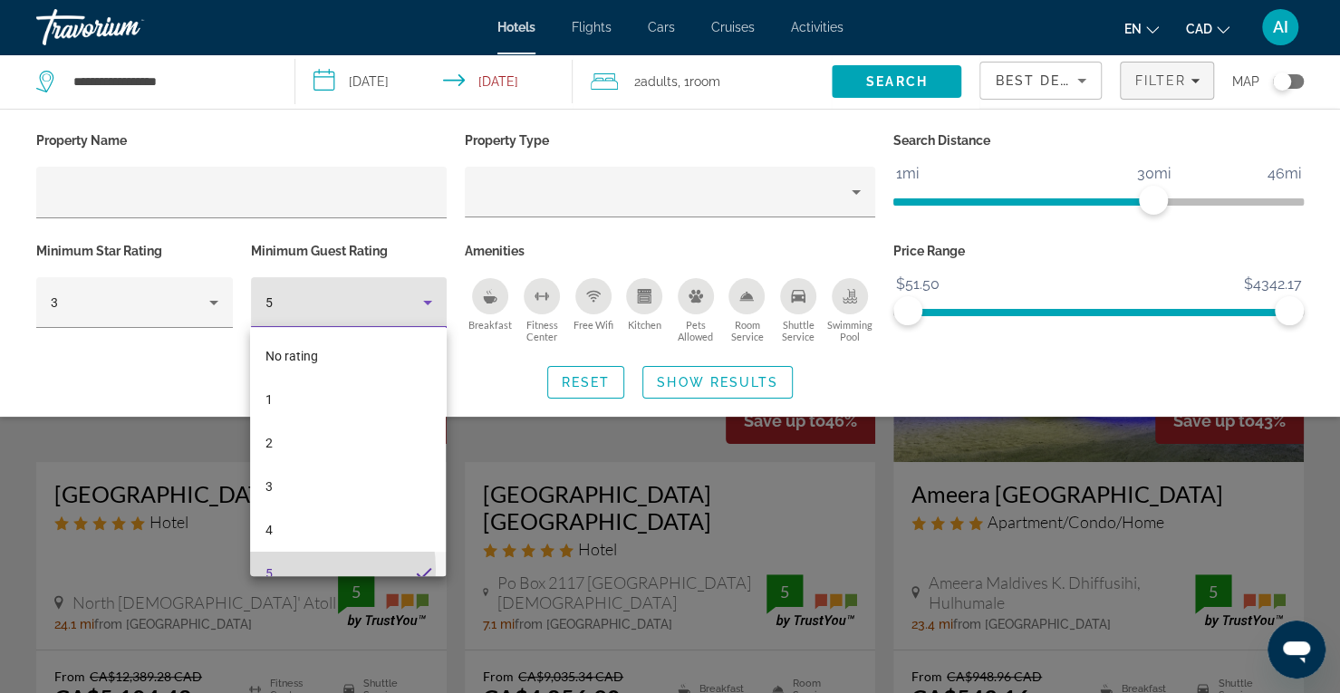
scroll to position [19, 0]
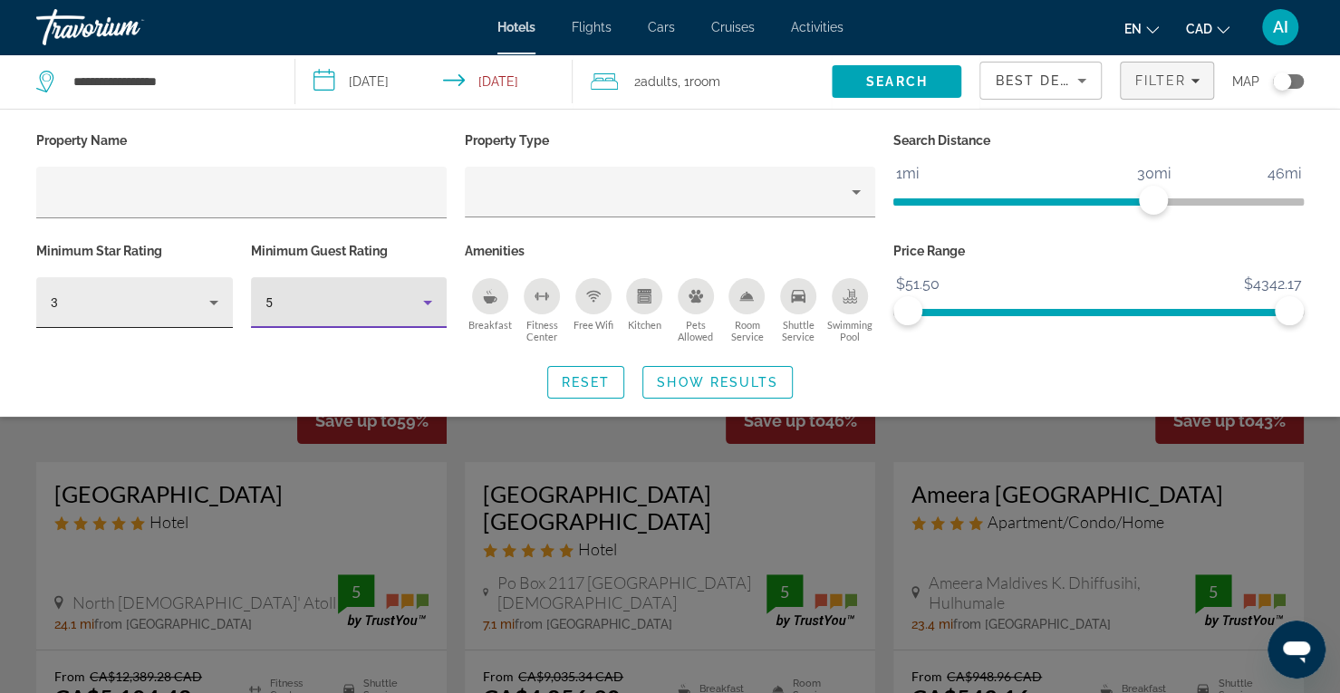
click at [198, 300] on div "3" at bounding box center [130, 303] width 159 height 22
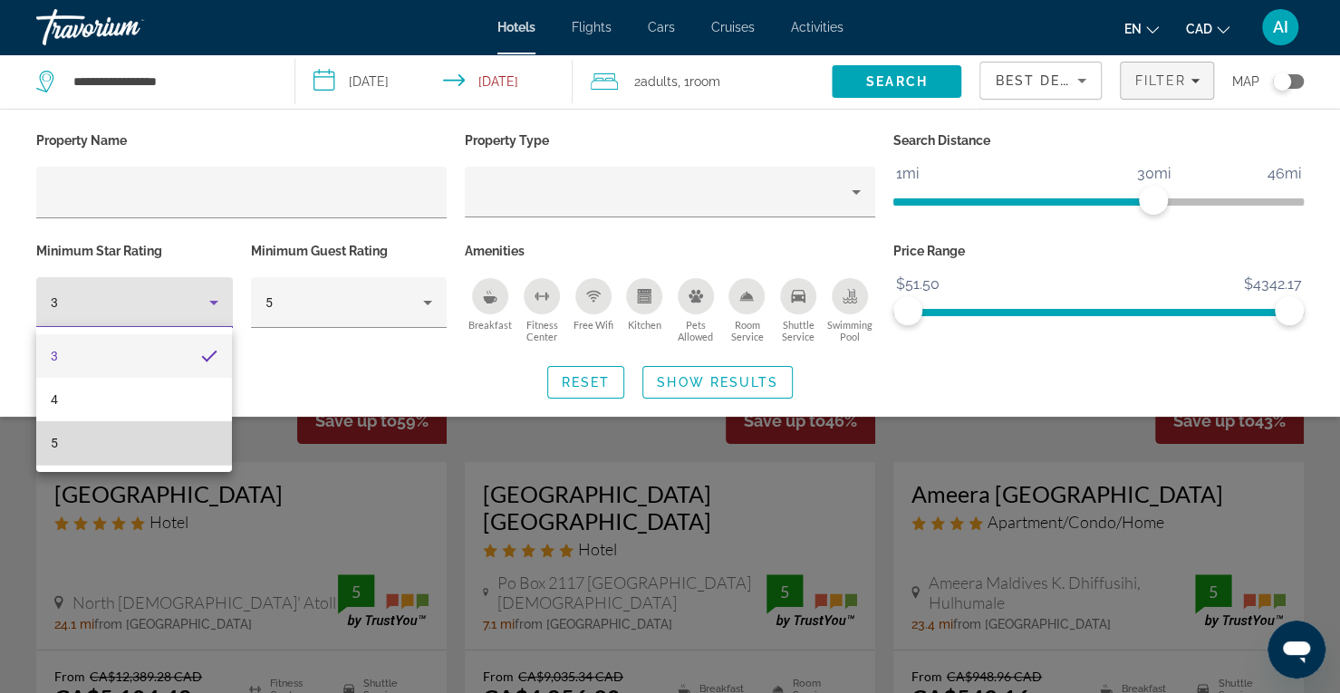
click at [156, 446] on mat-option "5" at bounding box center [134, 442] width 196 height 43
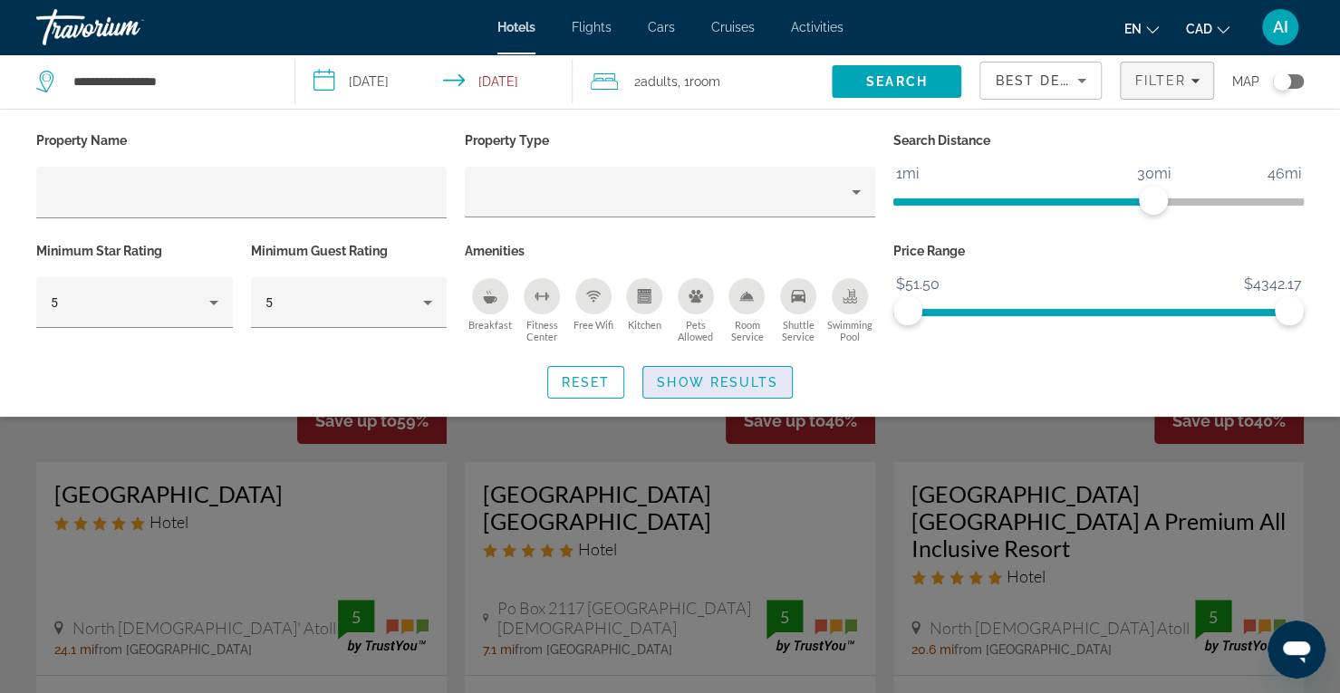
click at [719, 371] on span "Search widget" at bounding box center [717, 381] width 149 height 43
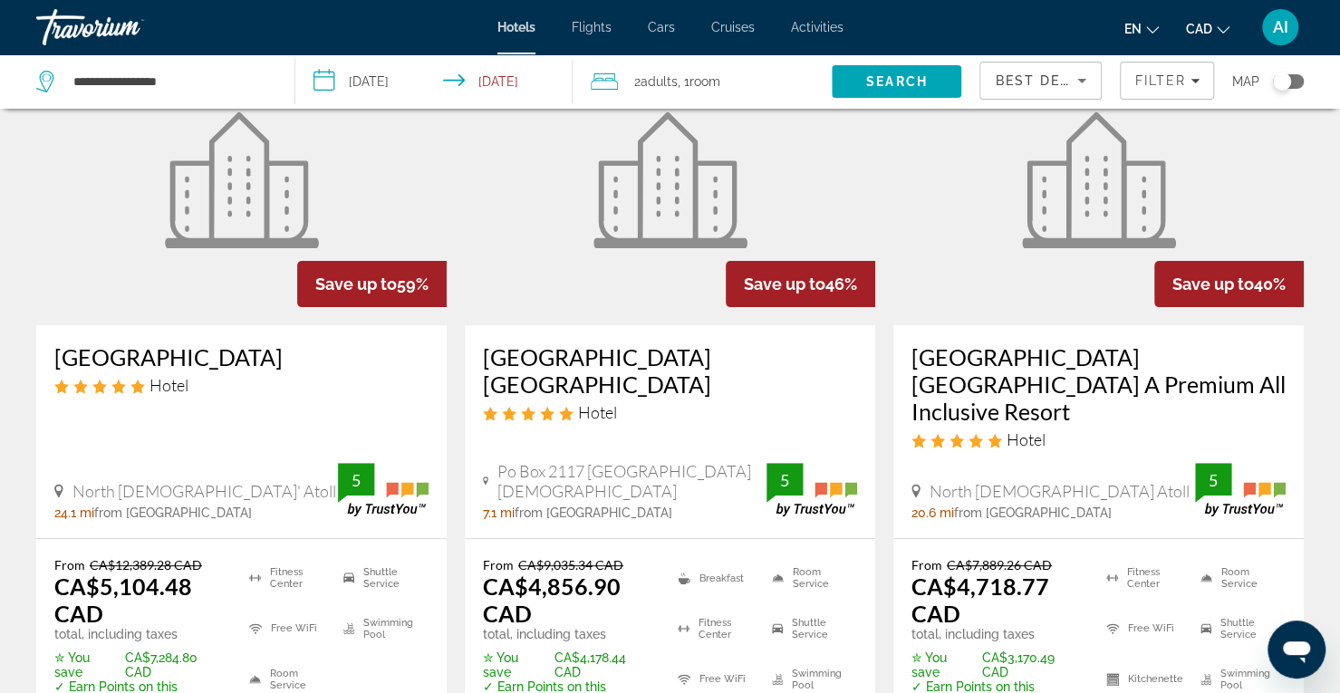
scroll to position [194, 0]
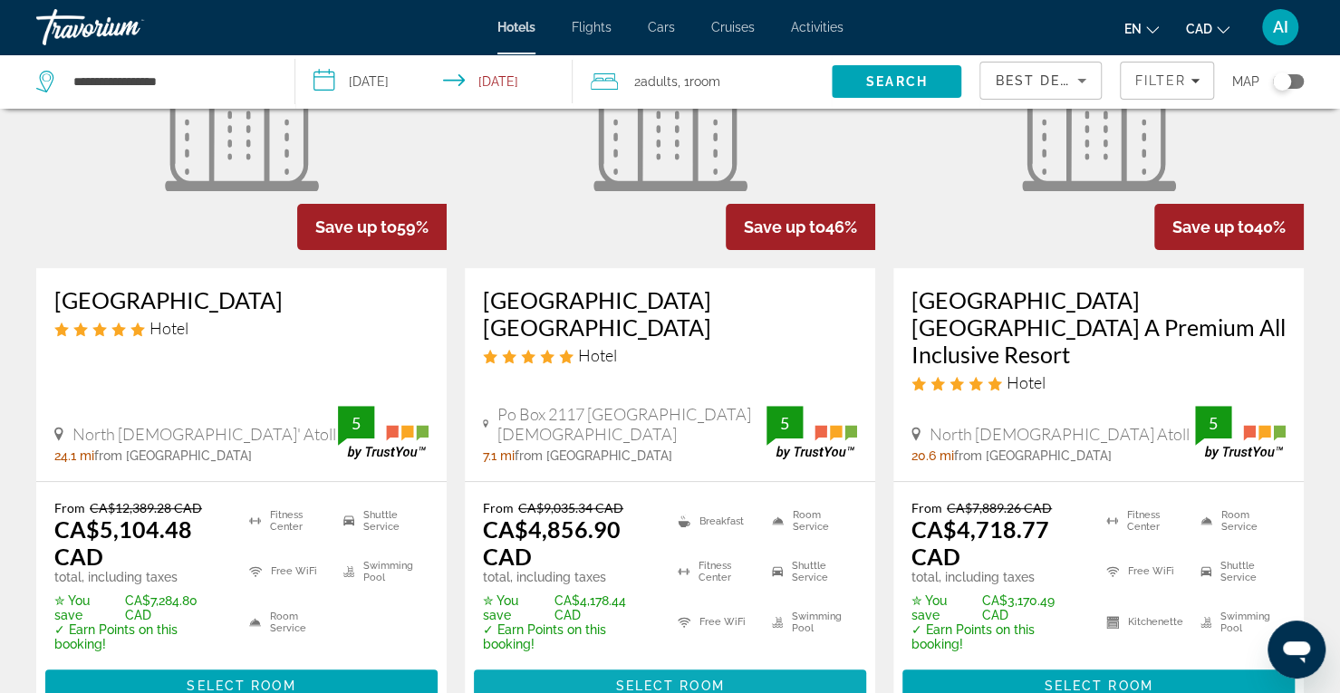
click at [636, 678] on span "Select Room" at bounding box center [669, 685] width 109 height 14
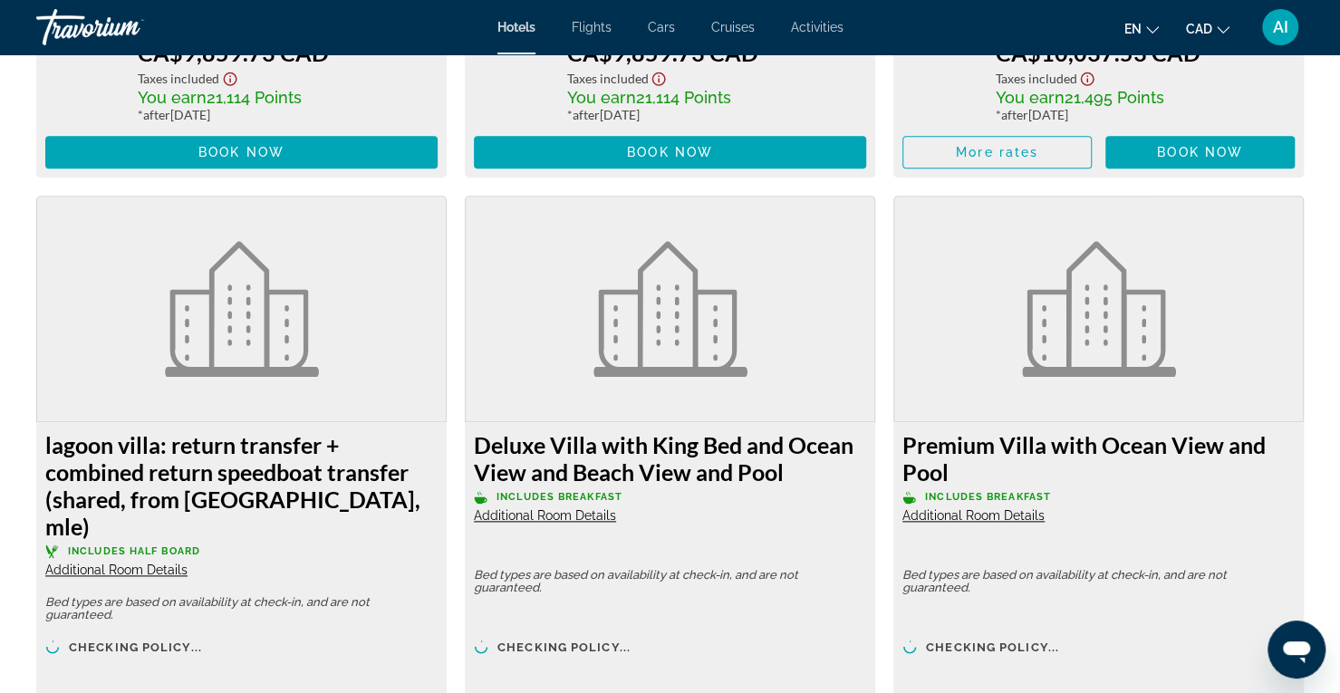
scroll to position [5059, 0]
